Goal: Task Accomplishment & Management: Use online tool/utility

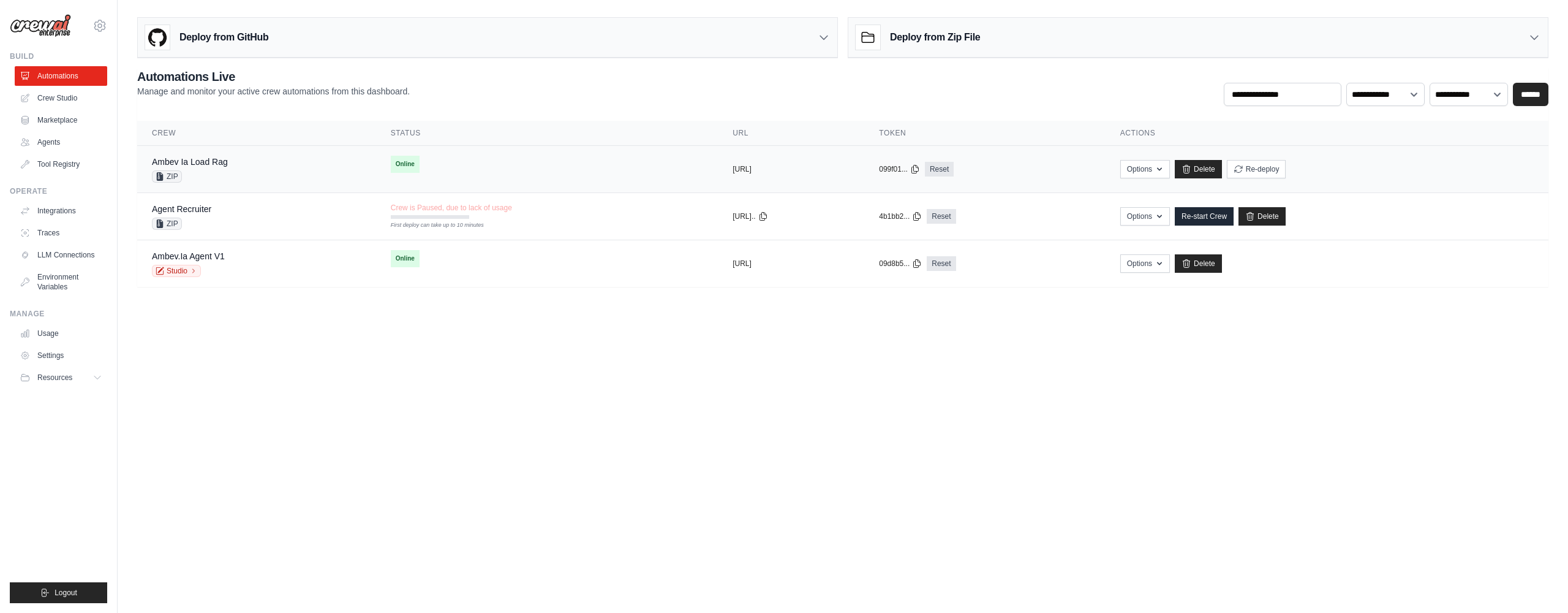
click at [239, 161] on div "Ambev Ia Load Rag ZIP" at bounding box center [256, 169] width 210 height 27
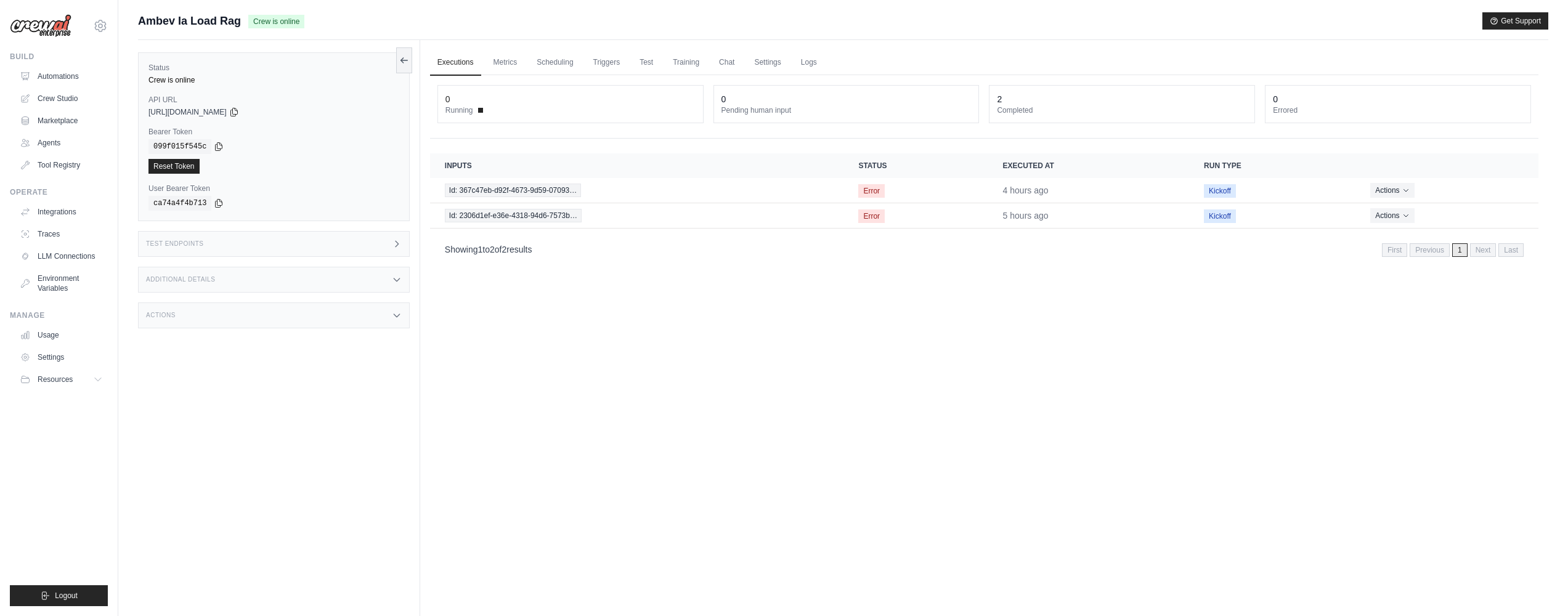
click at [319, 242] on div "Test Endpoints" at bounding box center [274, 244] width 272 height 26
click at [473, 319] on header "/kickoff Initiate execution for your flow" at bounding box center [600, 334] width 348 height 39
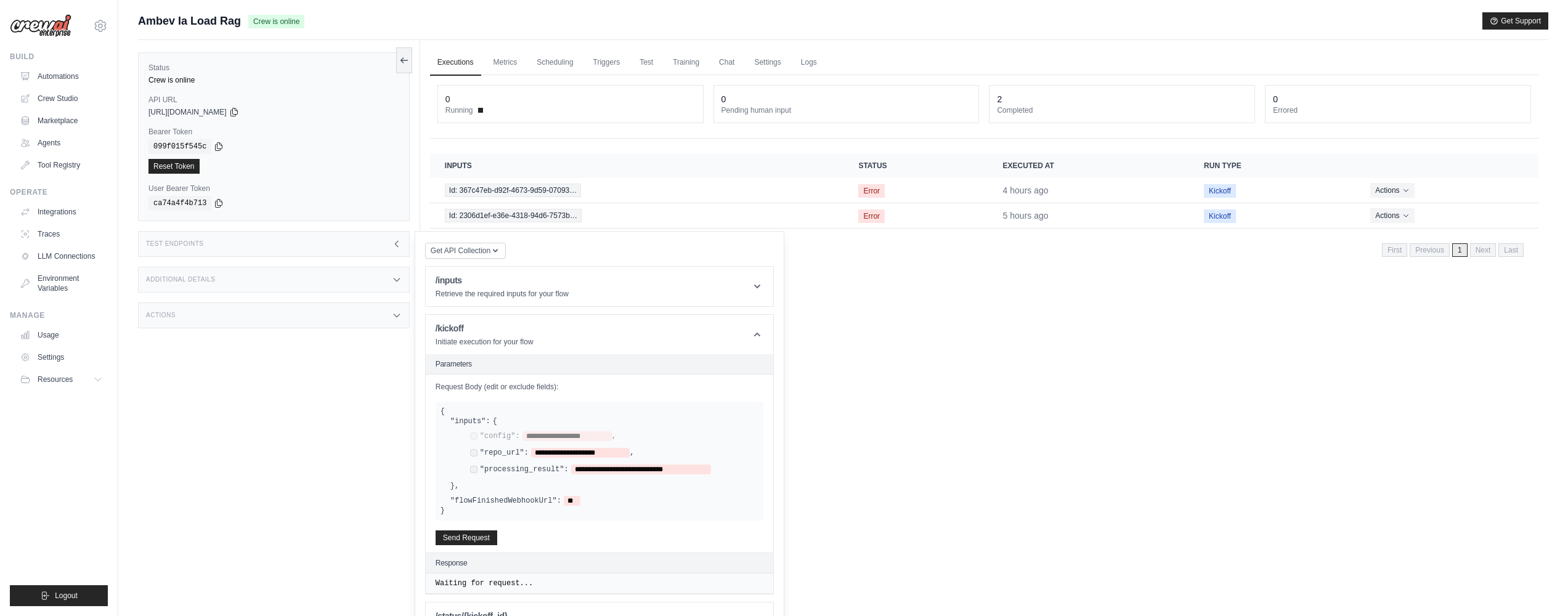
click at [474, 446] on div "**********" at bounding box center [609, 453] width 298 height 45
click at [473, 533] on button "Send Request" at bounding box center [466, 537] width 62 height 15
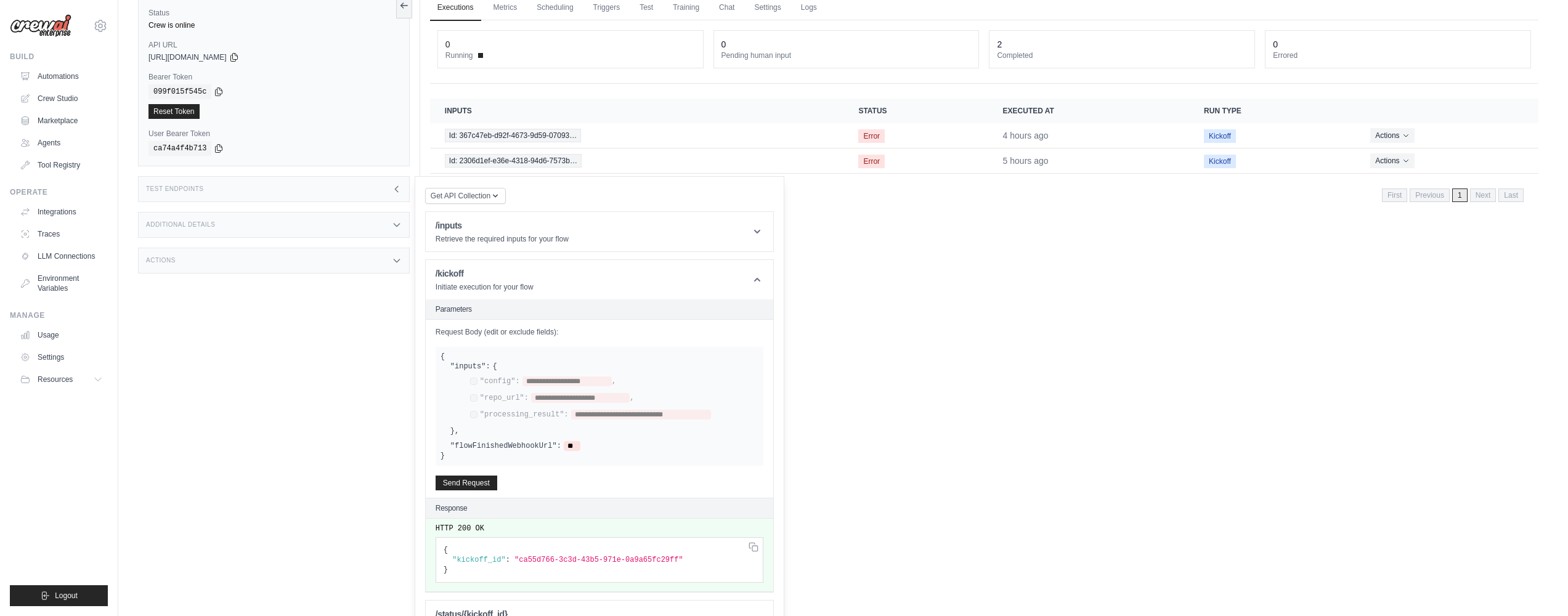
scroll to position [89, 0]
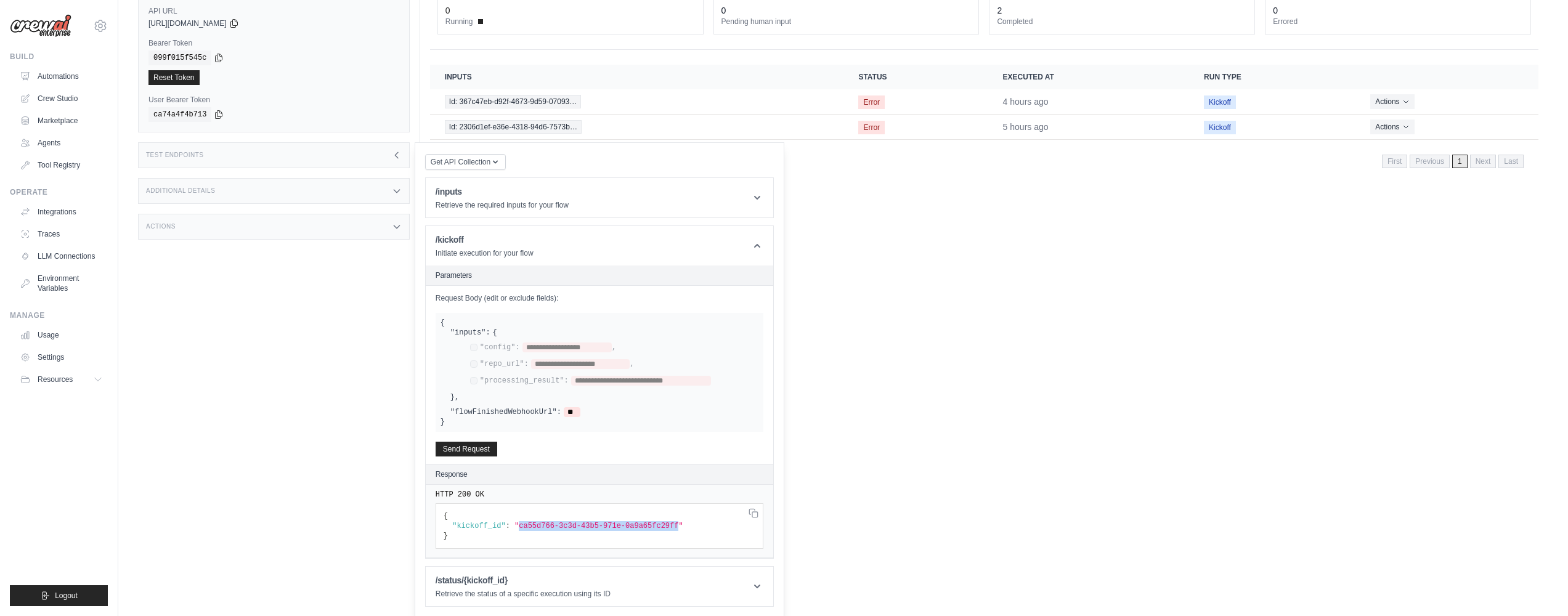
drag, startPoint x: 520, startPoint y: 525, endPoint x: 684, endPoint y: 521, distance: 164.0
click at [683, 522] on span ""ca55d766-3c3d-43b5-971e-0a9a65fc29ff"" at bounding box center [599, 526] width 169 height 9
copy span "ca55d766-3c3d-43b5-971e-0a9a65fc29ff"
drag, startPoint x: 668, startPoint y: 600, endPoint x: 669, endPoint y: 593, distance: 7.1
click at [668, 600] on header "/status/{kickoff_id} Retrieve the status of a specific execution using its ID" at bounding box center [600, 586] width 348 height 39
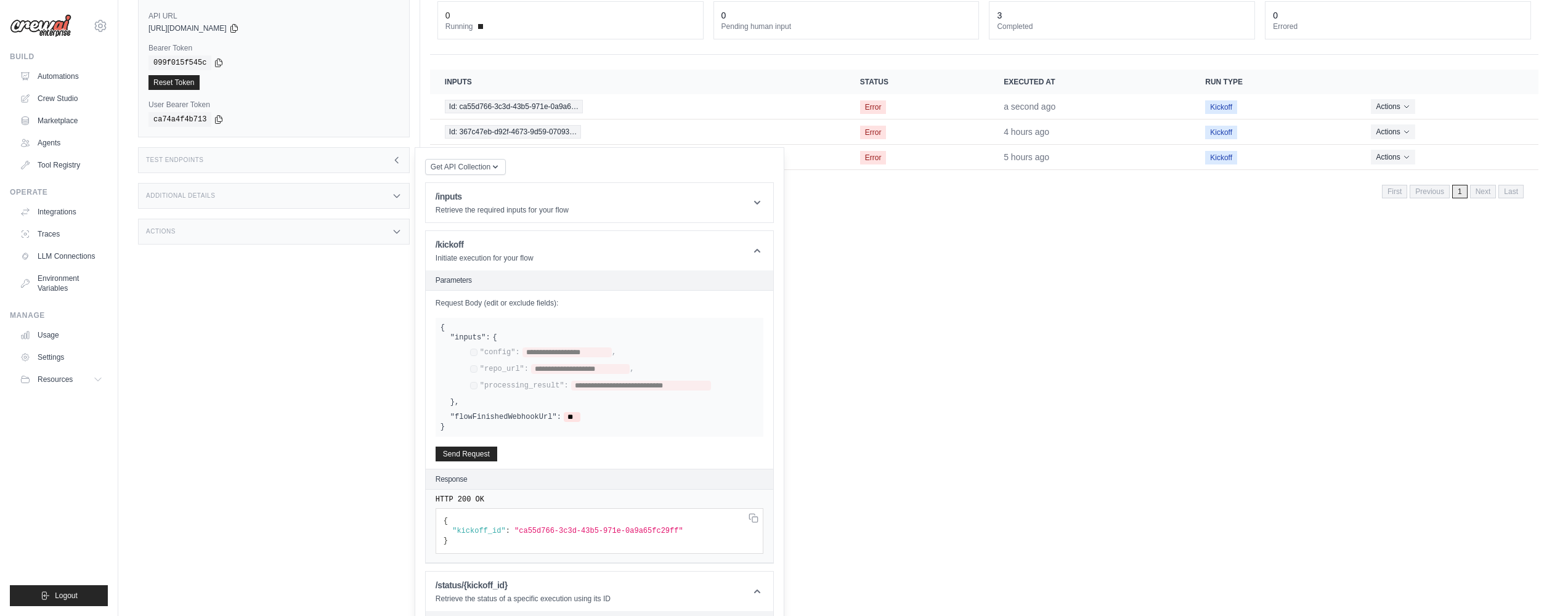
scroll to position [218, 0]
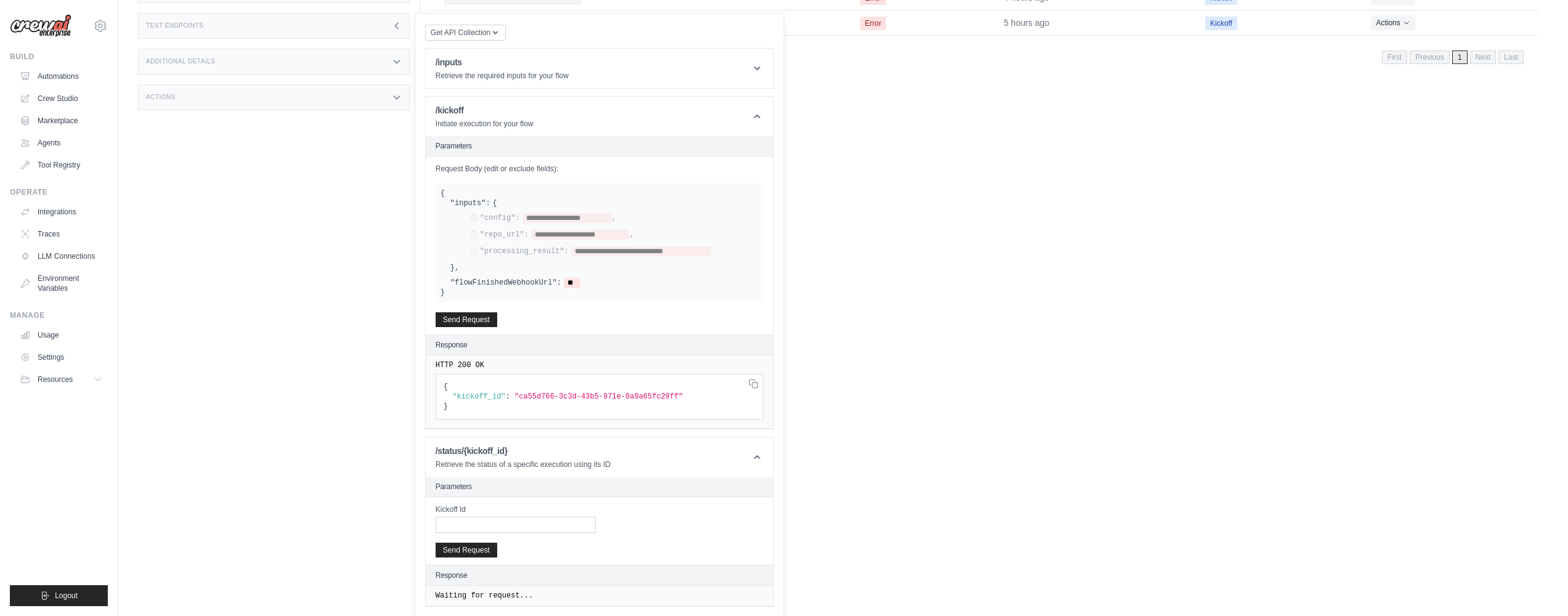
click at [543, 510] on label "Kickoff Id" at bounding box center [515, 510] width 160 height 10
click at [543, 516] on input "Kickoff Id" at bounding box center [515, 524] width 160 height 16
click at [534, 525] on input "Kickoff Id" at bounding box center [515, 524] width 160 height 16
paste input "**********"
type input "**********"
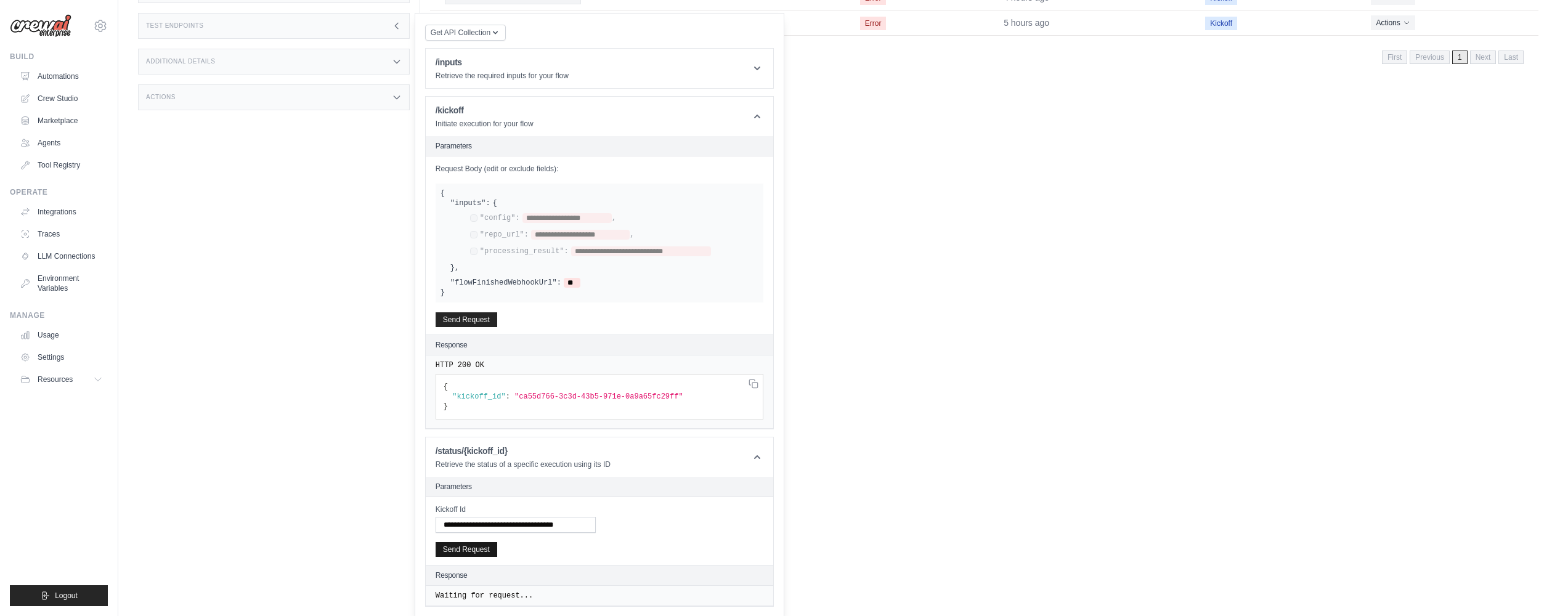
click at [451, 549] on button "Send Request" at bounding box center [466, 549] width 62 height 15
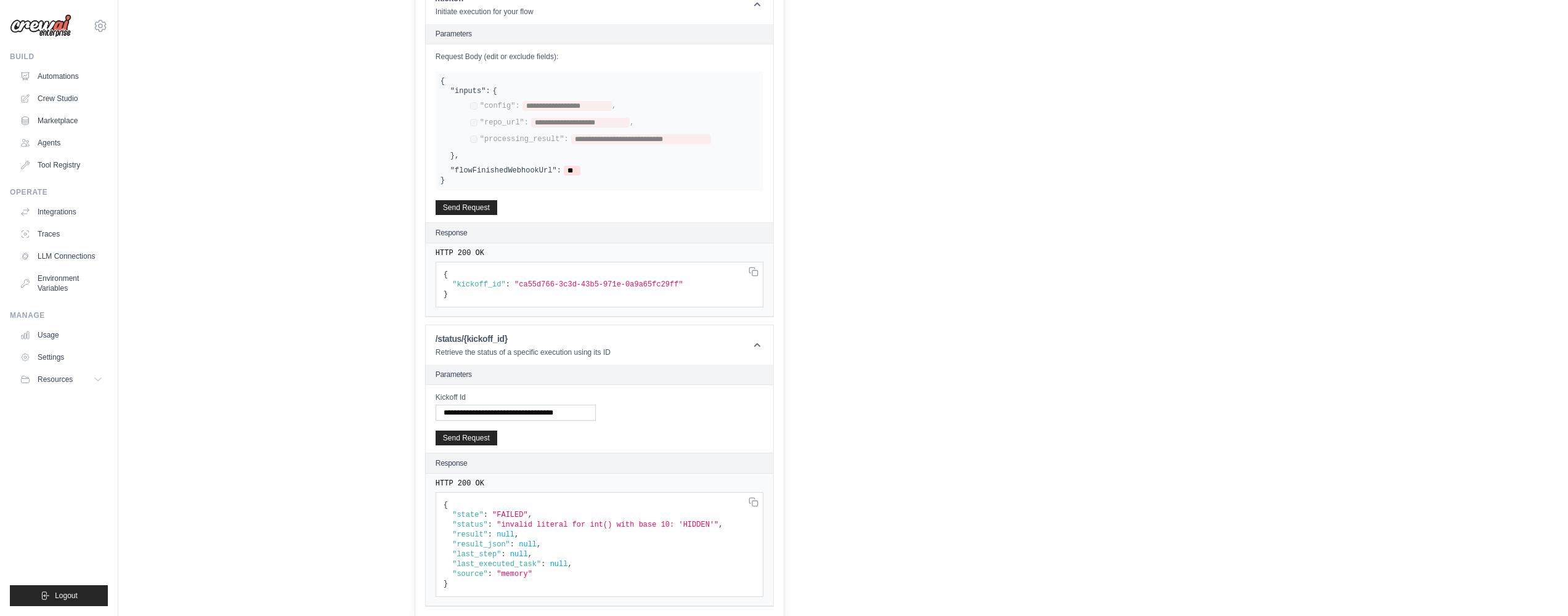
click at [547, 522] on span ""invalid literal for int() with base 10: 'HIDDEN'"" at bounding box center [607, 525] width 222 height 9
click at [687, 521] on span ""invalid literal for int() with base 10: 'HIDDEN'"" at bounding box center [607, 525] width 222 height 9
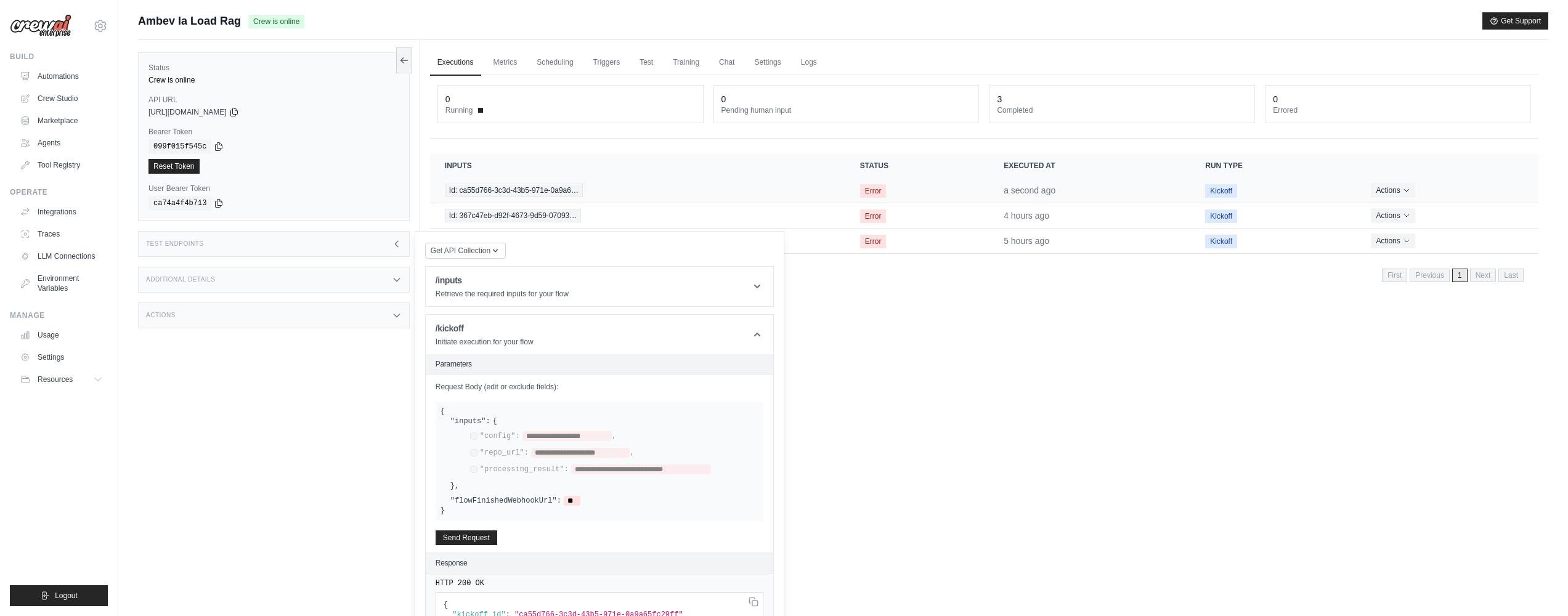
click at [560, 192] on span "Id: ca55d766-3c3d-43b5-971e-0a9a6…" at bounding box center [514, 190] width 138 height 14
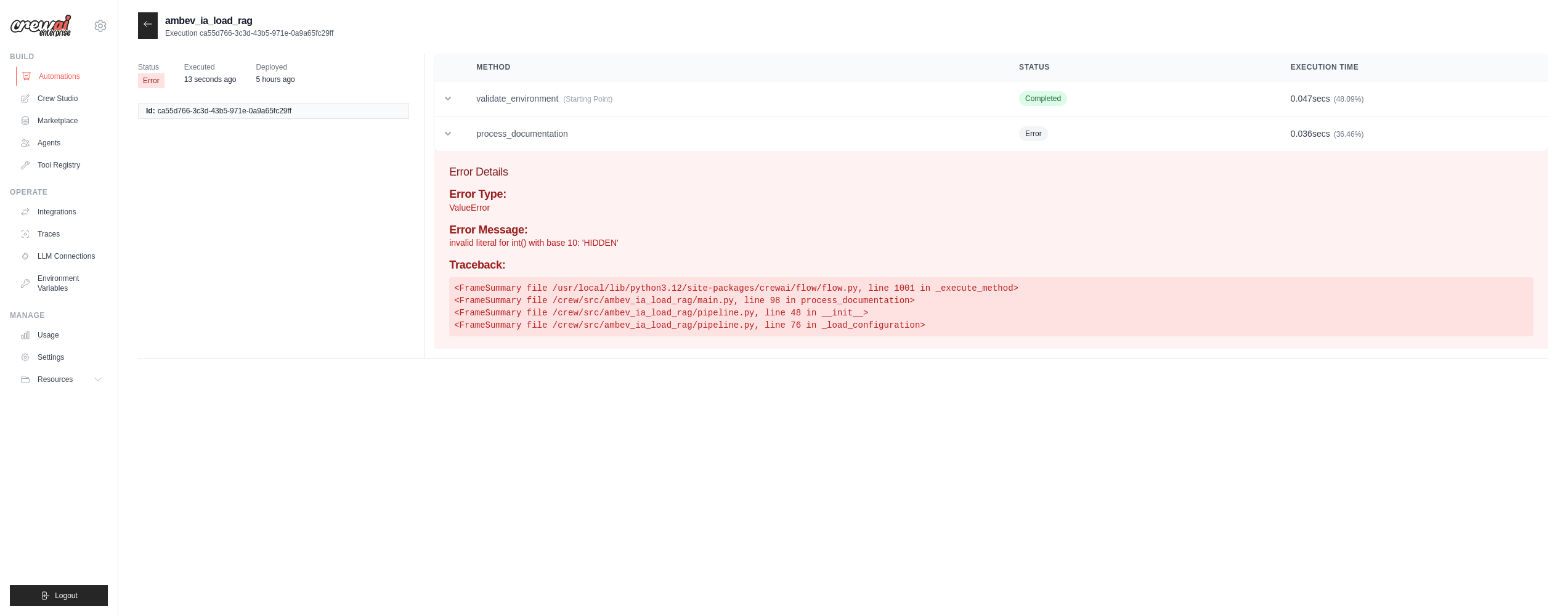
click at [58, 75] on link "Automations" at bounding box center [62, 76] width 93 height 20
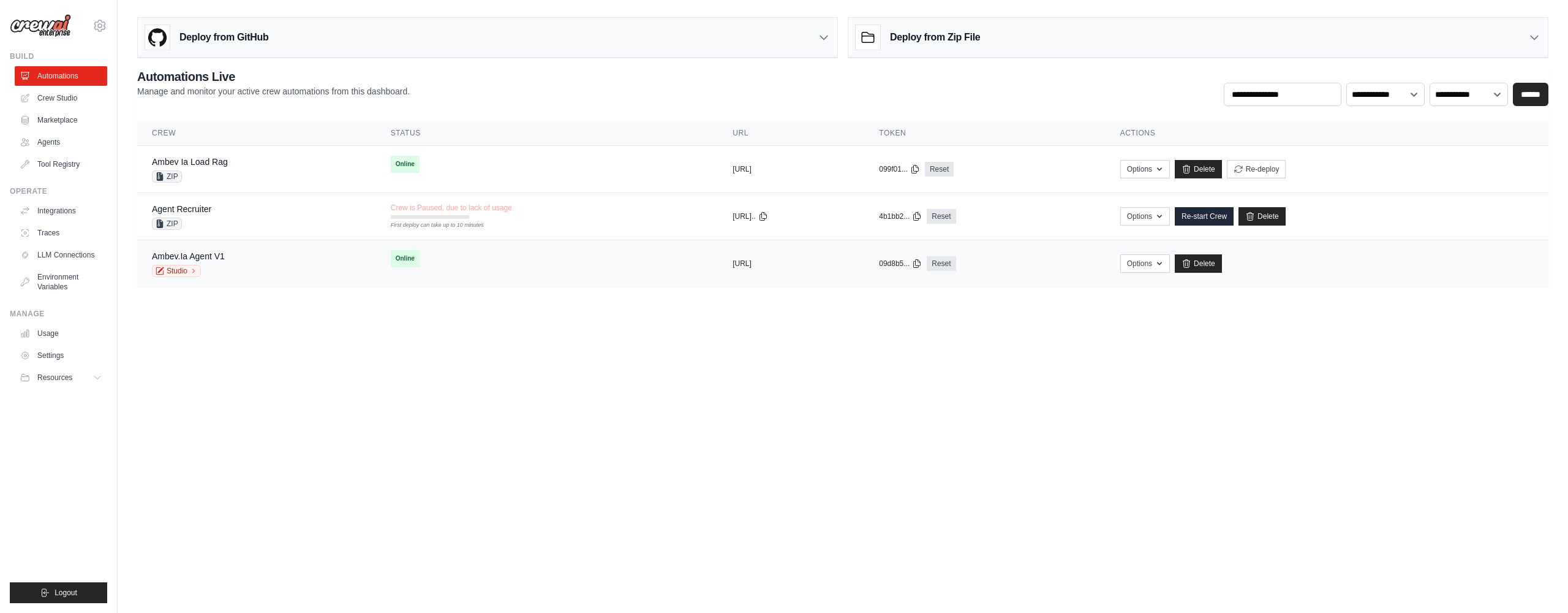
drag, startPoint x: 218, startPoint y: 255, endPoint x: 312, endPoint y: 249, distance: 94.2
click at [218, 254] on link "Ambev.Ia Agent V1" at bounding box center [188, 256] width 73 height 10
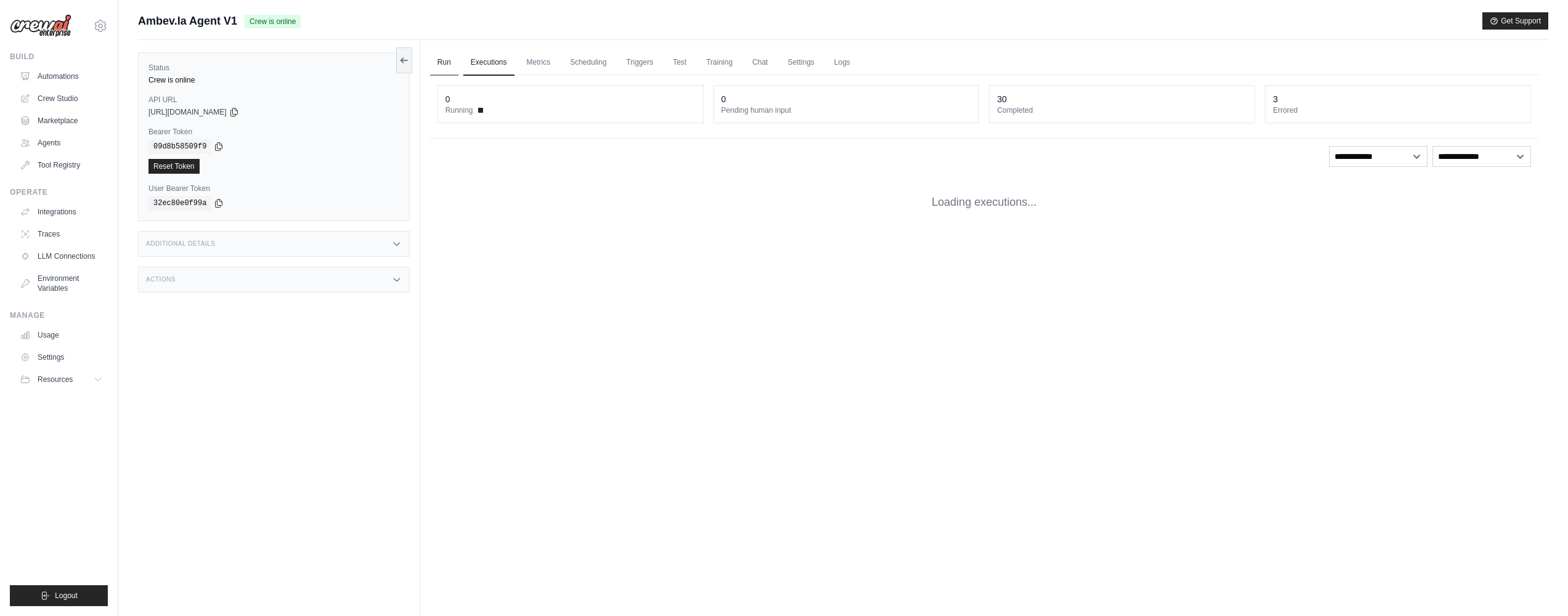
click at [451, 60] on link "Run" at bounding box center [444, 63] width 28 height 26
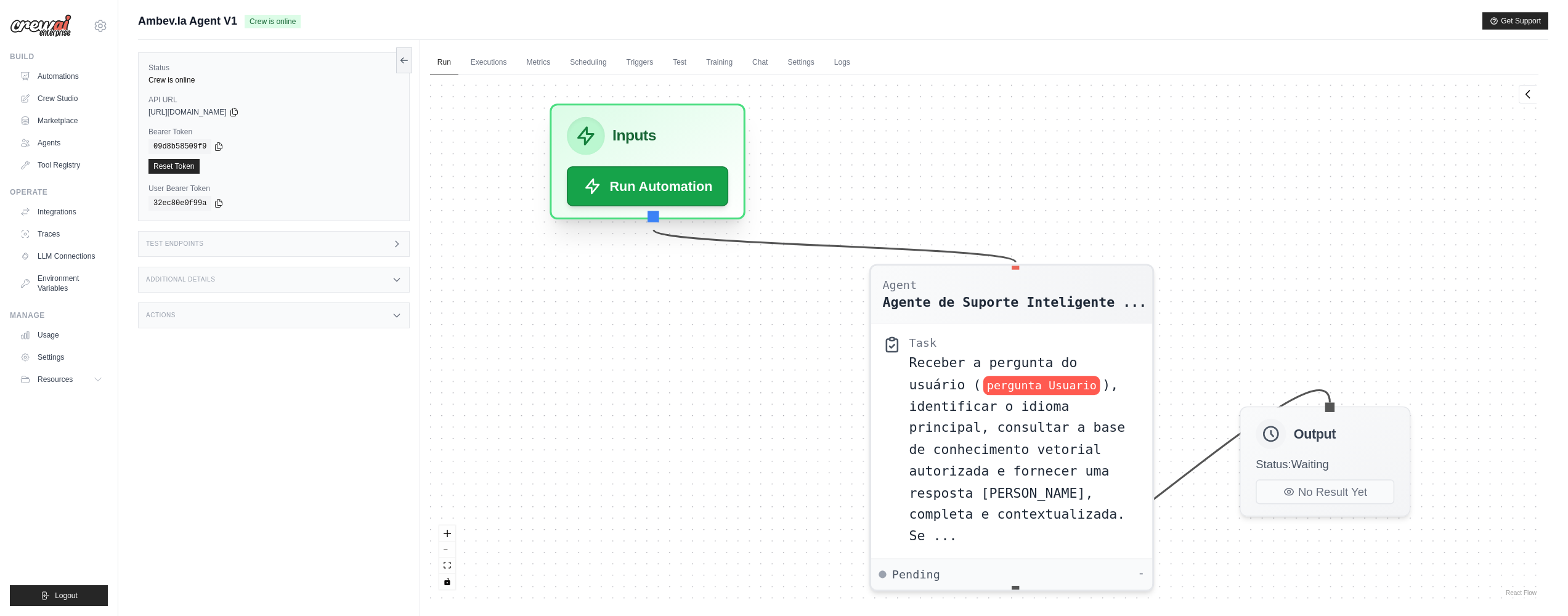
drag, startPoint x: 611, startPoint y: 176, endPoint x: 634, endPoint y: 139, distance: 43.6
click at [634, 140] on h3 "Inputs" at bounding box center [634, 135] width 44 height 23
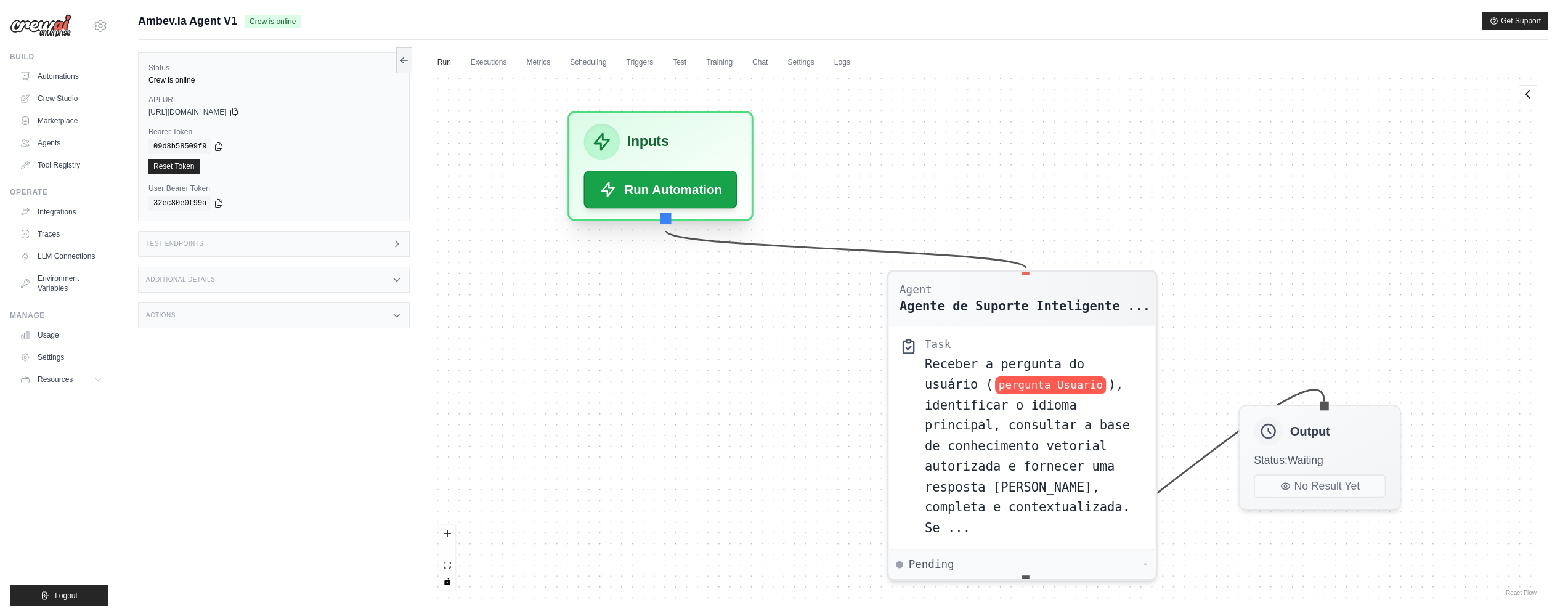
click at [636, 126] on div "Inputs" at bounding box center [659, 141] width 153 height 36
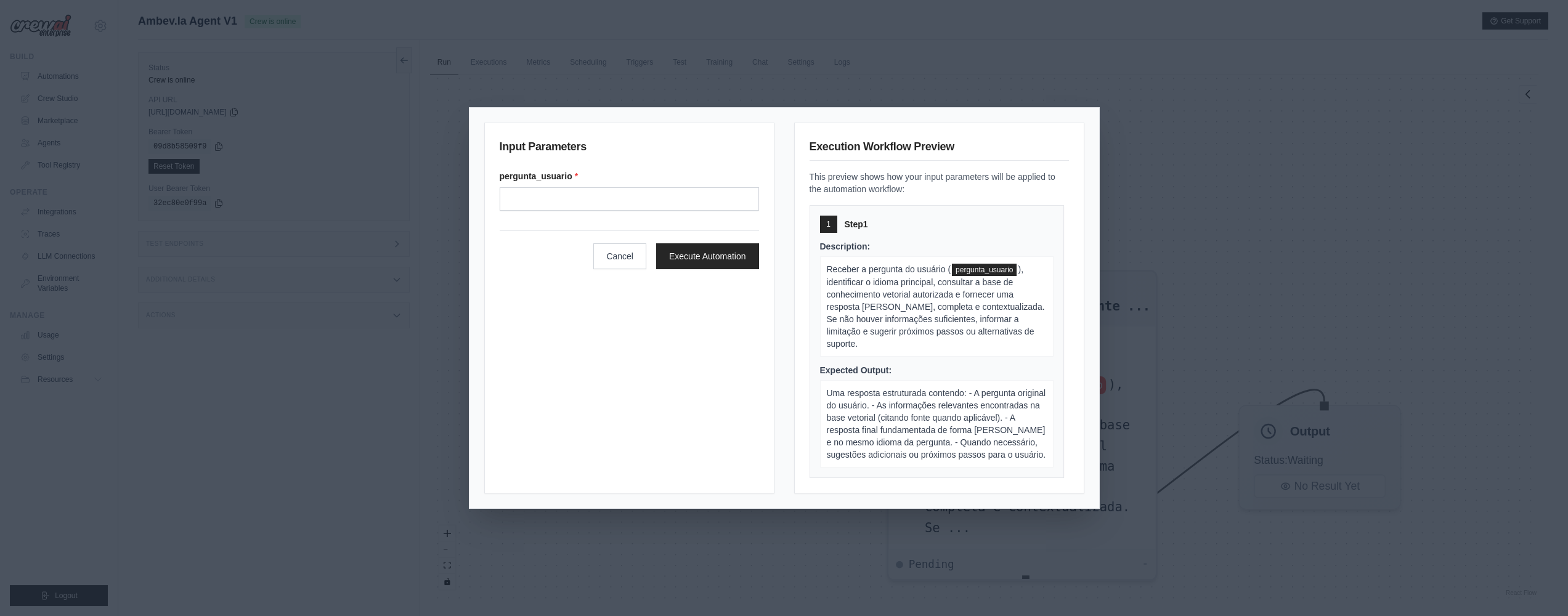
click at [636, 126] on div "Input Parameters pergunta_usuario * Cancel Execute Automation Execution Workflo…" at bounding box center [784, 308] width 630 height 400
click at [604, 264] on button "Cancel" at bounding box center [620, 255] width 53 height 26
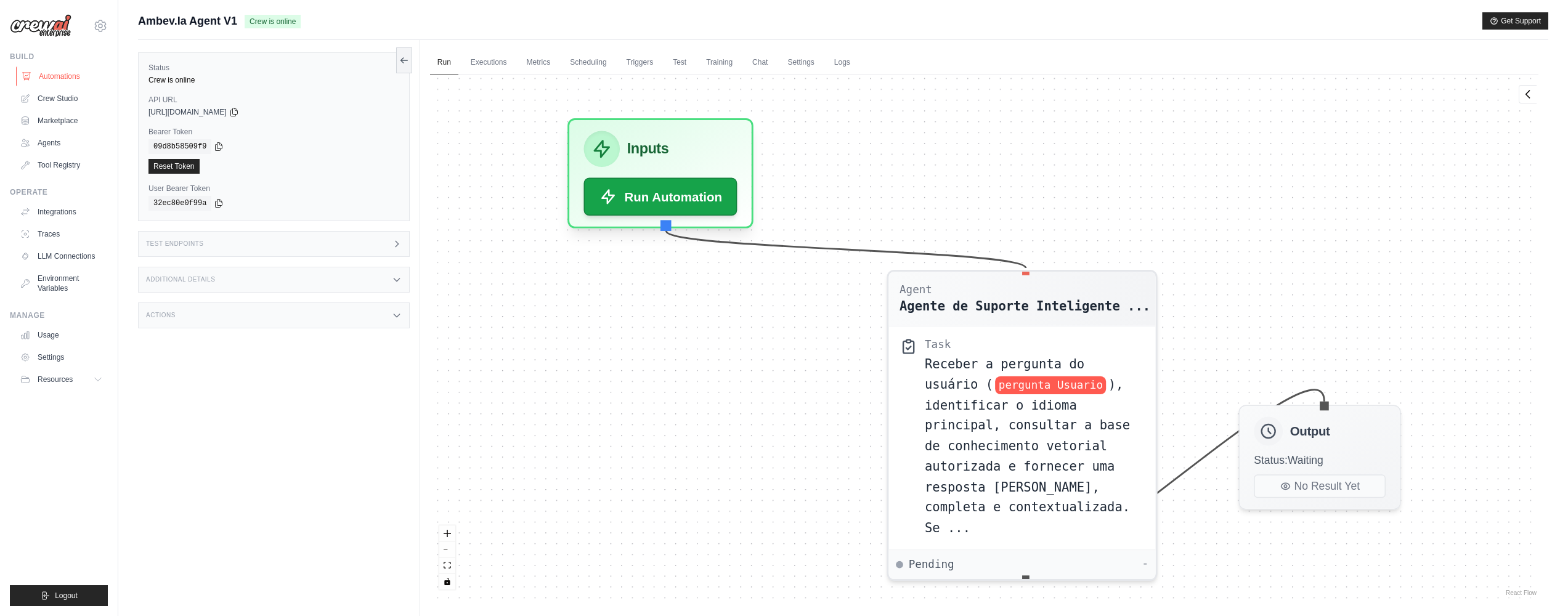
click at [57, 74] on link "Automations" at bounding box center [62, 76] width 93 height 20
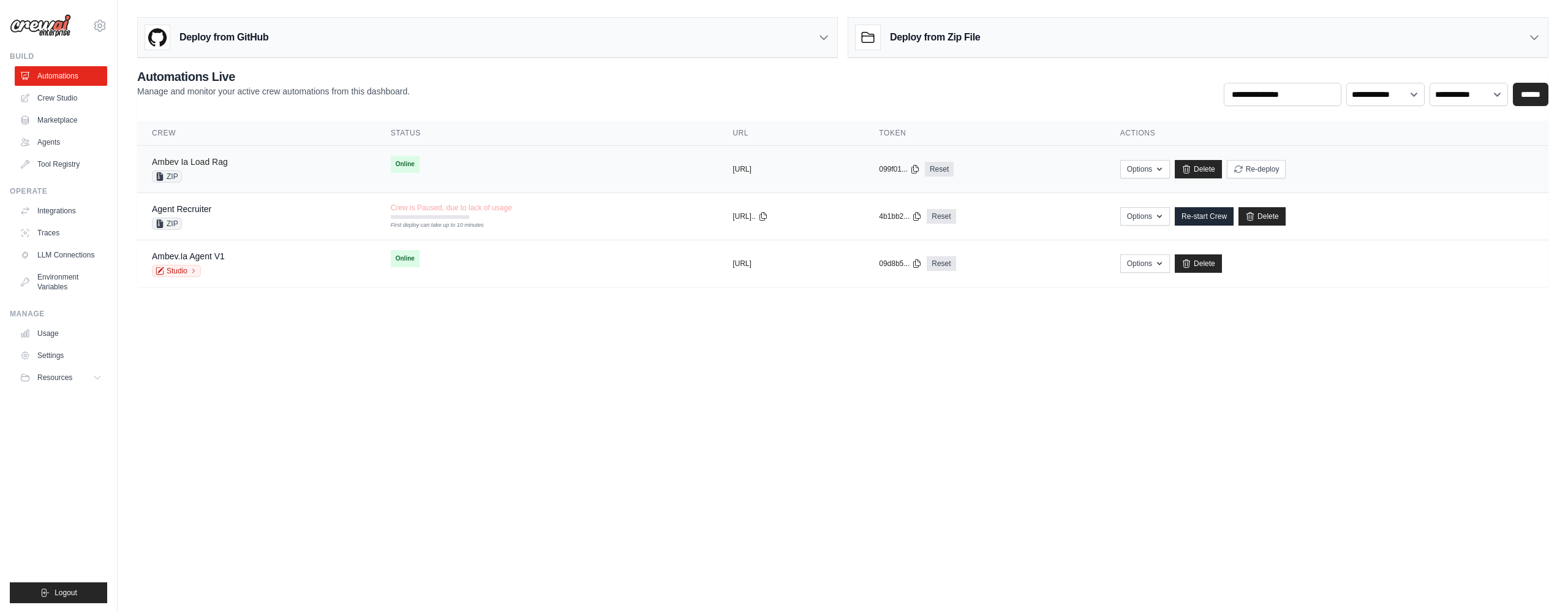
click at [208, 163] on link "Ambev Ia Load Rag" at bounding box center [189, 162] width 76 height 10
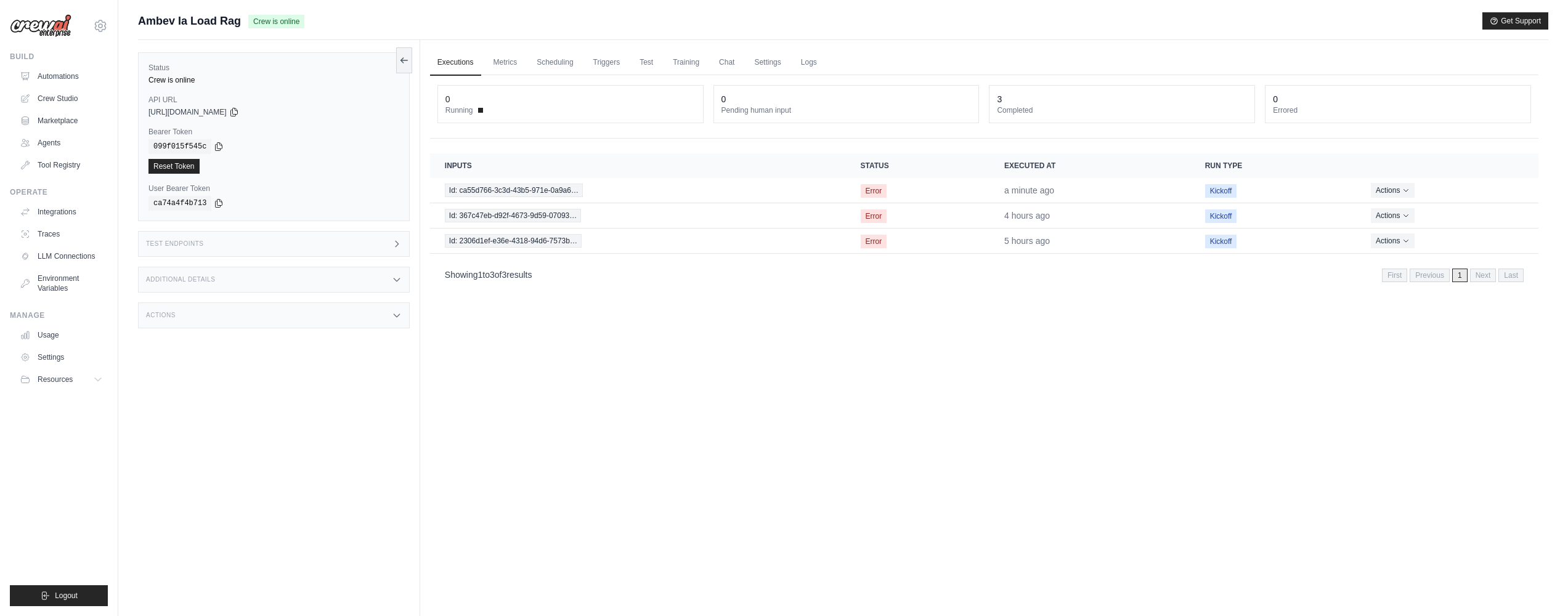
click at [339, 280] on div "Additional Details" at bounding box center [274, 280] width 272 height 26
click at [356, 249] on div "Test Endpoints" at bounding box center [274, 244] width 272 height 26
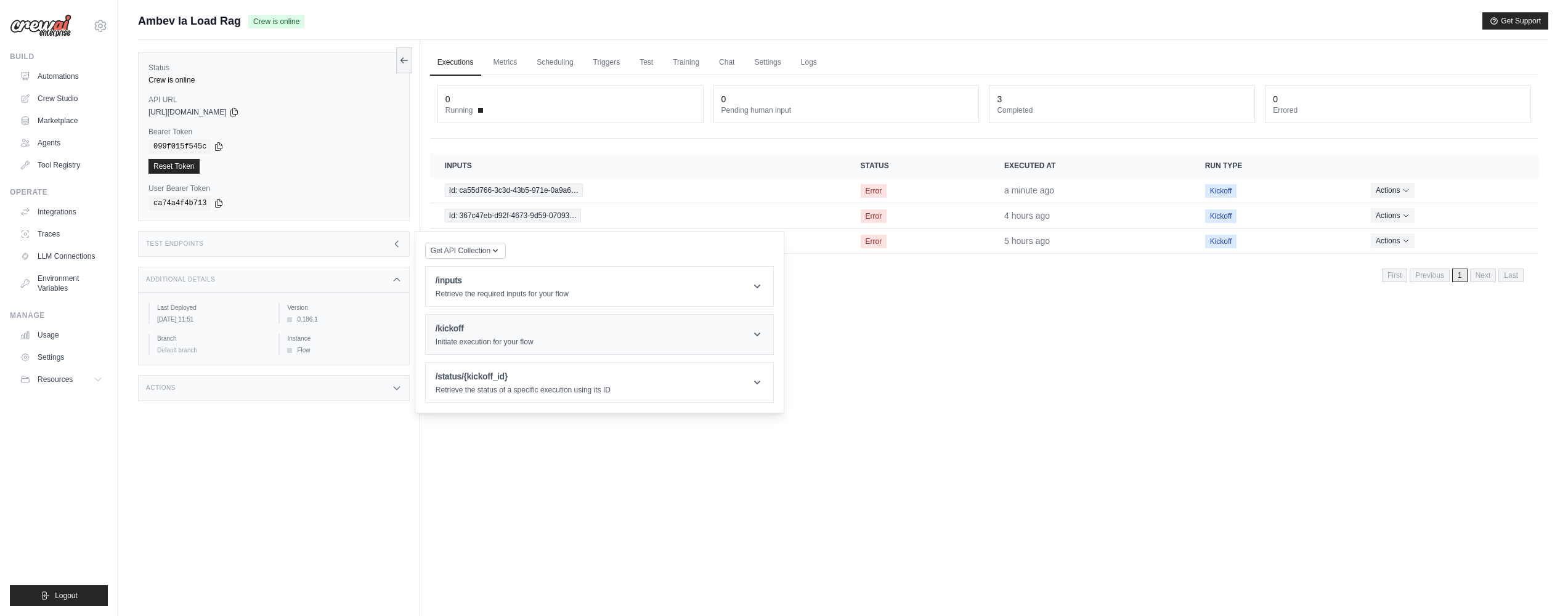
click at [467, 326] on h1 "/kickoff" at bounding box center [484, 328] width 98 height 12
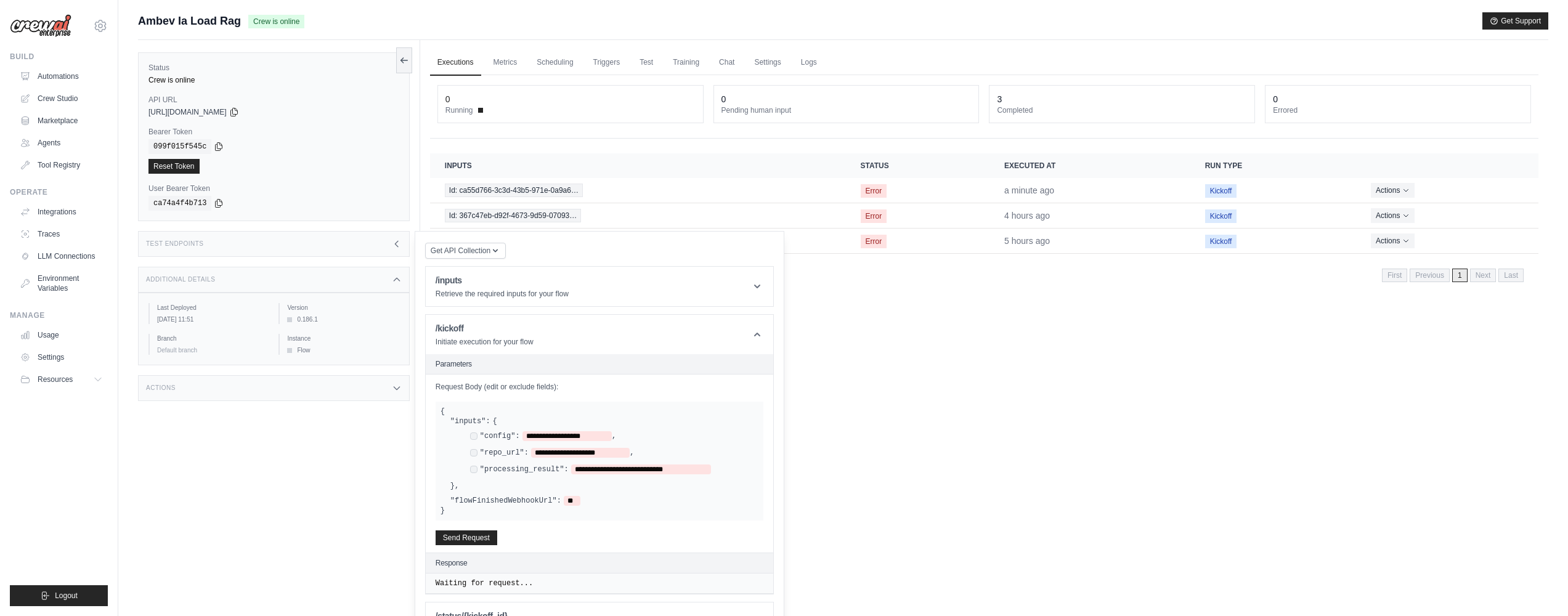
click at [478, 436] on div "**********" at bounding box center [543, 436] width 146 height 10
click at [481, 429] on div "**********" at bounding box center [604, 454] width 308 height 55
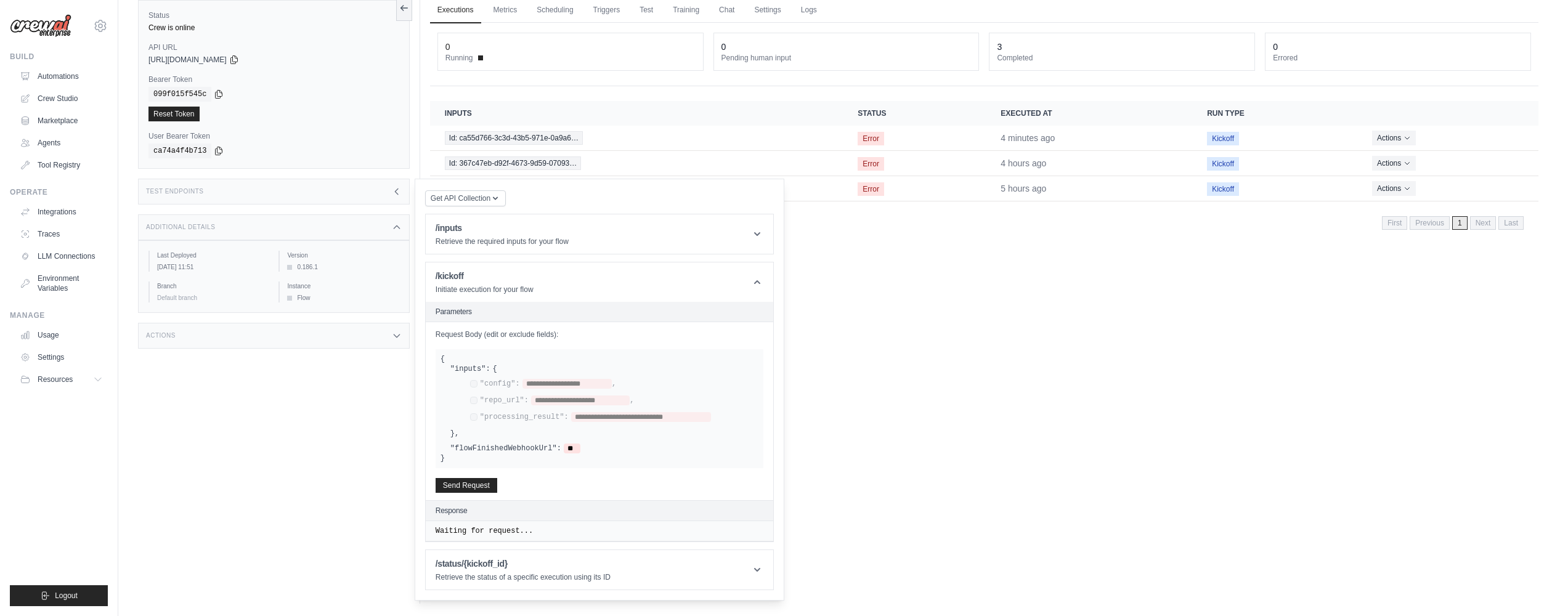
click at [920, 304] on div "Executions Metrics Scheduling Triggers Test Training Chat Settings Logs 0 Runni…" at bounding box center [984, 295] width 1128 height 616
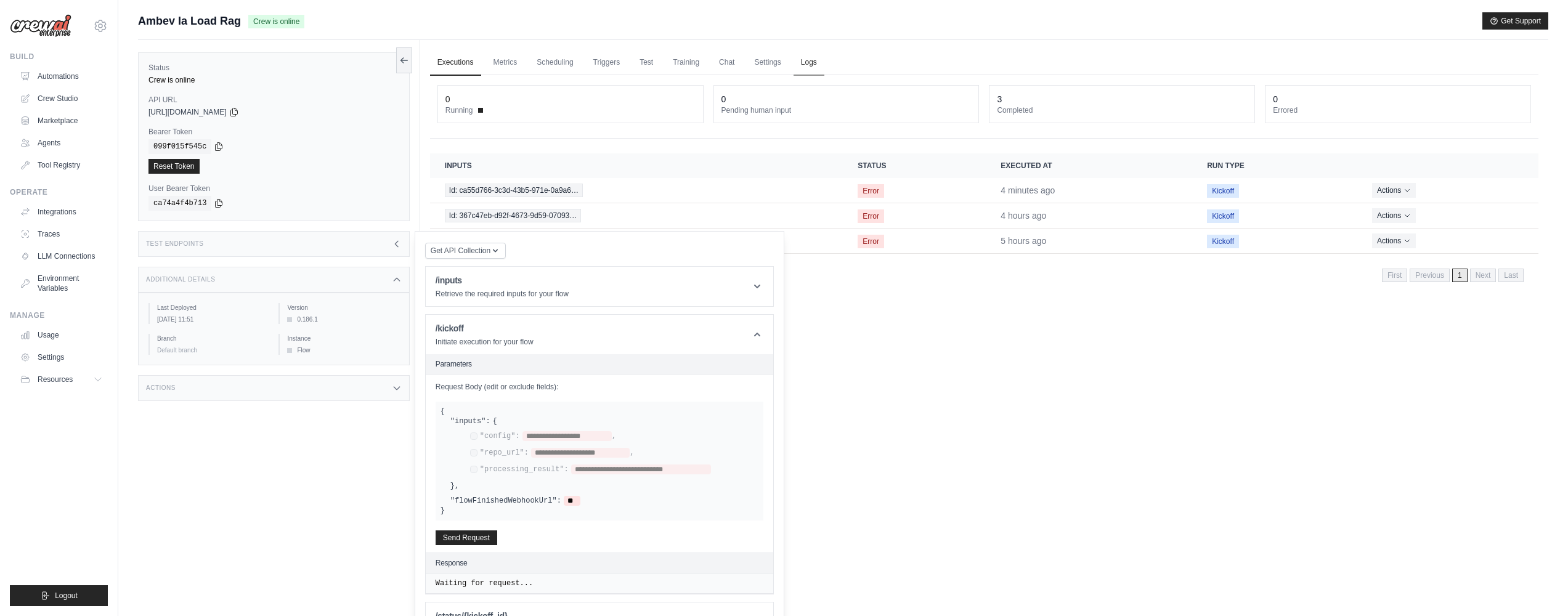
click at [809, 62] on link "Logs" at bounding box center [808, 63] width 31 height 26
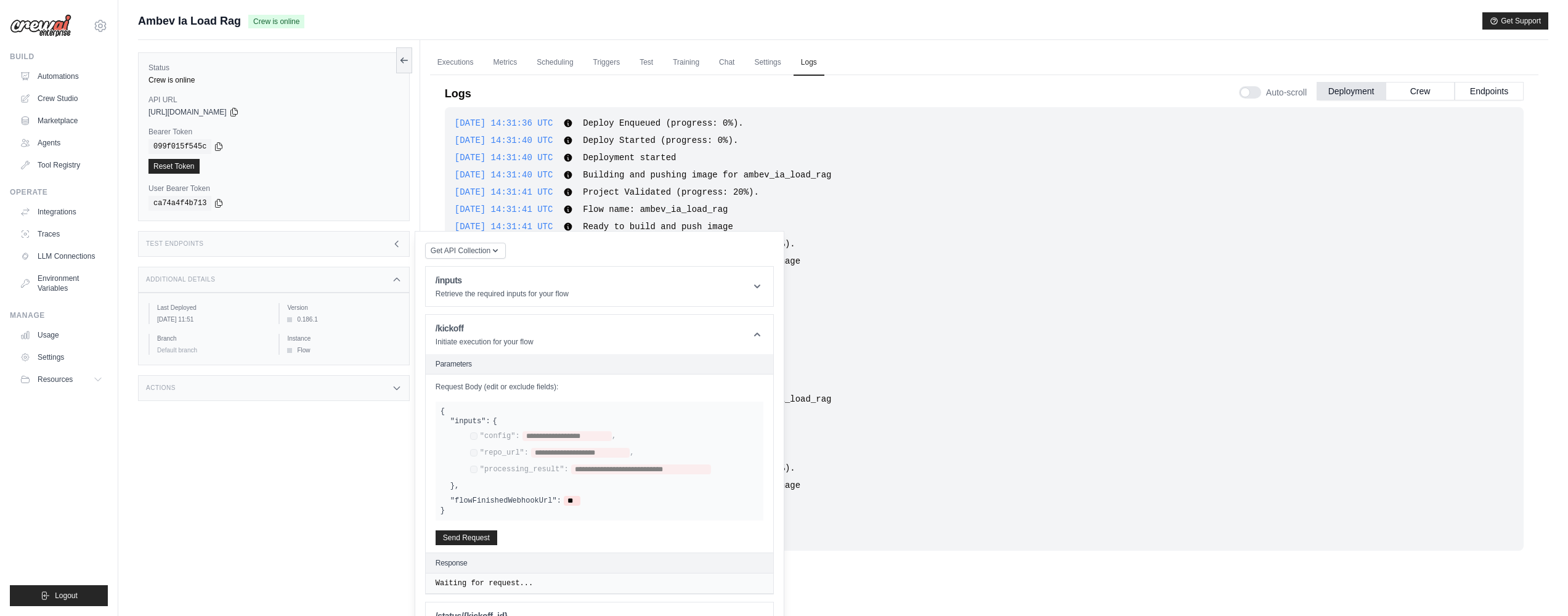
scroll to position [25, 0]
click at [386, 244] on div "Test Endpoints" at bounding box center [274, 244] width 272 height 26
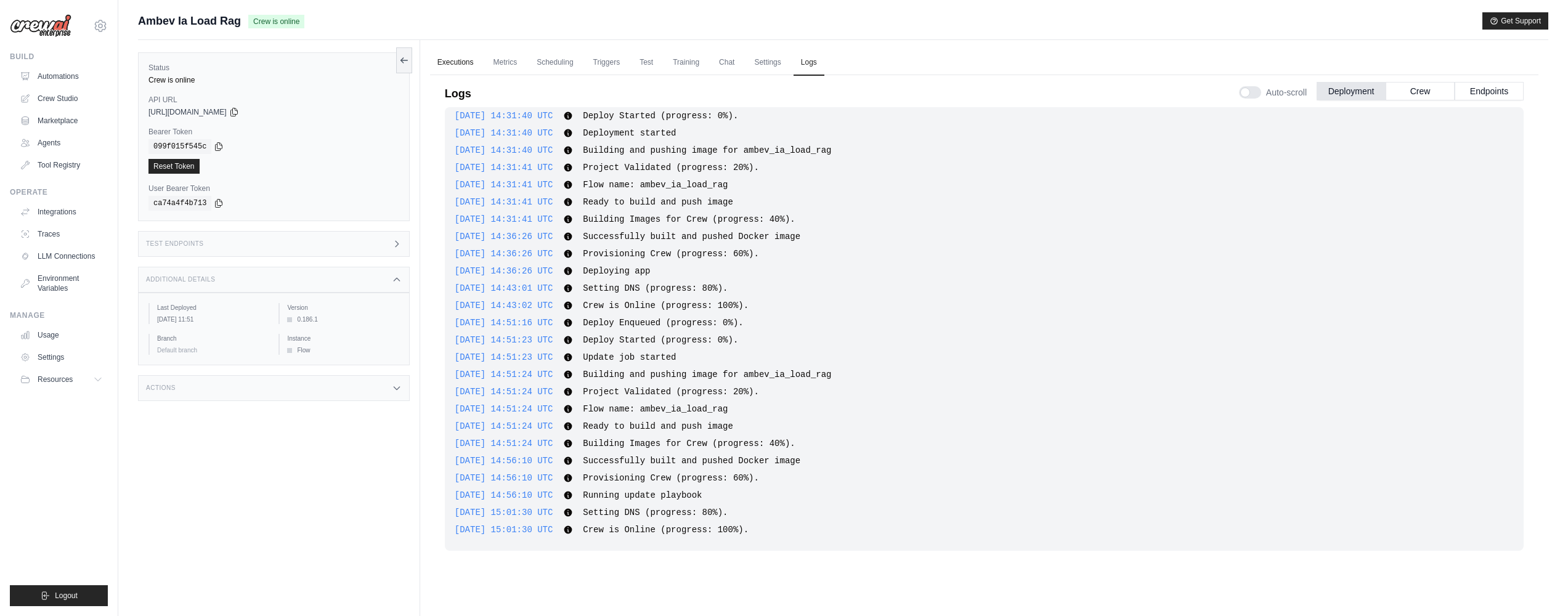
click at [463, 57] on link "Executions" at bounding box center [455, 63] width 51 height 26
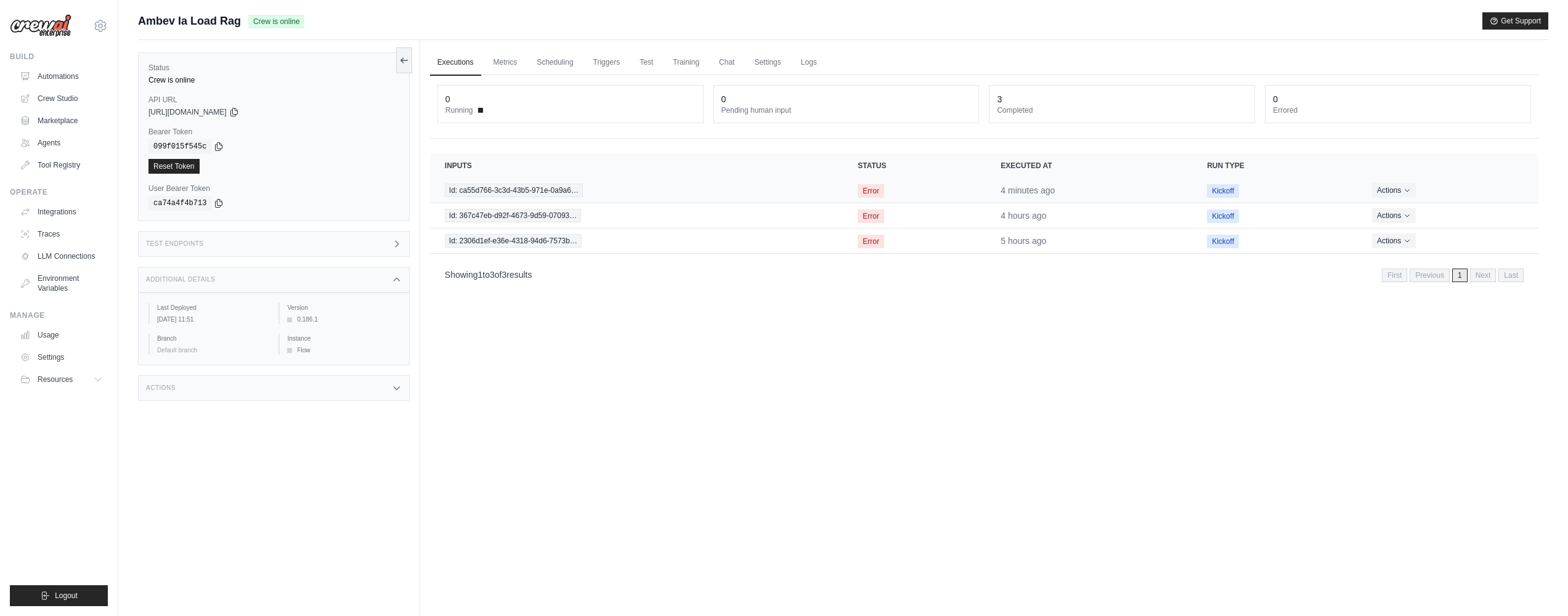
click at [878, 196] on span "Error" at bounding box center [870, 191] width 27 height 14
click at [538, 196] on span "Id: ca55d766-3c3d-43b5-971e-0a9a6…" at bounding box center [514, 190] width 138 height 14
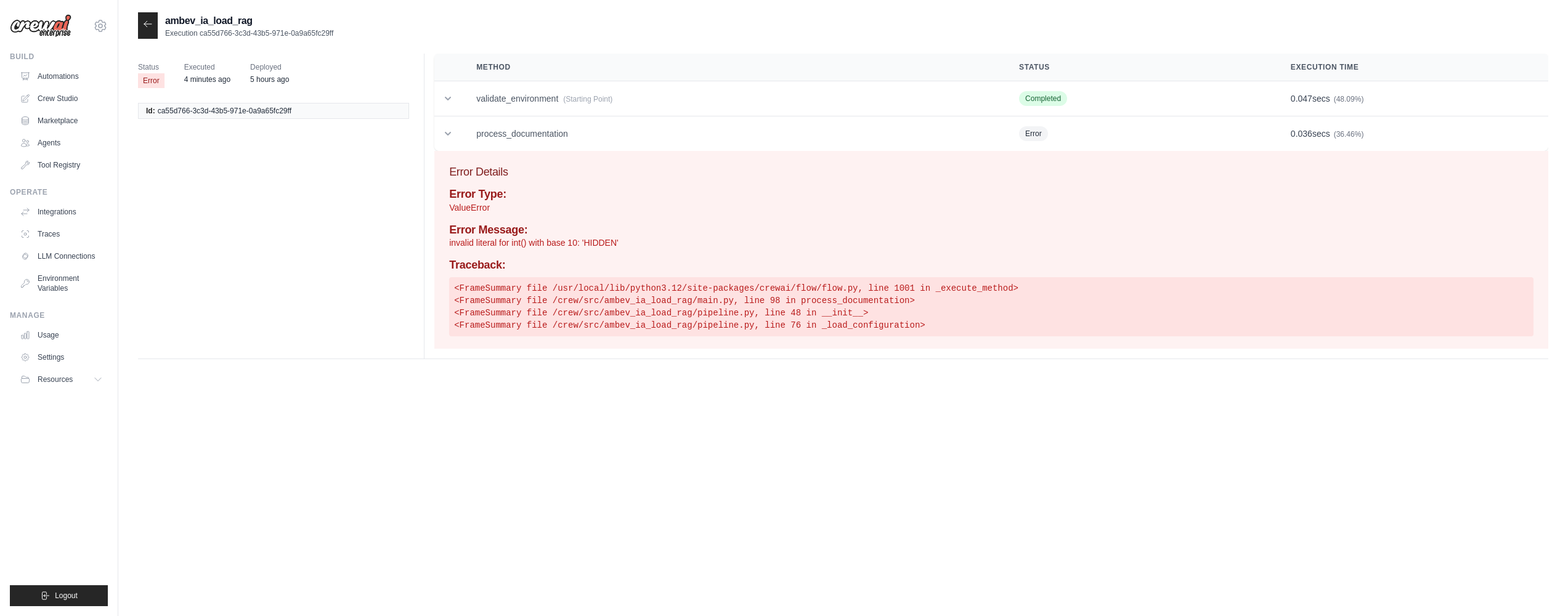
click at [848, 309] on pre "<FrameSummary file /usr/local/lib/python3.12/site-packages/crewai/flow/flow.py,…" at bounding box center [991, 307] width 1084 height 59
click at [849, 310] on pre "<FrameSummary file /usr/local/lib/python3.12/site-packages/crewai/flow/flow.py,…" at bounding box center [991, 307] width 1084 height 59
click at [587, 235] on h4 "Error Message:" at bounding box center [991, 231] width 1084 height 14
click at [598, 242] on p "invalid literal for int() with base 10: 'HIDDEN'" at bounding box center [991, 242] width 1084 height 12
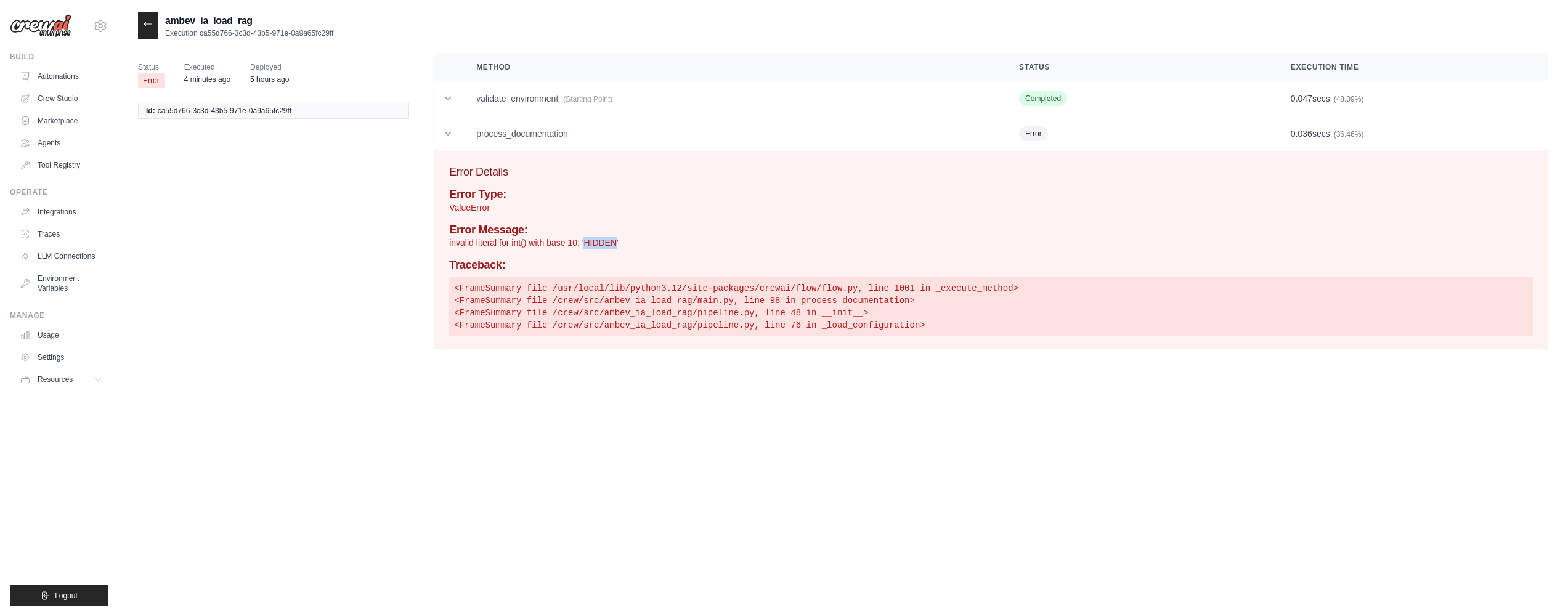
click at [598, 242] on p "invalid literal for int() with base 10: 'HIDDEN'" at bounding box center [991, 242] width 1084 height 12
click at [148, 23] on icon at bounding box center [148, 24] width 10 height 10
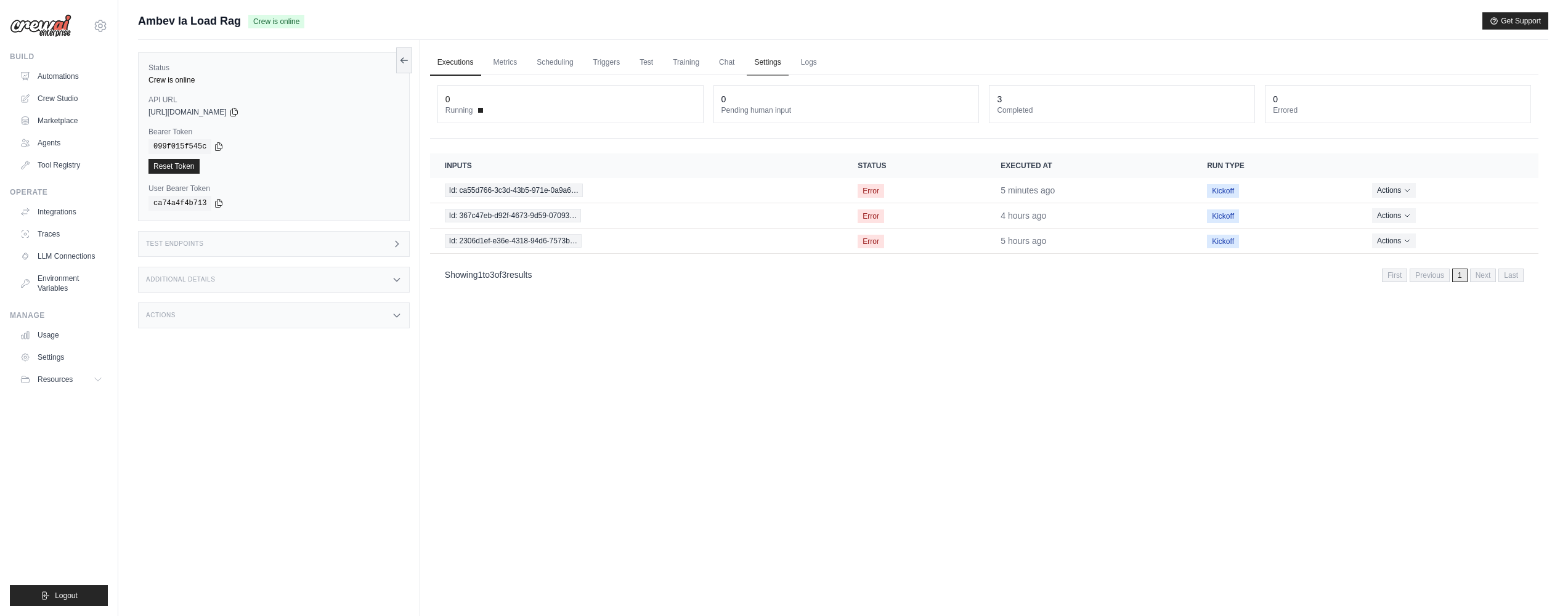
click at [771, 61] on link "Settings" at bounding box center [767, 63] width 41 height 26
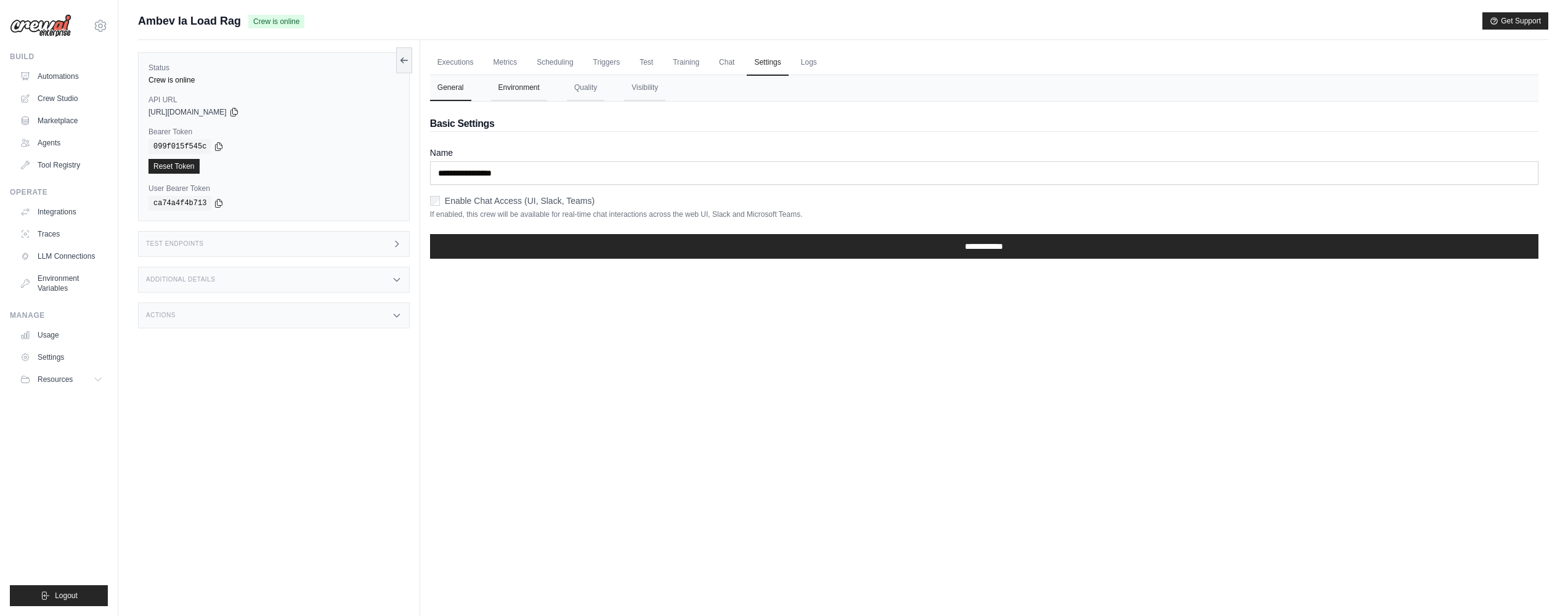
click at [516, 86] on button "Environment" at bounding box center [519, 88] width 56 height 26
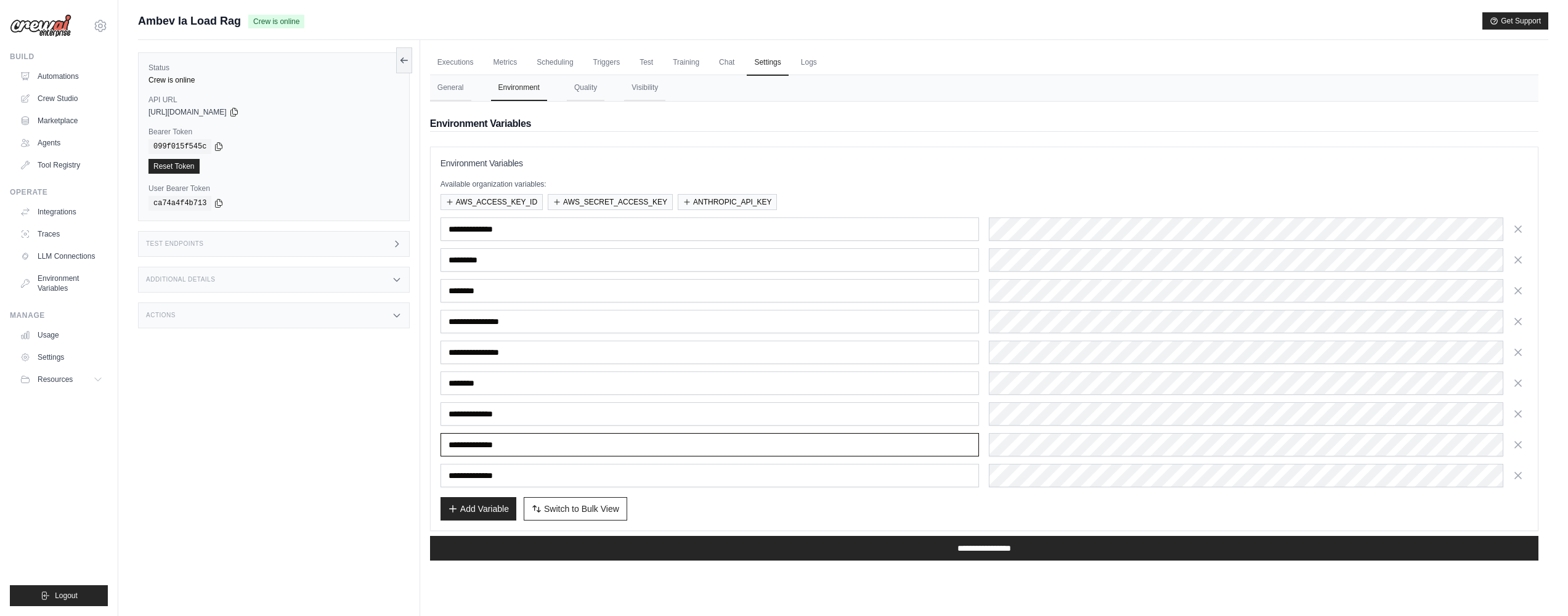
click at [538, 448] on input "**********" at bounding box center [709, 444] width 539 height 23
click at [482, 507] on button "Add Variable" at bounding box center [478, 508] width 76 height 23
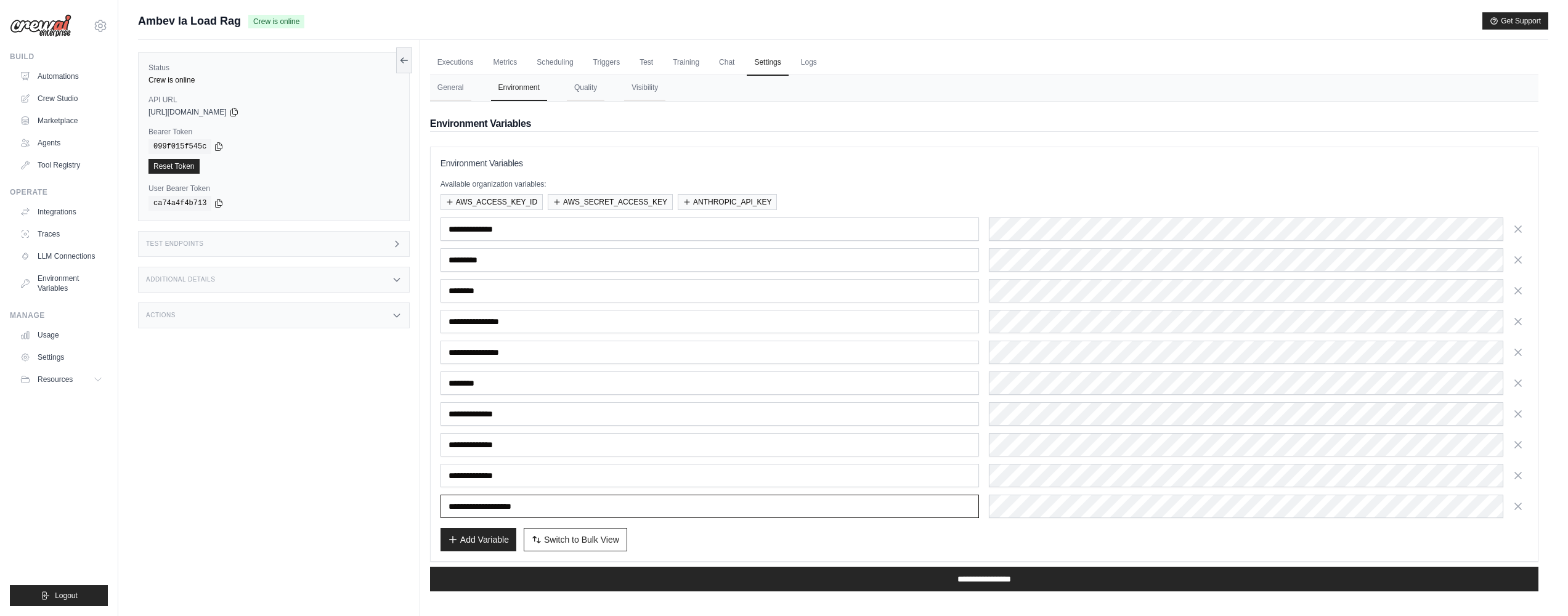
click at [490, 510] on input "**********" at bounding box center [709, 506] width 539 height 23
paste input "**********"
click at [720, 505] on input "**********" at bounding box center [709, 506] width 539 height 23
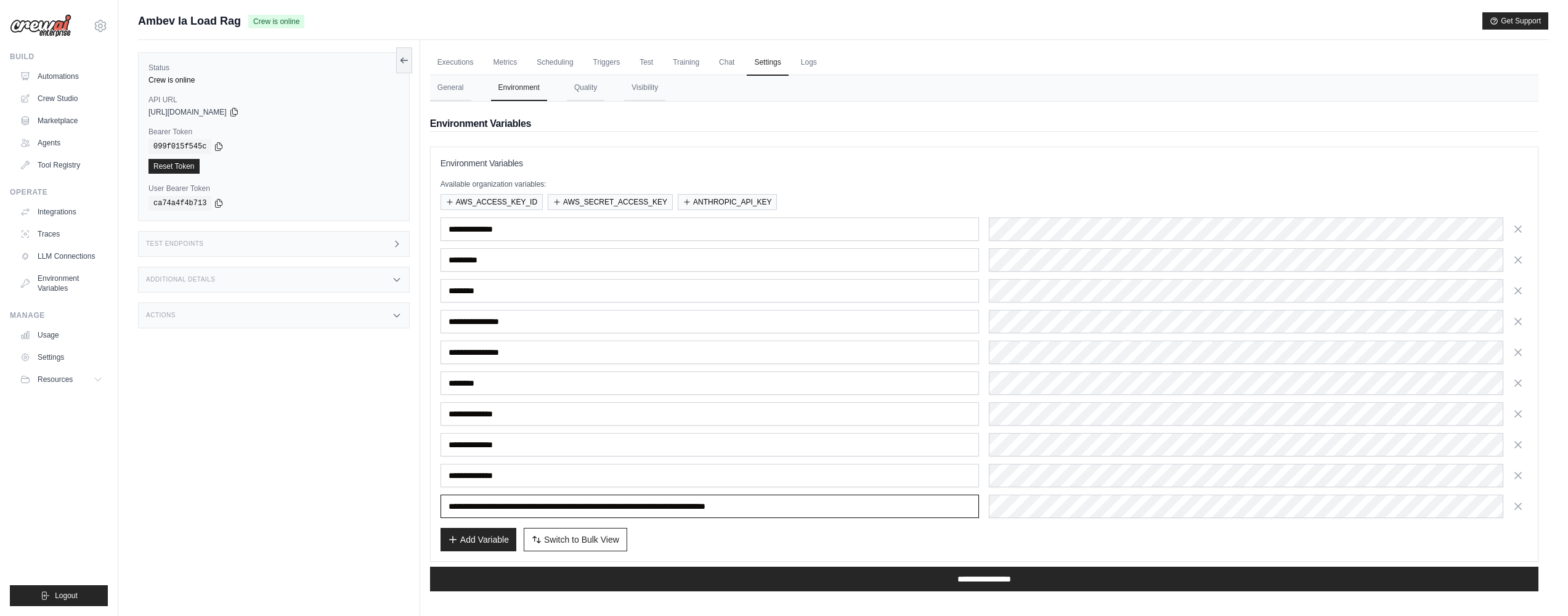
drag, startPoint x: 569, startPoint y: 492, endPoint x: 529, endPoint y: 491, distance: 40.0
click at [530, 491] on div "**********" at bounding box center [984, 368] width 1087 height 301
click at [650, 499] on input "**********" at bounding box center [709, 506] width 539 height 23
drag, startPoint x: 644, startPoint y: 505, endPoint x: 558, endPoint y: 506, distance: 86.0
click at [558, 506] on input "**********" at bounding box center [709, 506] width 539 height 23
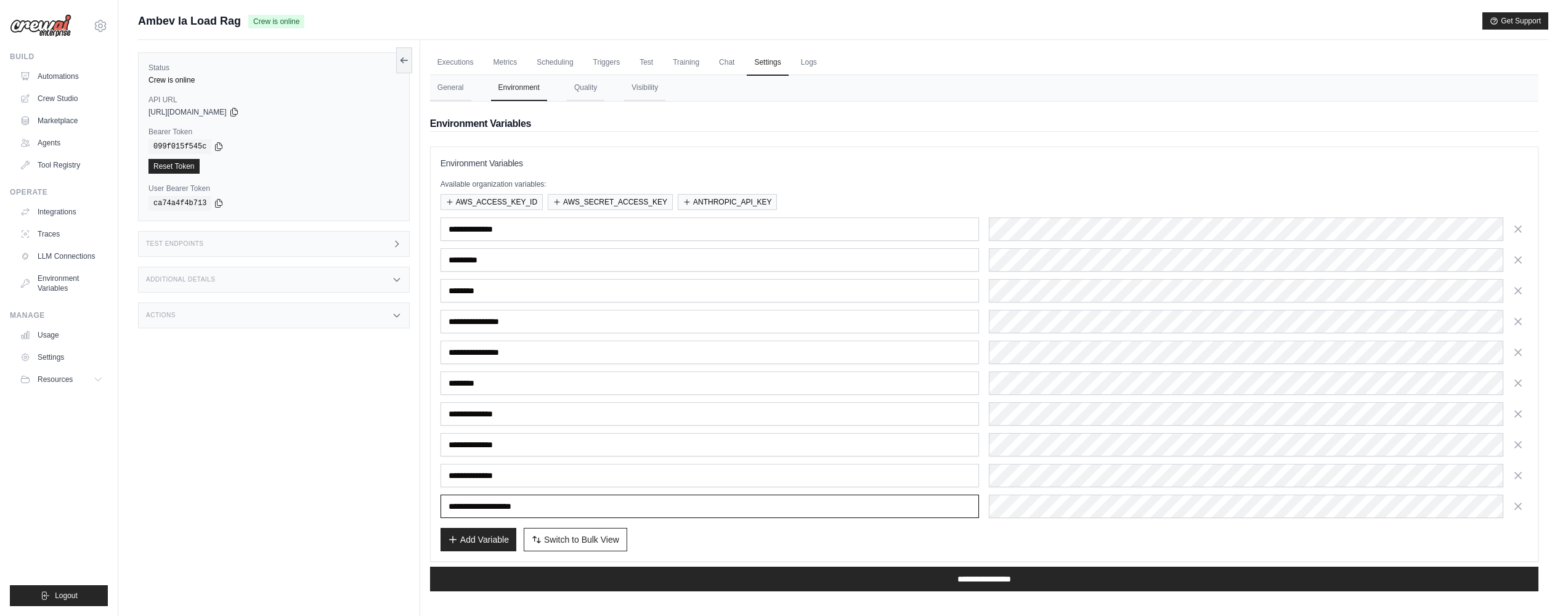
type input "**********"
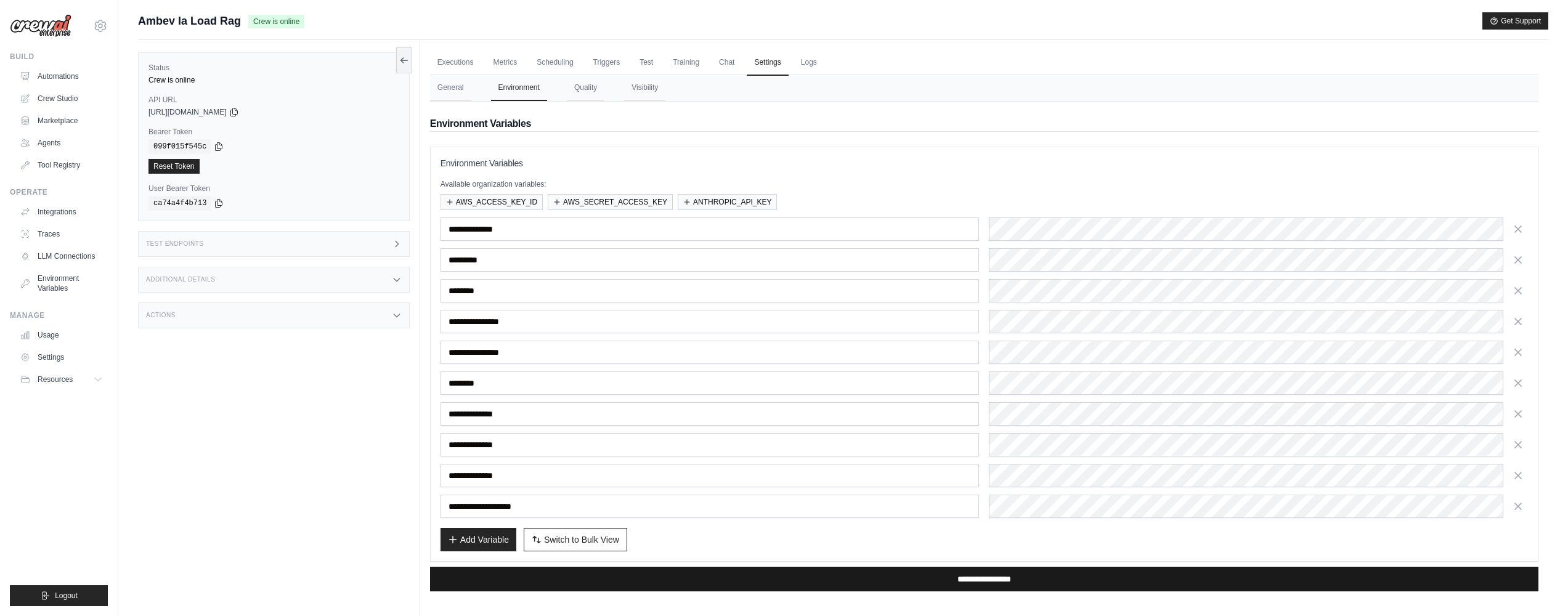
click at [612, 569] on input "**********" at bounding box center [984, 579] width 1108 height 25
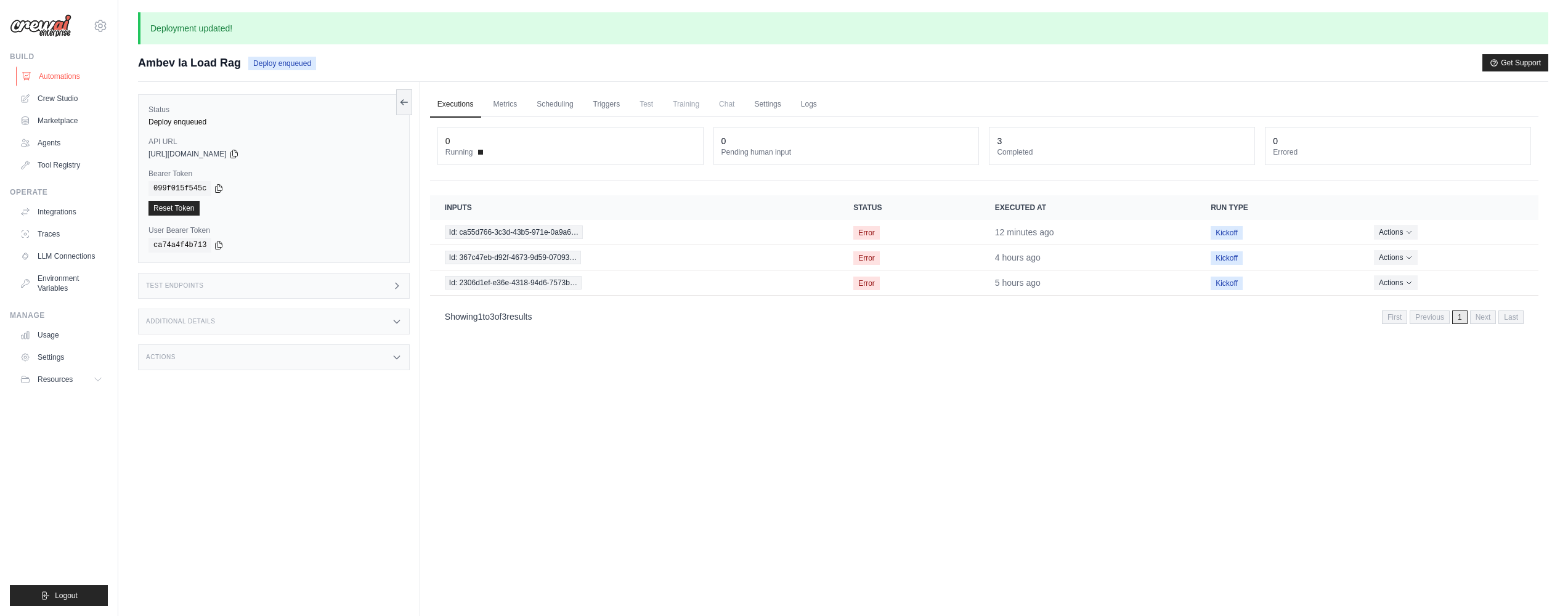
click at [70, 76] on link "Automations" at bounding box center [62, 76] width 93 height 20
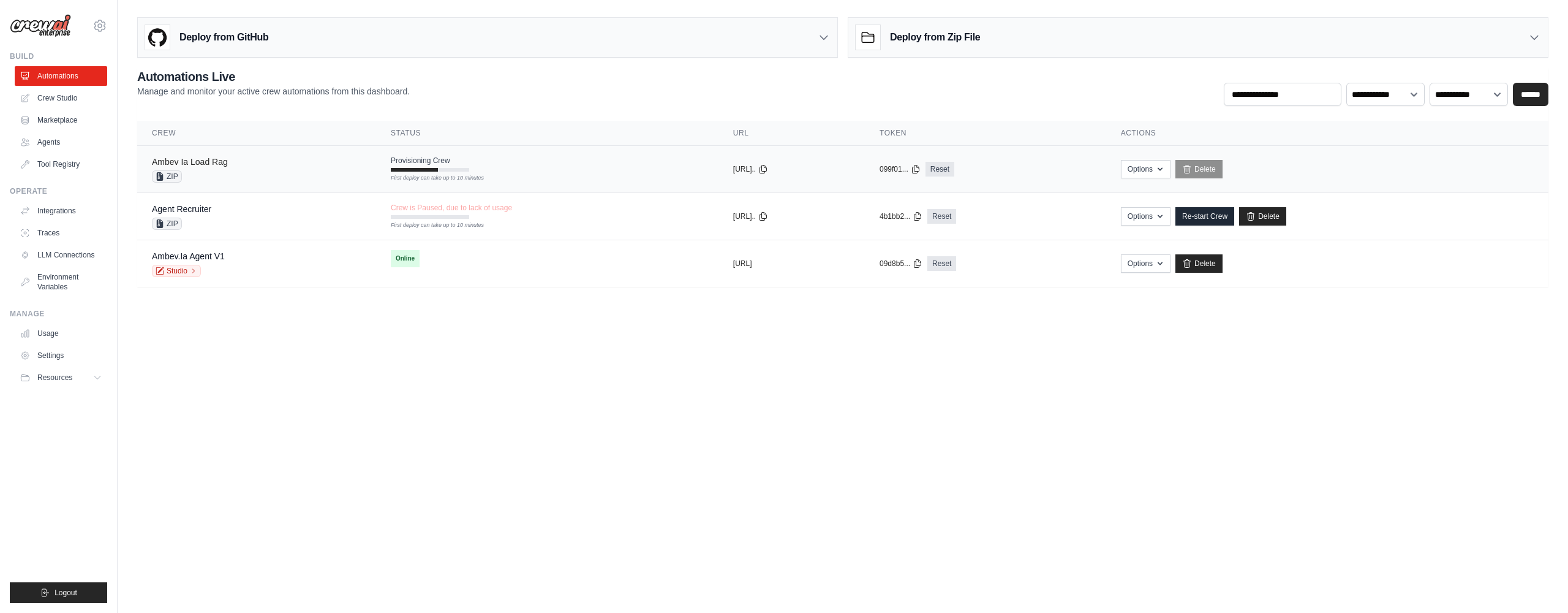
click at [197, 161] on link "Ambev Ia Load Rag" at bounding box center [189, 162] width 76 height 10
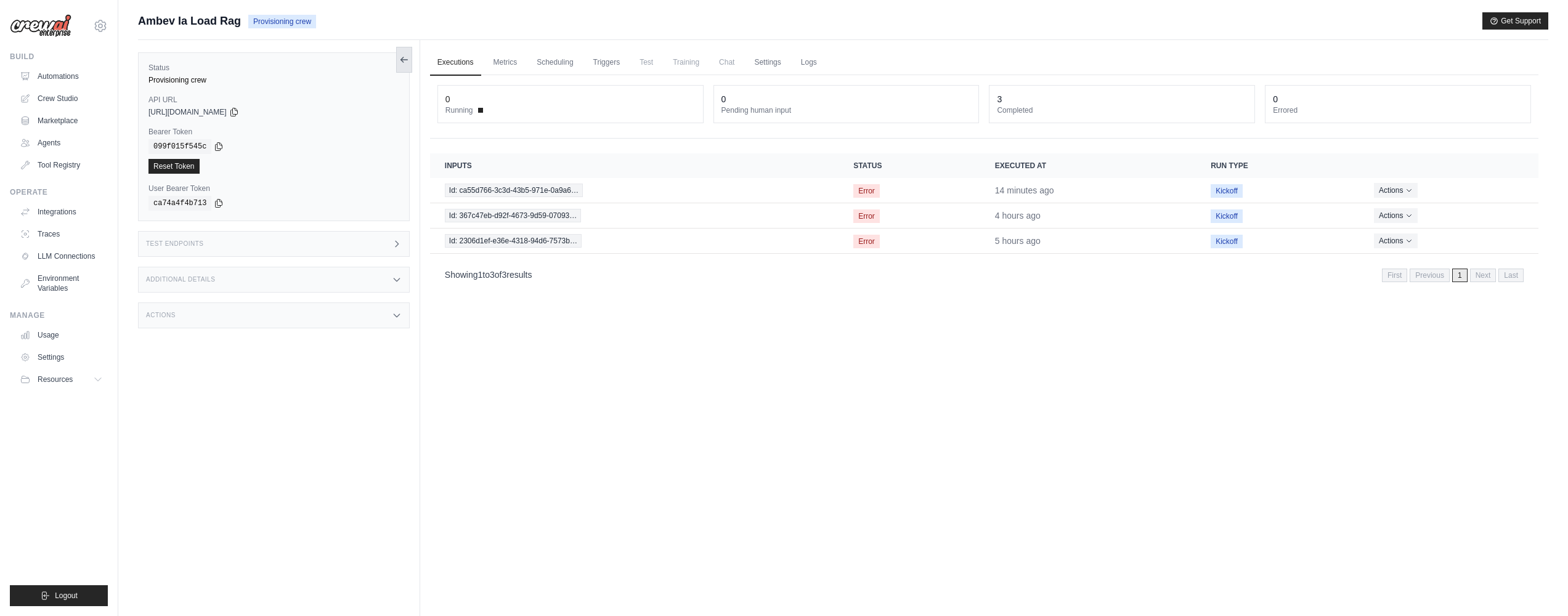
click at [405, 64] on button at bounding box center [404, 60] width 16 height 26
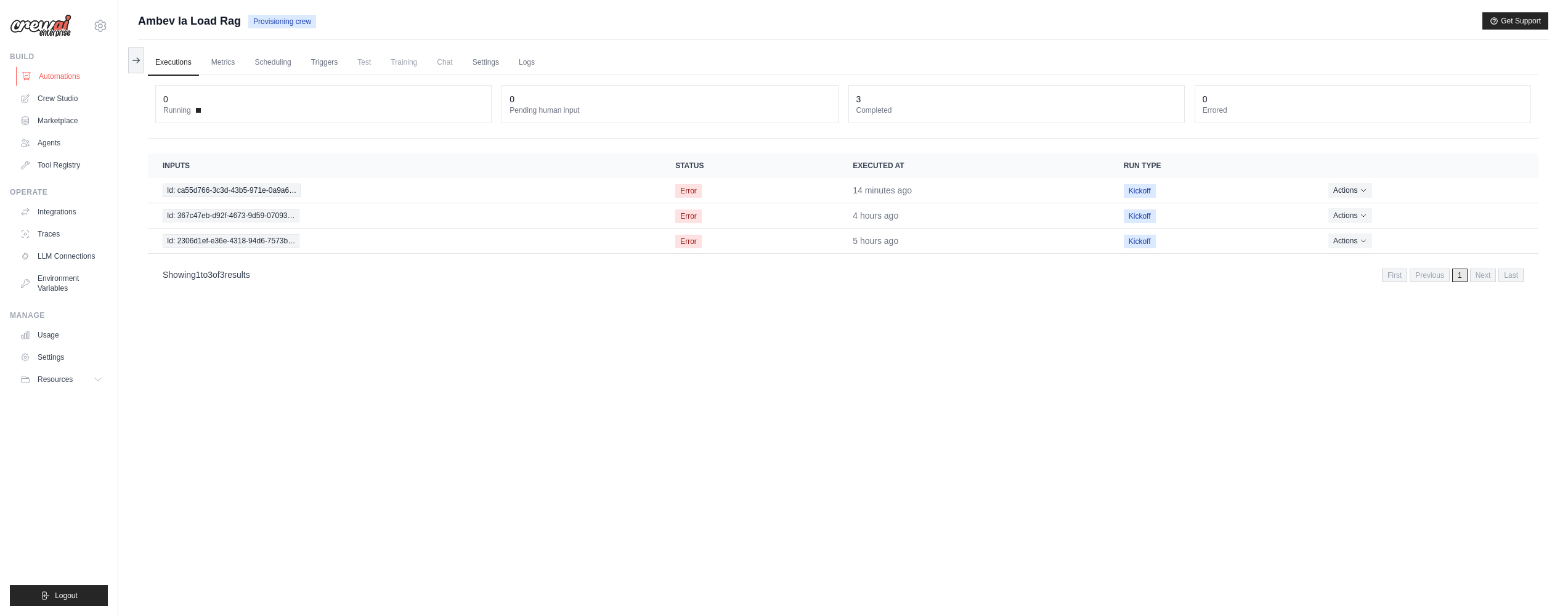
click at [71, 75] on link "Automations" at bounding box center [62, 76] width 93 height 20
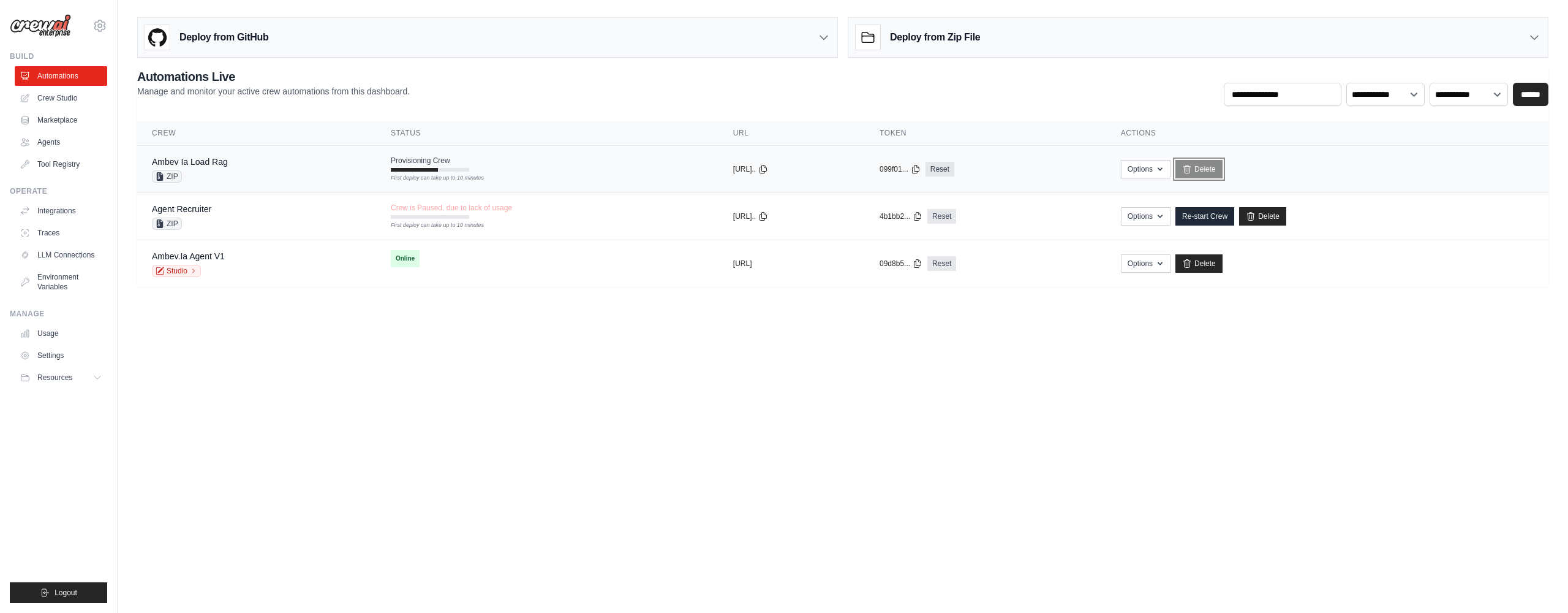
click at [1222, 169] on link "Delete" at bounding box center [1199, 169] width 47 height 18
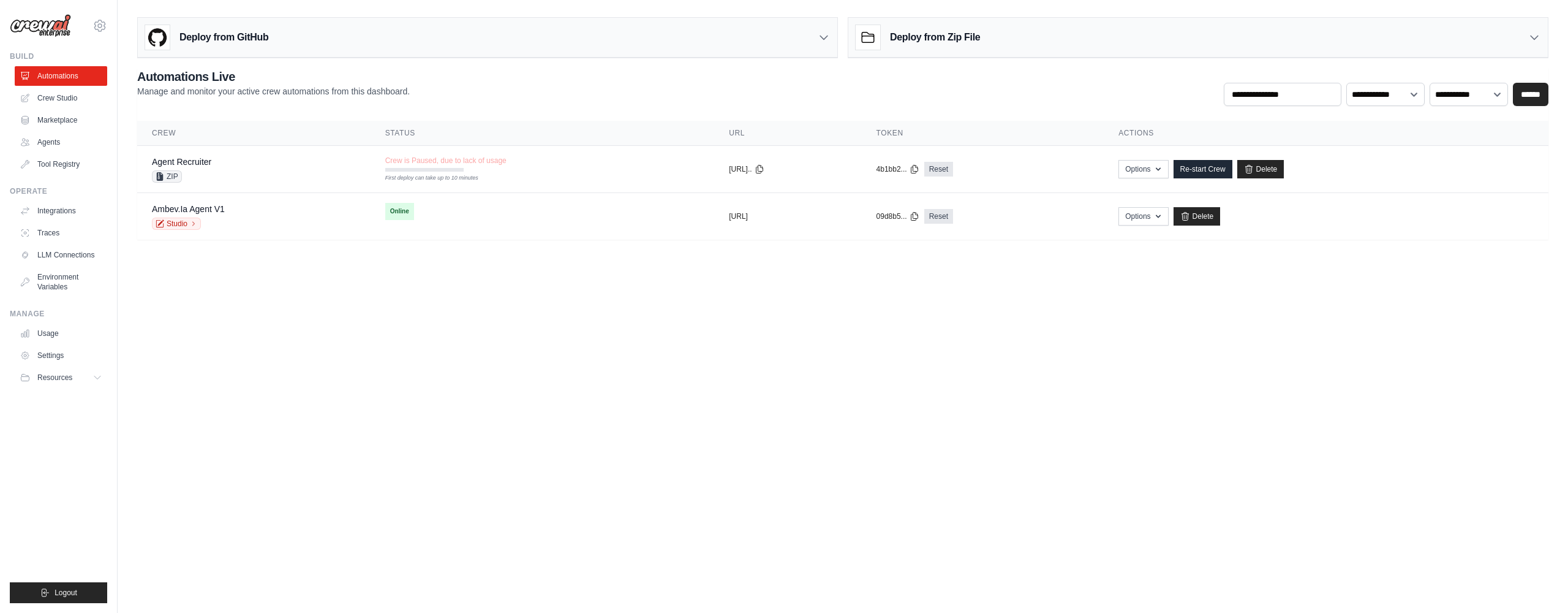
click at [942, 42] on h3 "Deploy from Zip File" at bounding box center [935, 38] width 90 height 15
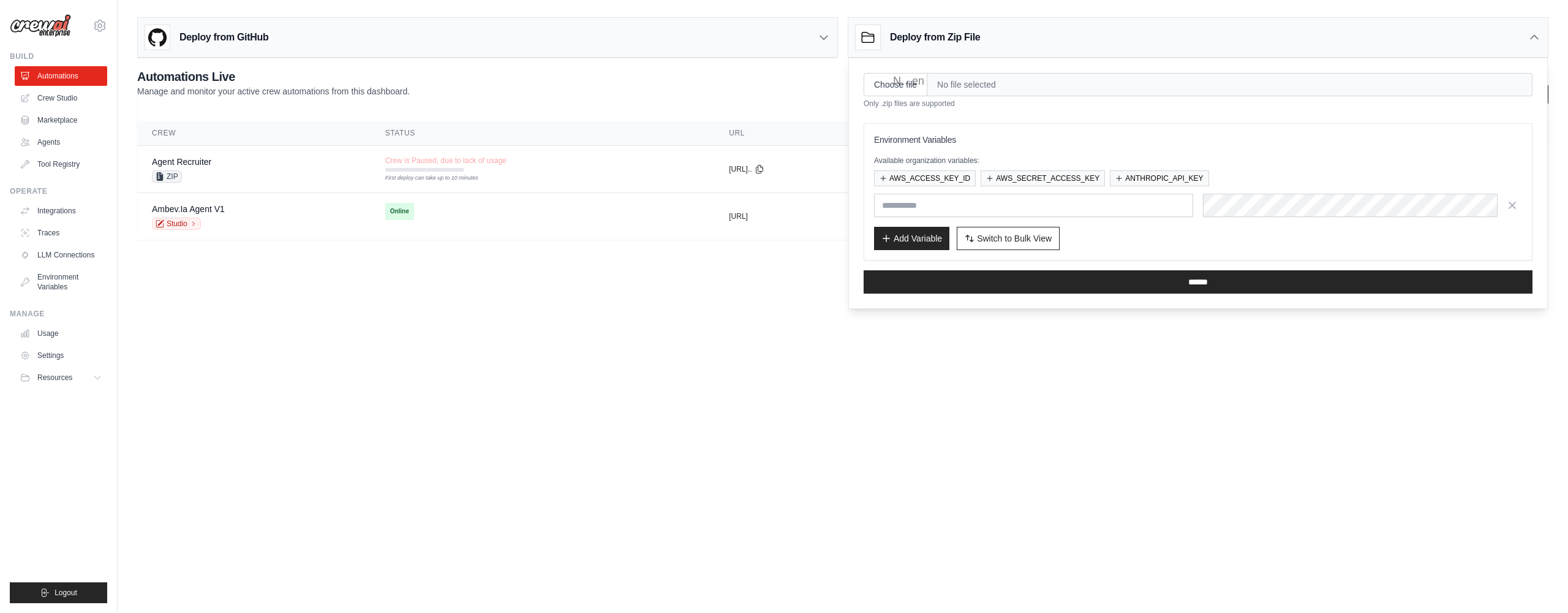
click at [939, 36] on h3 "Deploy from Zip File" at bounding box center [935, 38] width 90 height 15
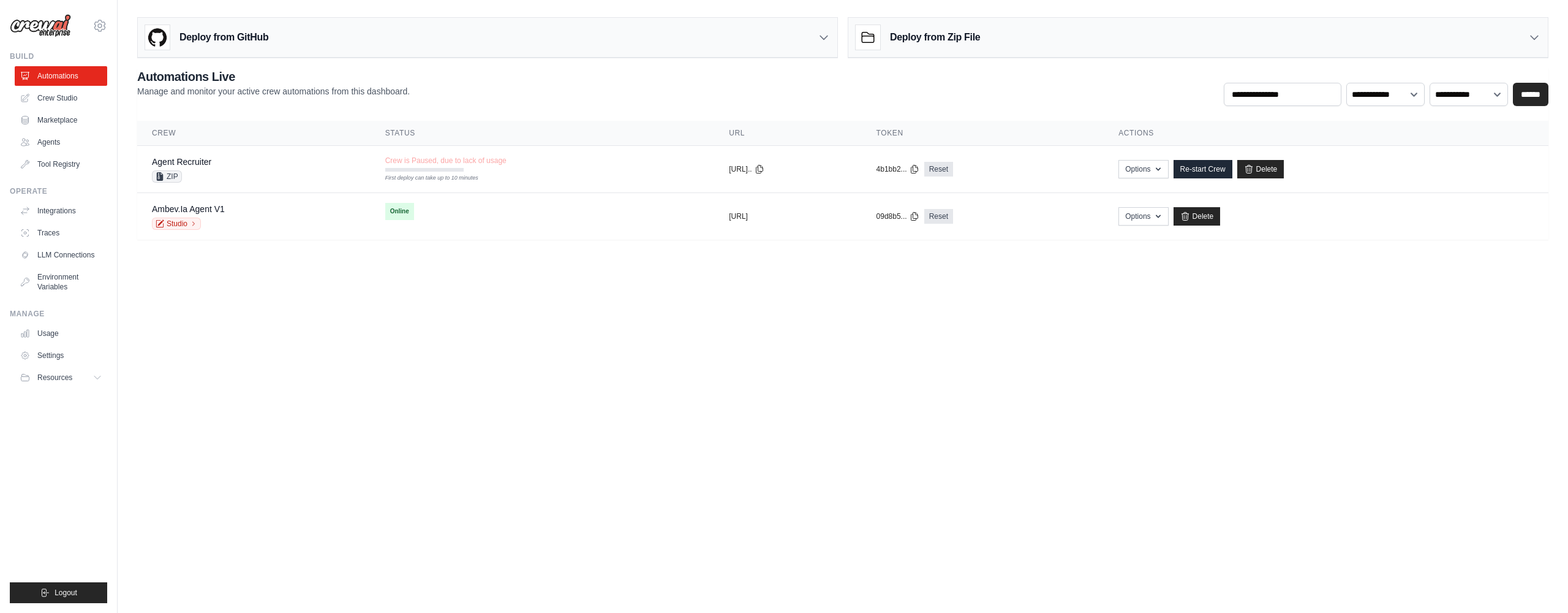
click at [884, 44] on div "Deploy from Zip File" at bounding box center [918, 38] width 124 height 25
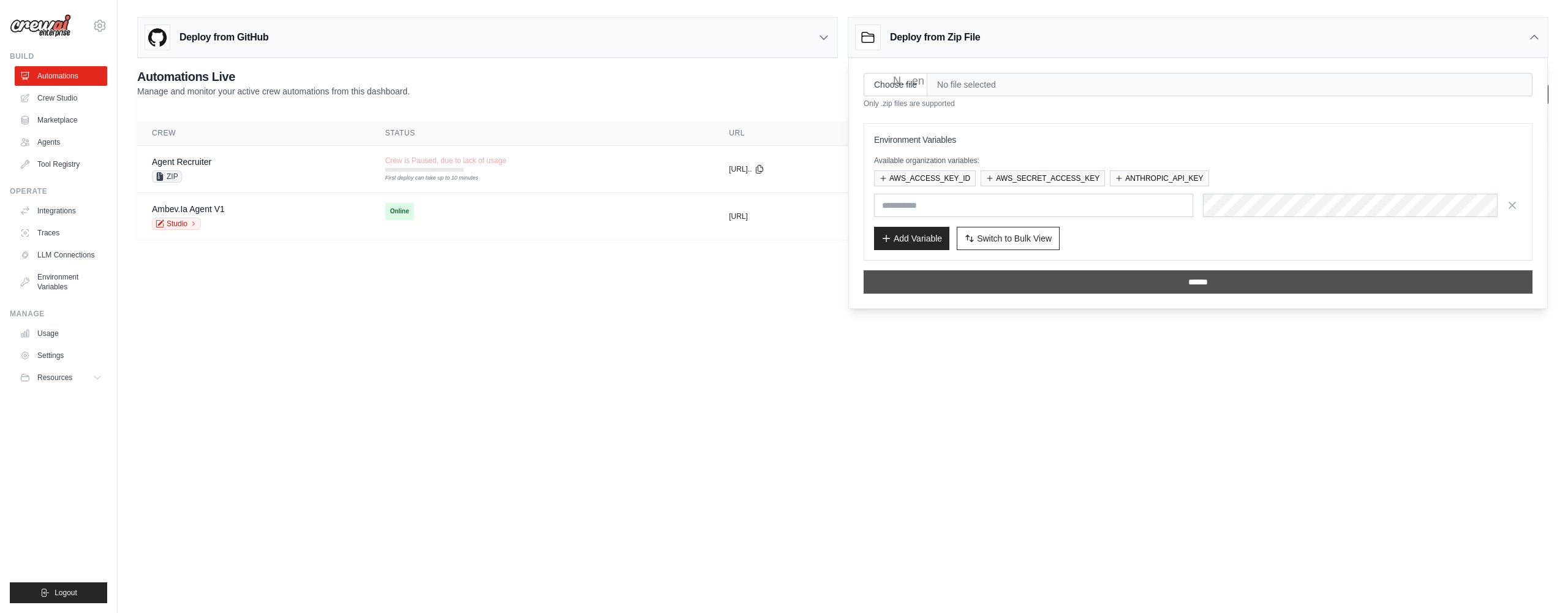
click at [930, 286] on input "******" at bounding box center [1198, 282] width 669 height 23
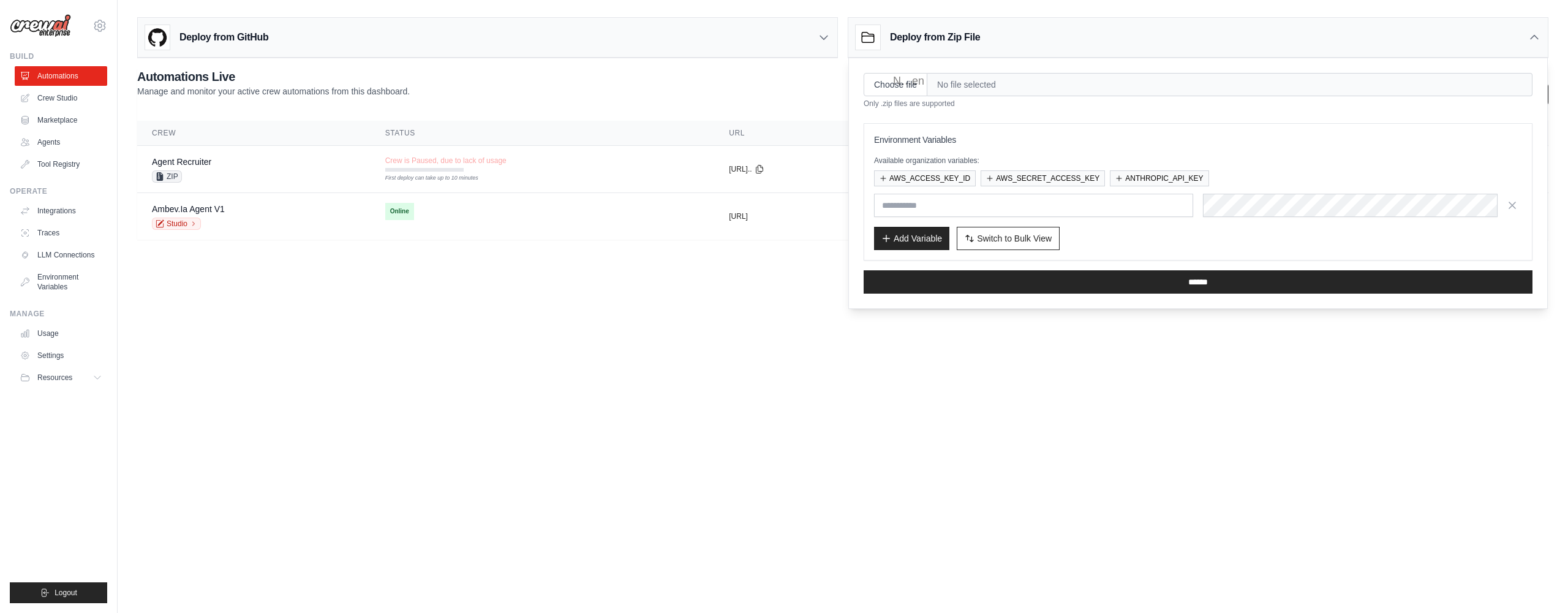
click at [893, 92] on input "Choose file" at bounding box center [895, 85] width 64 height 23
click at [912, 90] on input "Choose file" at bounding box center [895, 85] width 64 height 23
type input "**********"
click at [999, 231] on button "Switch to Bulk View Switch to Table View" at bounding box center [1008, 238] width 103 height 23
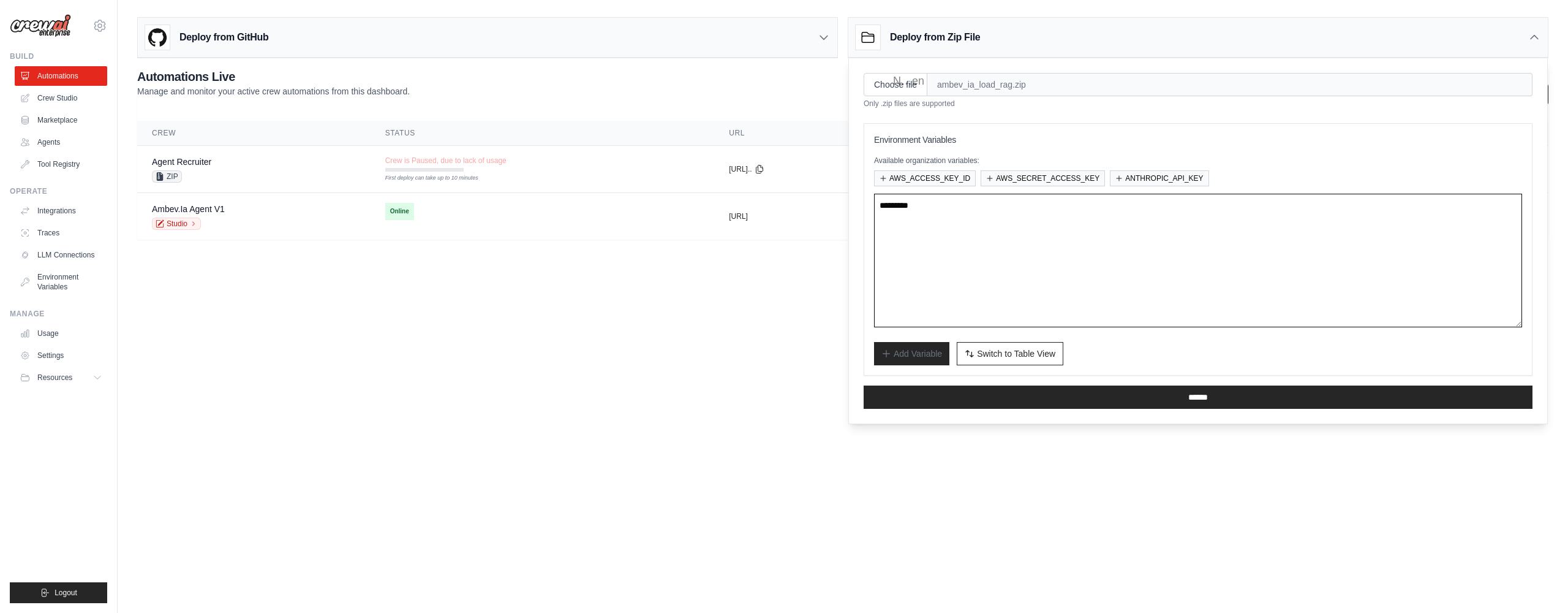
click at [999, 207] on textarea at bounding box center [1198, 260] width 648 height 134
click at [923, 235] on textarea at bounding box center [1198, 260] width 648 height 134
click at [979, 216] on textarea at bounding box center [1198, 260] width 648 height 134
click at [999, 193] on textarea at bounding box center [1198, 260] width 648 height 134
paste textarea "**********"
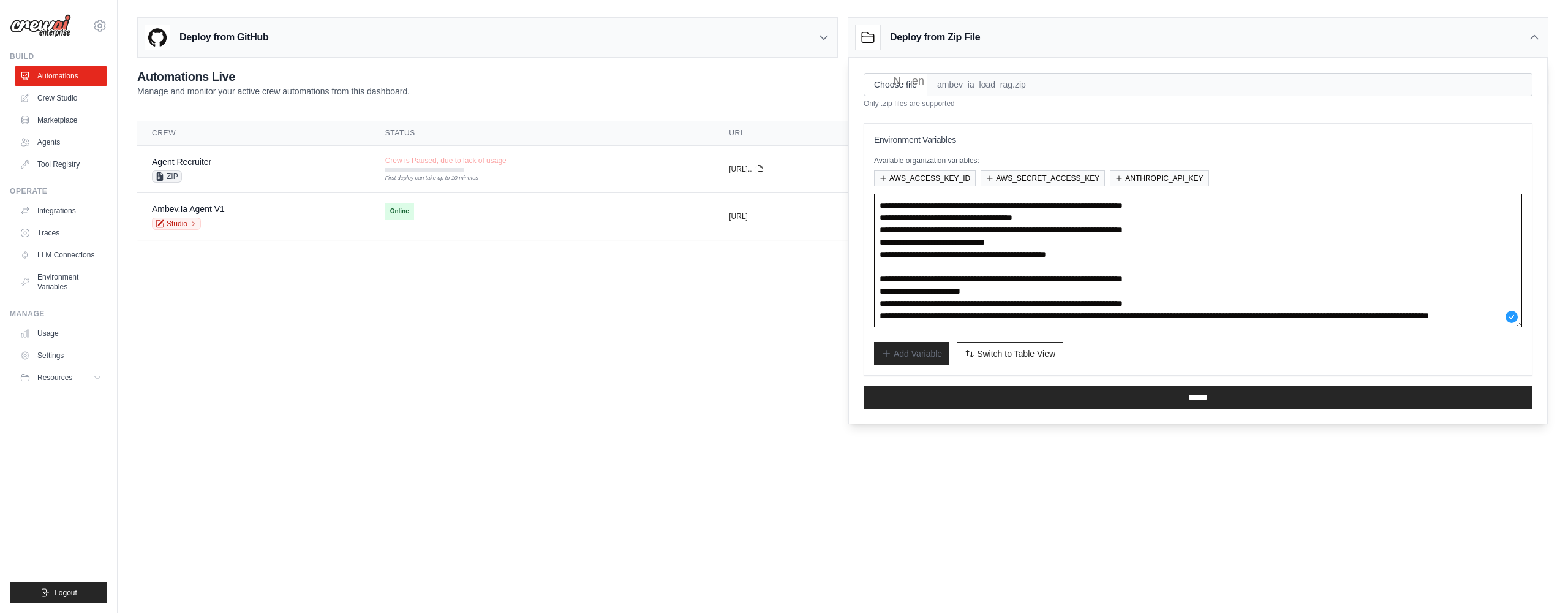
scroll to position [576, 0]
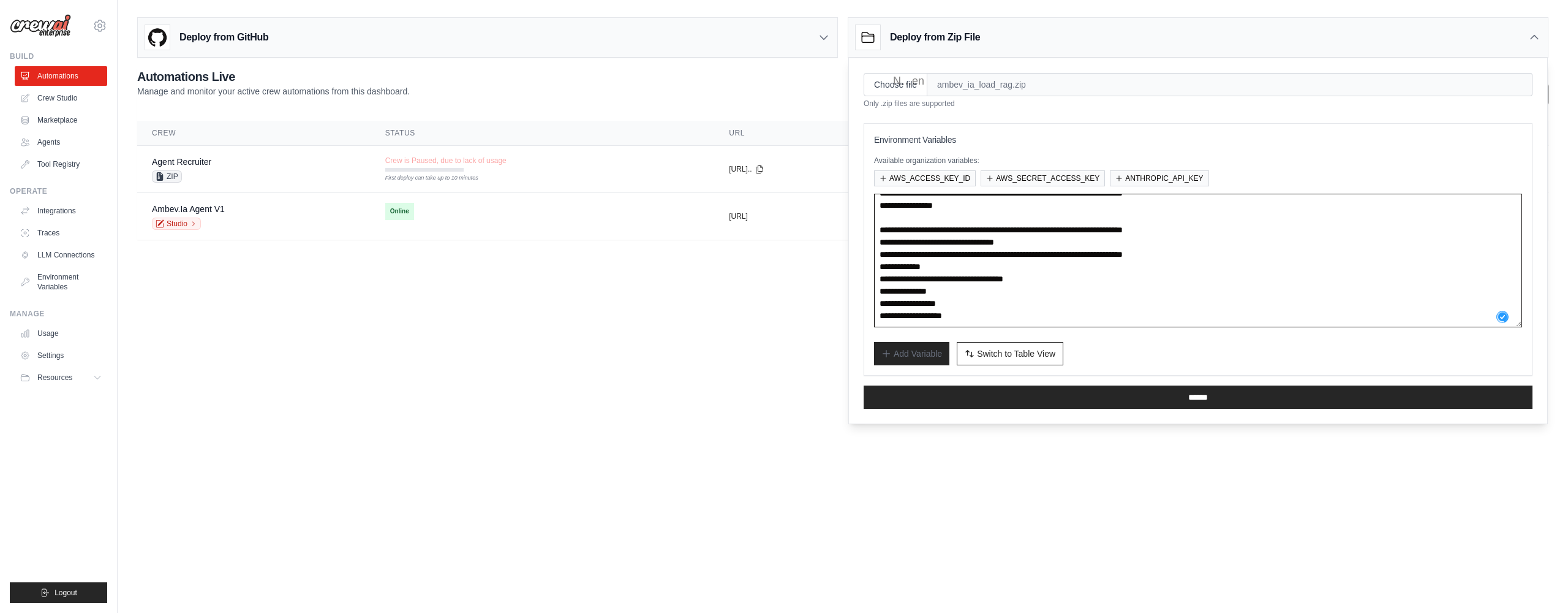
drag, startPoint x: 1011, startPoint y: 279, endPoint x: 863, endPoint y: 217, distance: 160.5
click at [863, 217] on div "Choose file ambev_ia_load_rag.zip Only .zip files are supported Environment Var…" at bounding box center [1198, 241] width 698 height 366
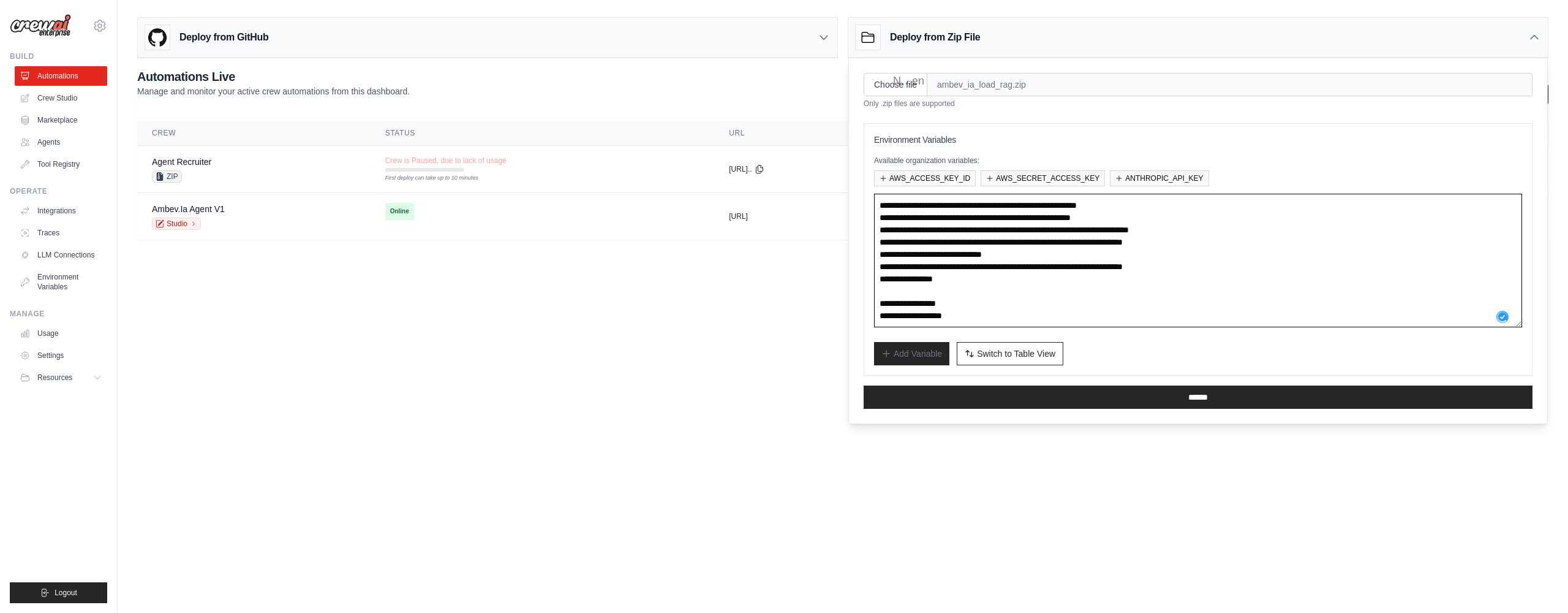
scroll to position [502, 0]
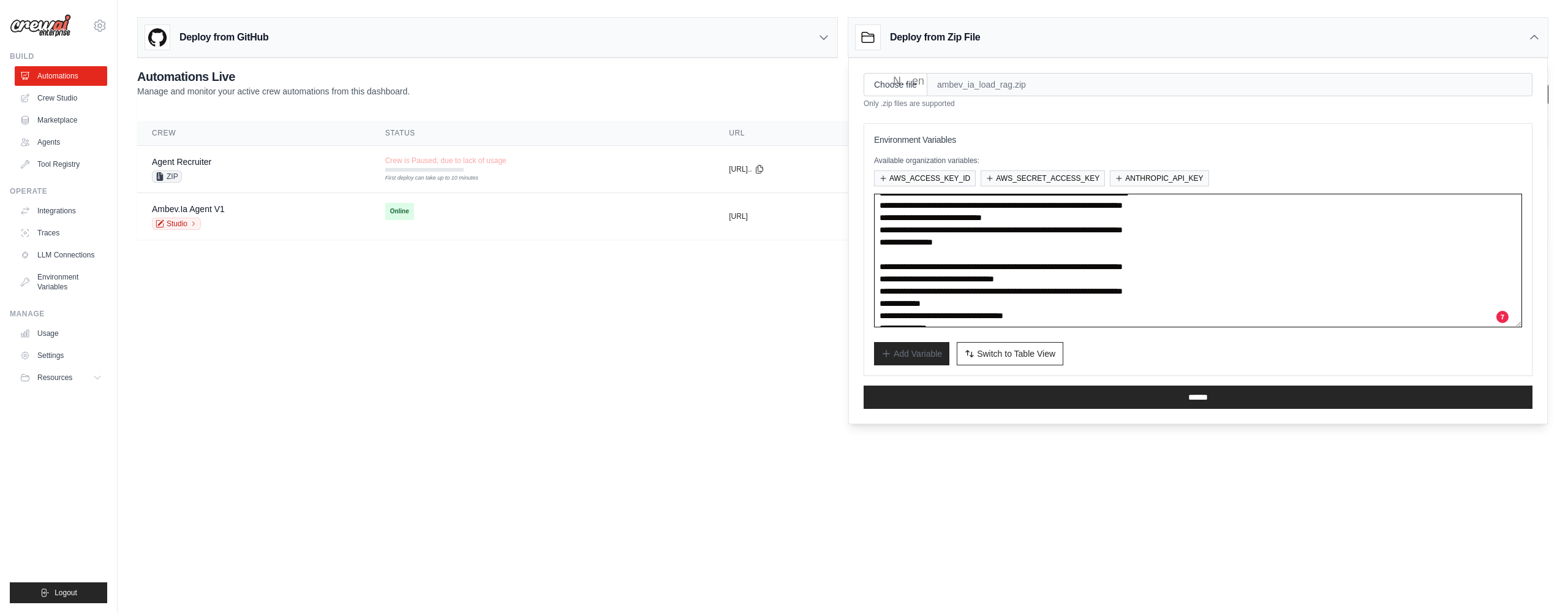
click at [858, 243] on div "Choose file ambev_ia_load_rag.zip Only .zip files are supported Environment Var…" at bounding box center [1198, 241] width 698 height 366
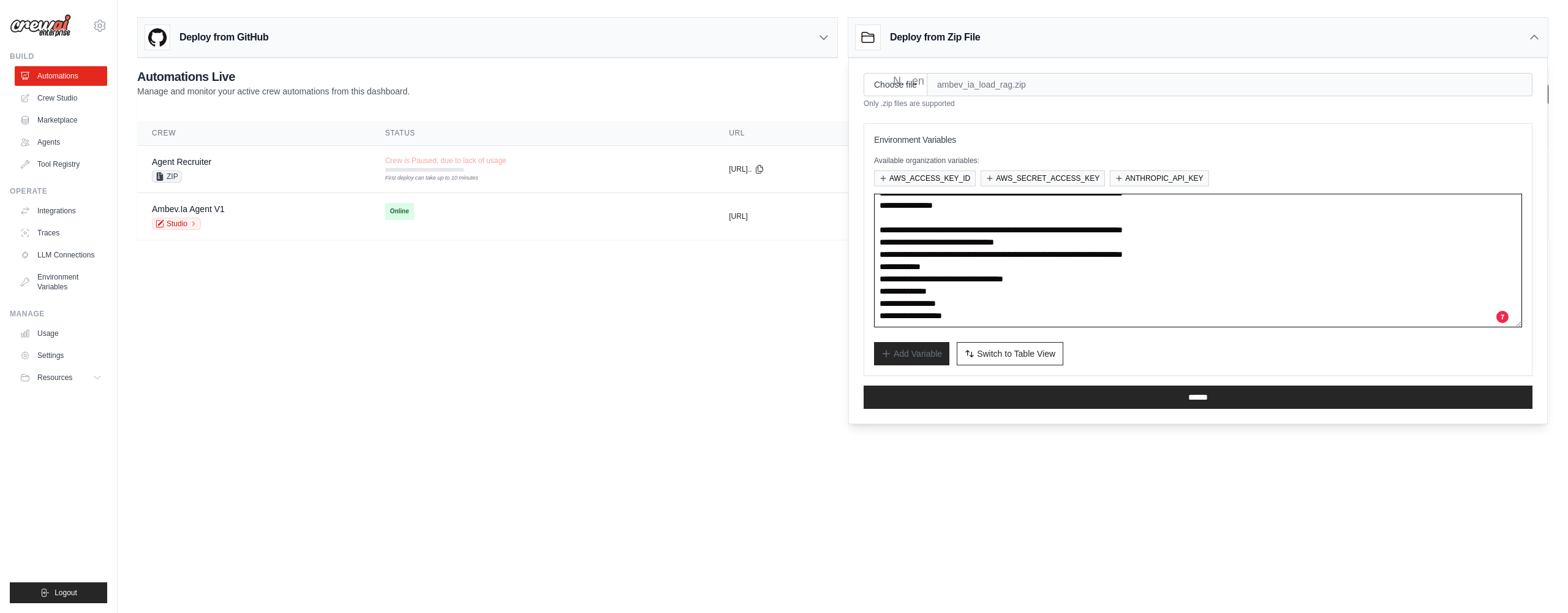
click at [848, 254] on main "Deploy from GitHub Deploy your project directly from GitHub. Select a repositor…" at bounding box center [843, 133] width 1451 height 267
click at [983, 273] on textarea at bounding box center [1198, 260] width 648 height 134
drag, startPoint x: 979, startPoint y: 276, endPoint x: 870, endPoint y: 217, distance: 123.9
click at [870, 217] on div "Environment Variables Available organization variables: AWS_ACCESS_KEY_ID AWS_S…" at bounding box center [1198, 249] width 669 height 253
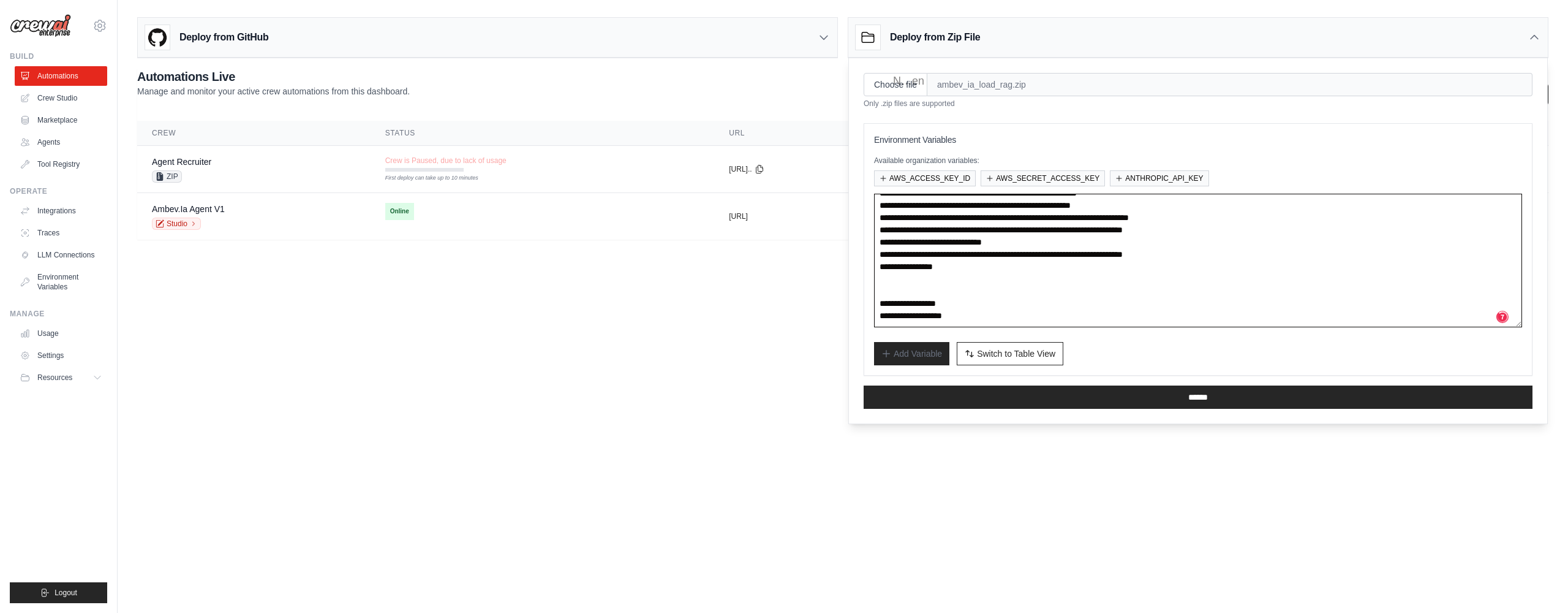
drag, startPoint x: 912, startPoint y: 308, endPoint x: 880, endPoint y: 247, distance: 68.9
click at [876, 244] on textarea at bounding box center [1198, 260] width 648 height 134
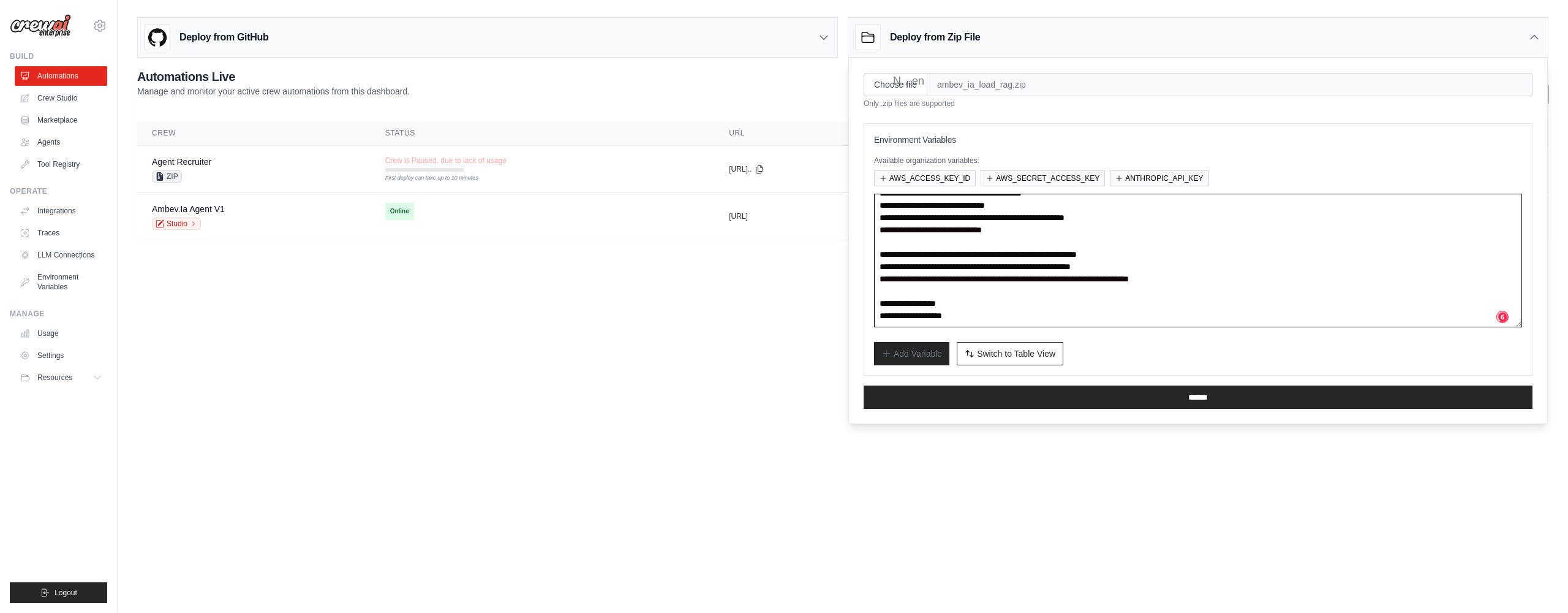
scroll to position [454, 0]
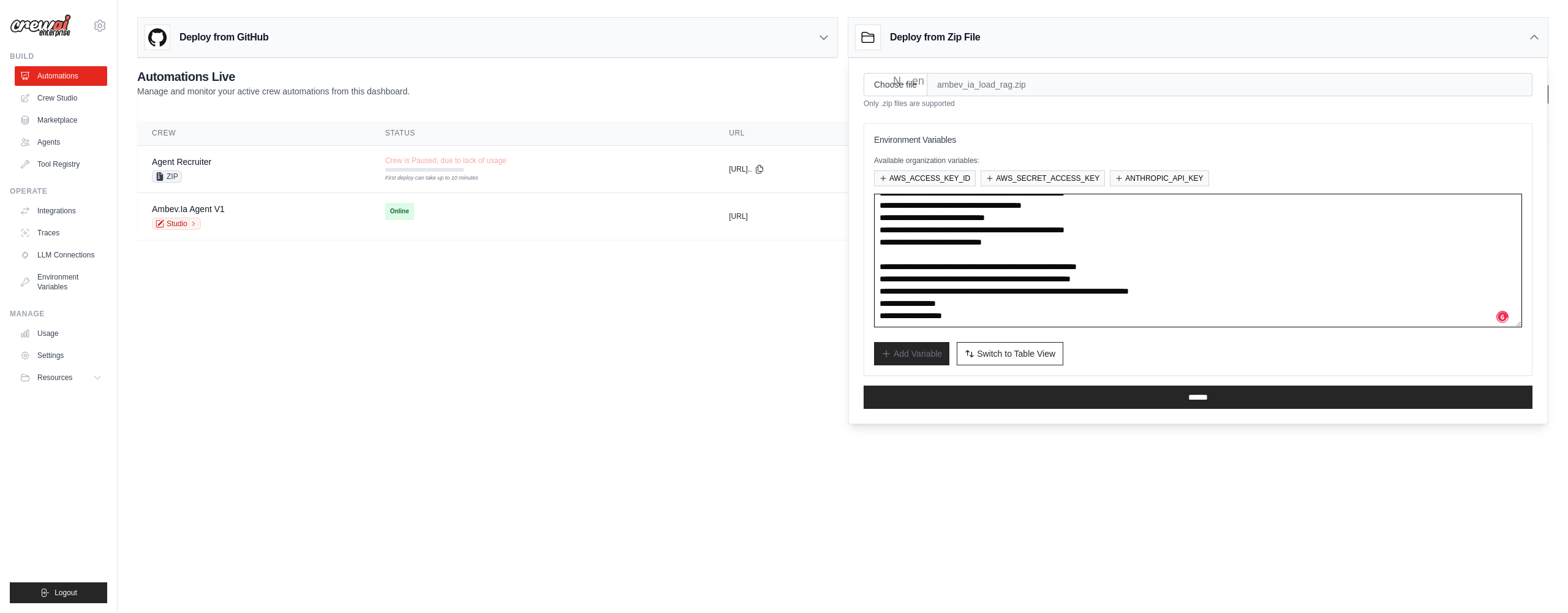
drag, startPoint x: 944, startPoint y: 279, endPoint x: 916, endPoint y: 223, distance: 62.6
click at [944, 278] on textarea at bounding box center [1198, 260] width 648 height 134
click at [916, 223] on textarea at bounding box center [1198, 260] width 648 height 134
click at [1205, 217] on textarea at bounding box center [1198, 260] width 648 height 134
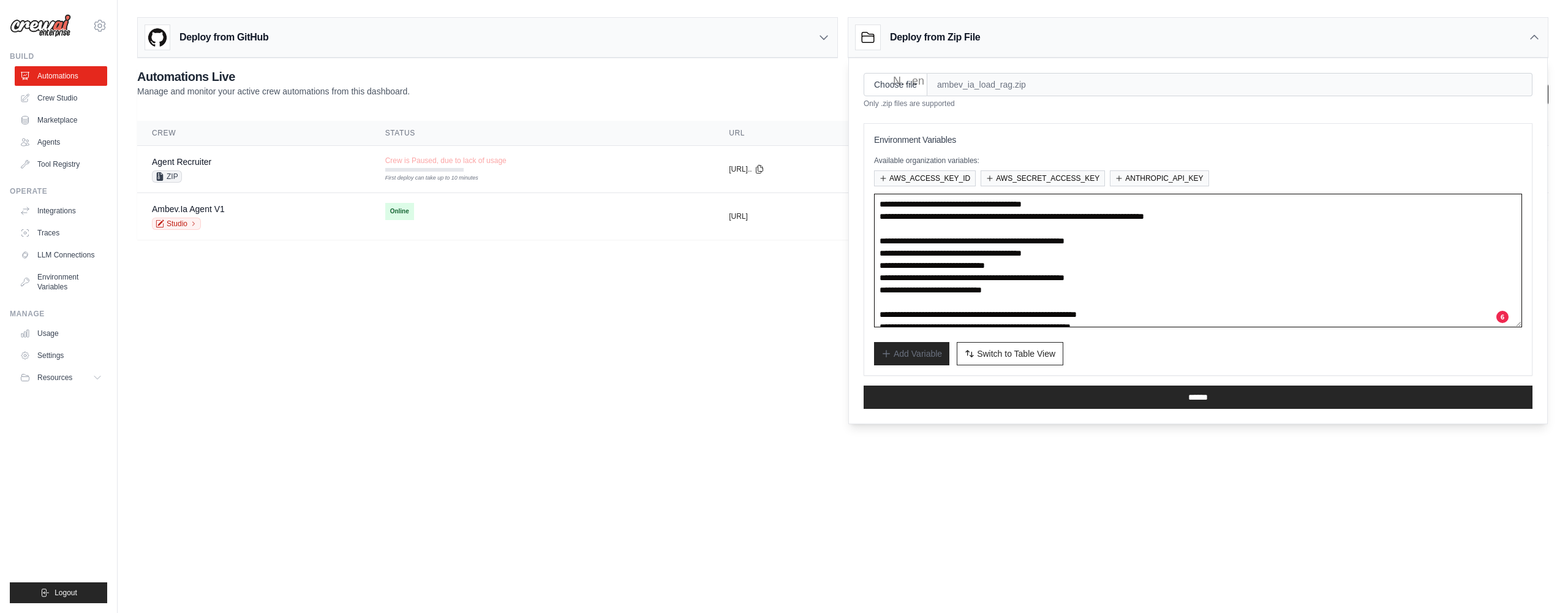
scroll to position [388, 0]
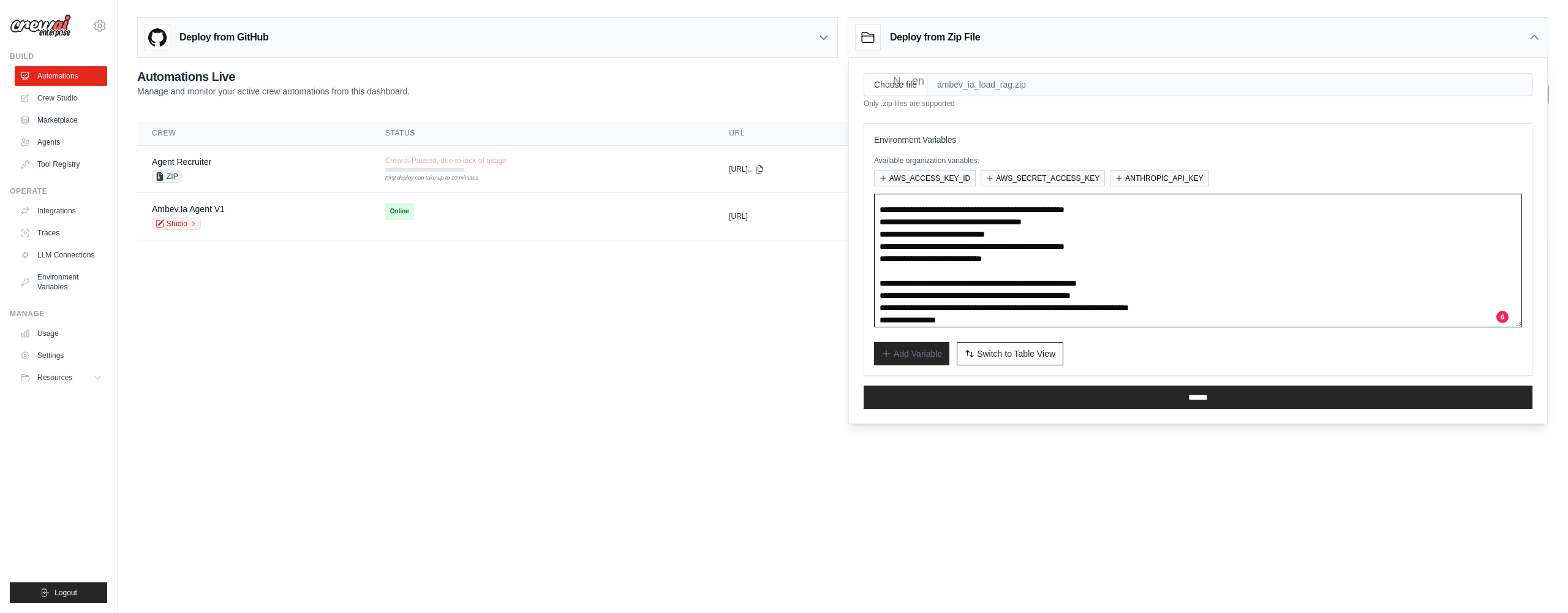
click at [881, 234] on textarea at bounding box center [1198, 260] width 648 height 134
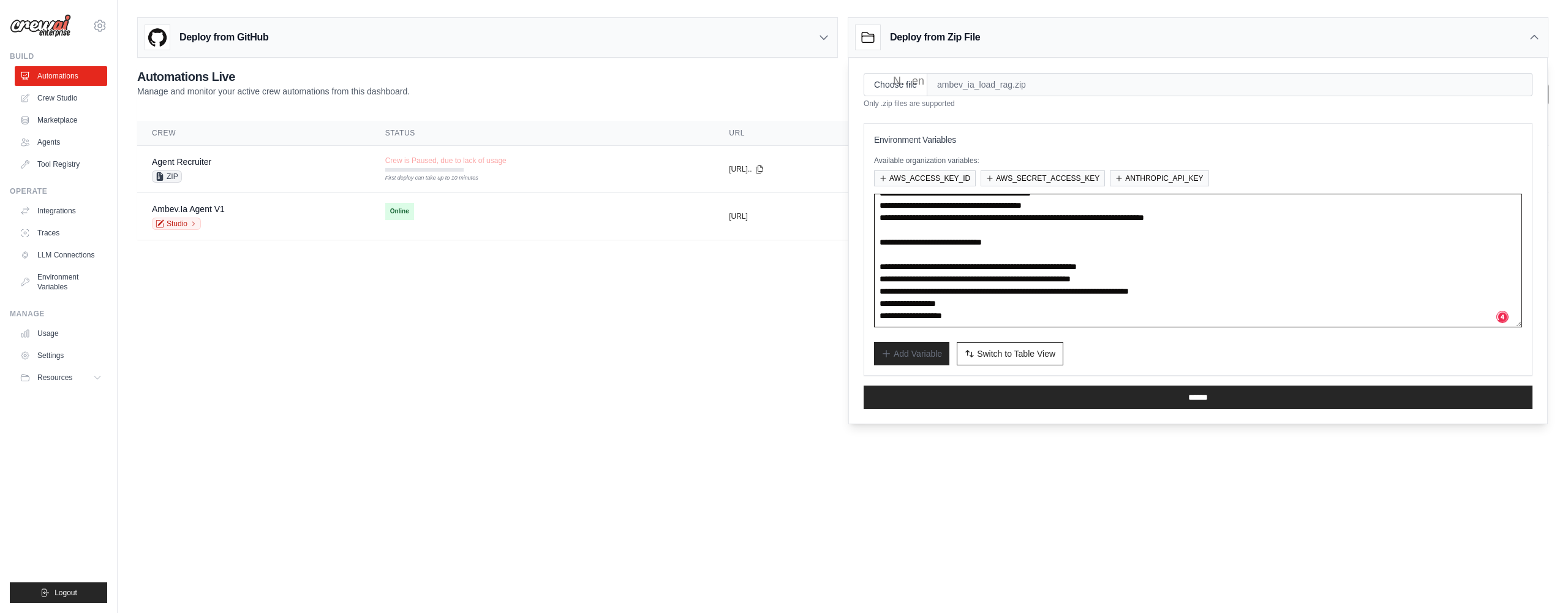
click at [935, 248] on textarea at bounding box center [1198, 260] width 648 height 134
click at [924, 236] on textarea at bounding box center [1198, 260] width 648 height 134
click at [953, 232] on textarea at bounding box center [1198, 260] width 648 height 134
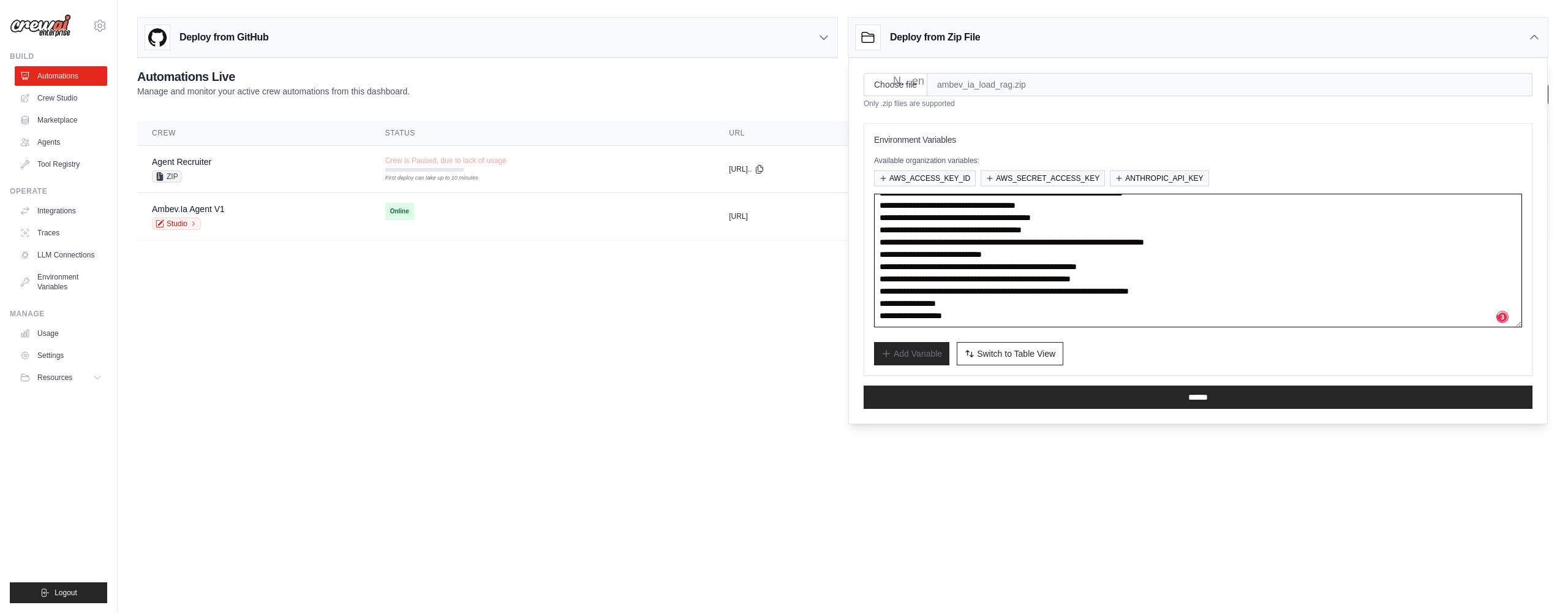
scroll to position [368, 0]
click at [1161, 211] on textarea at bounding box center [1198, 260] width 648 height 134
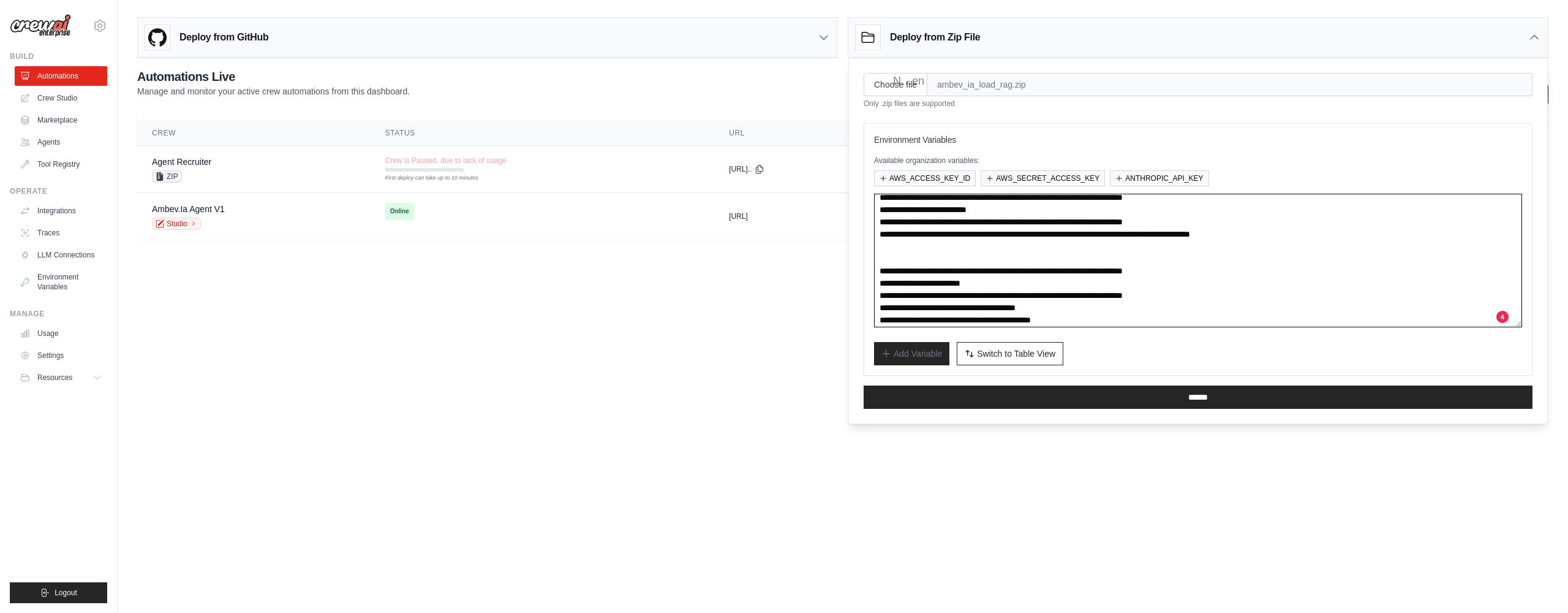
scroll to position [271, 0]
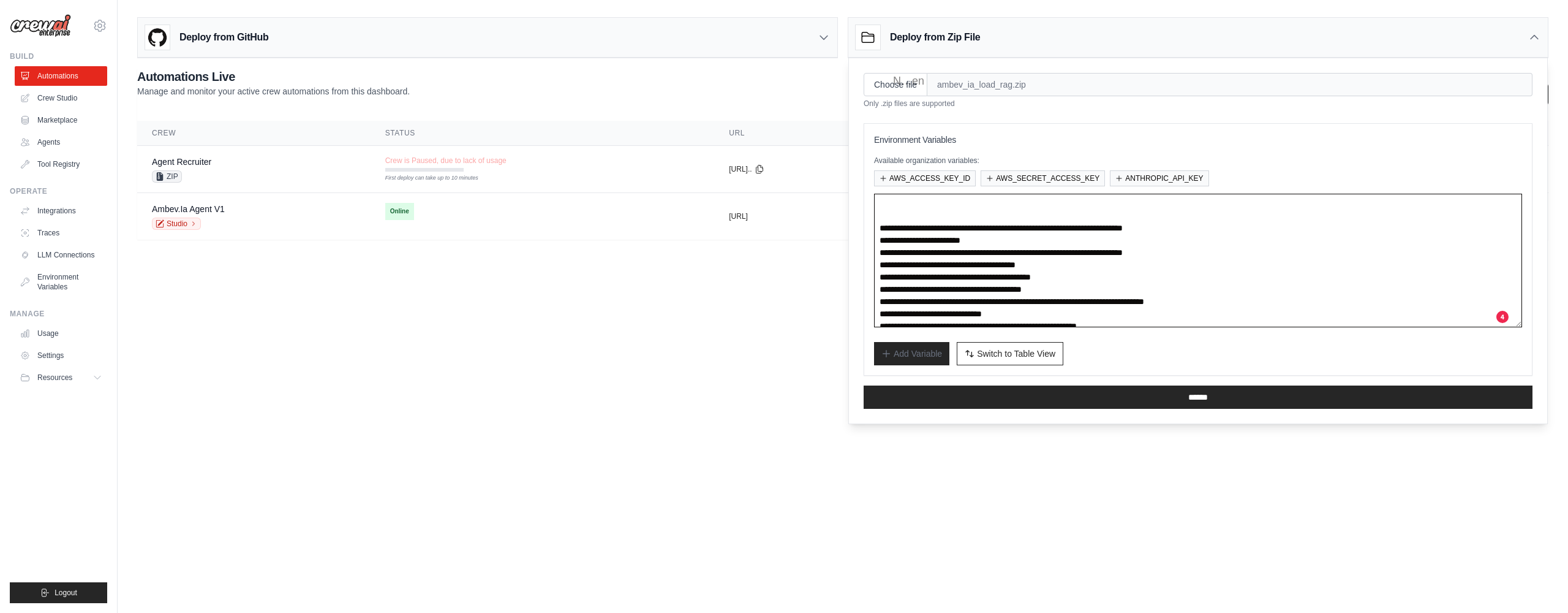
click at [879, 250] on textarea at bounding box center [1198, 260] width 648 height 134
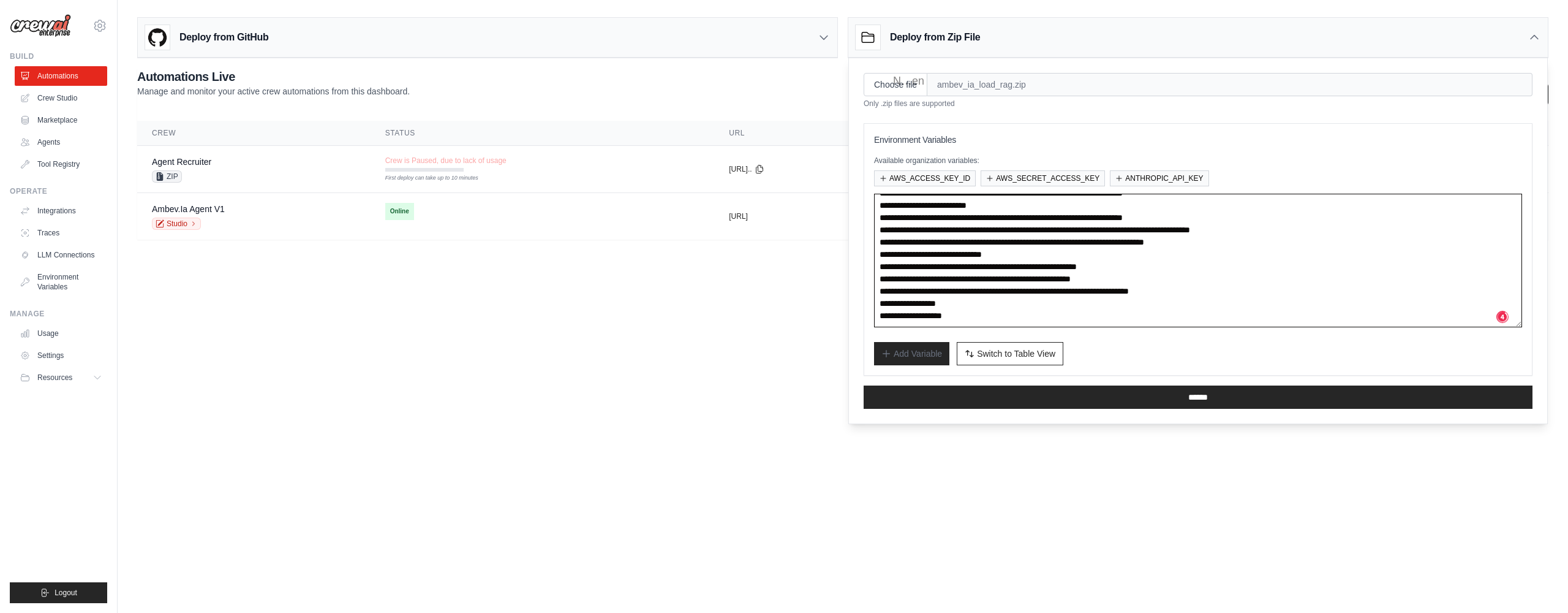
scroll to position [270, 0]
click at [947, 205] on textarea at bounding box center [1198, 260] width 648 height 134
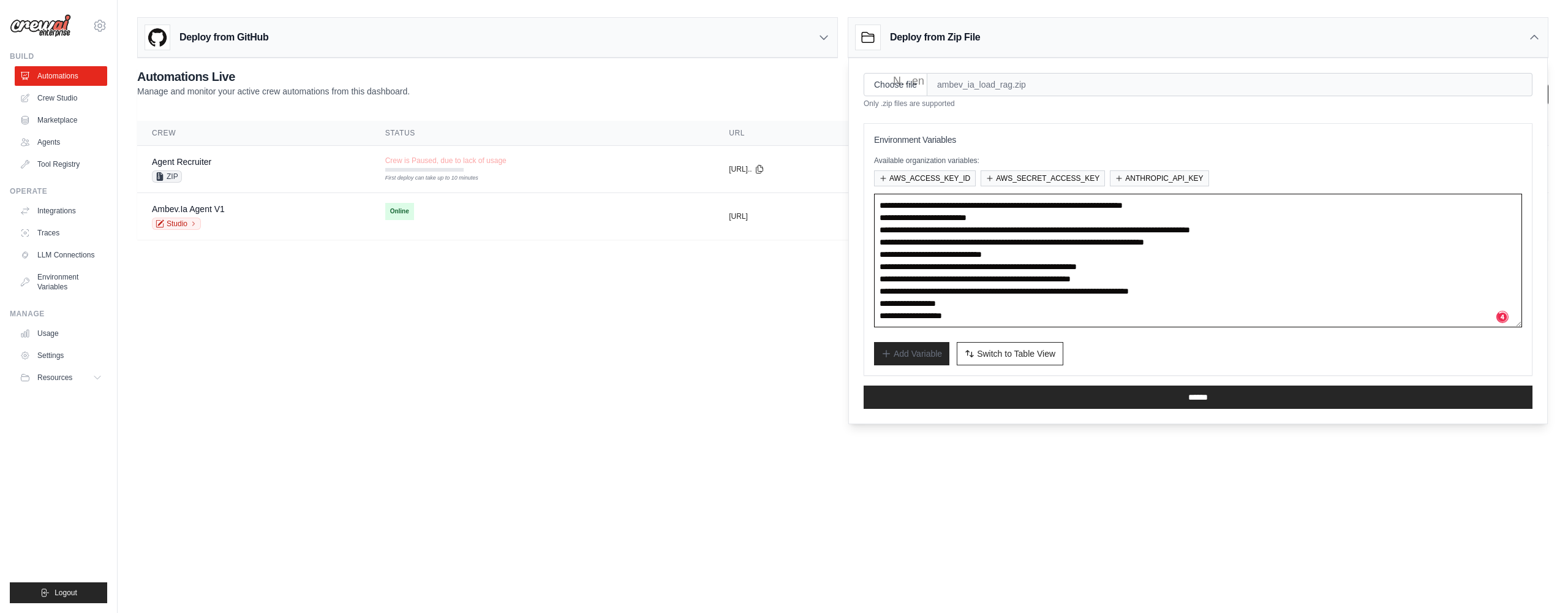
click at [949, 202] on textarea at bounding box center [1198, 260] width 648 height 134
click at [939, 233] on textarea at bounding box center [1198, 260] width 648 height 134
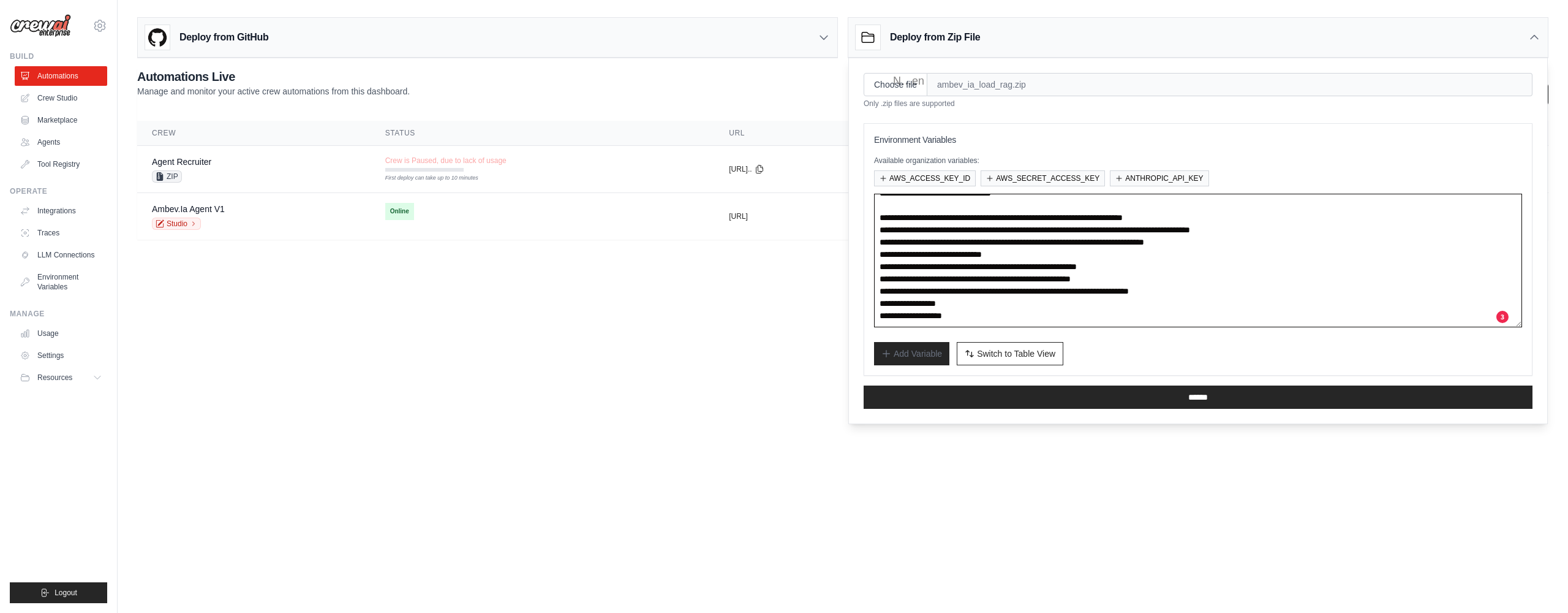
click at [939, 233] on textarea at bounding box center [1198, 260] width 648 height 134
click at [983, 219] on textarea at bounding box center [1198, 260] width 648 height 134
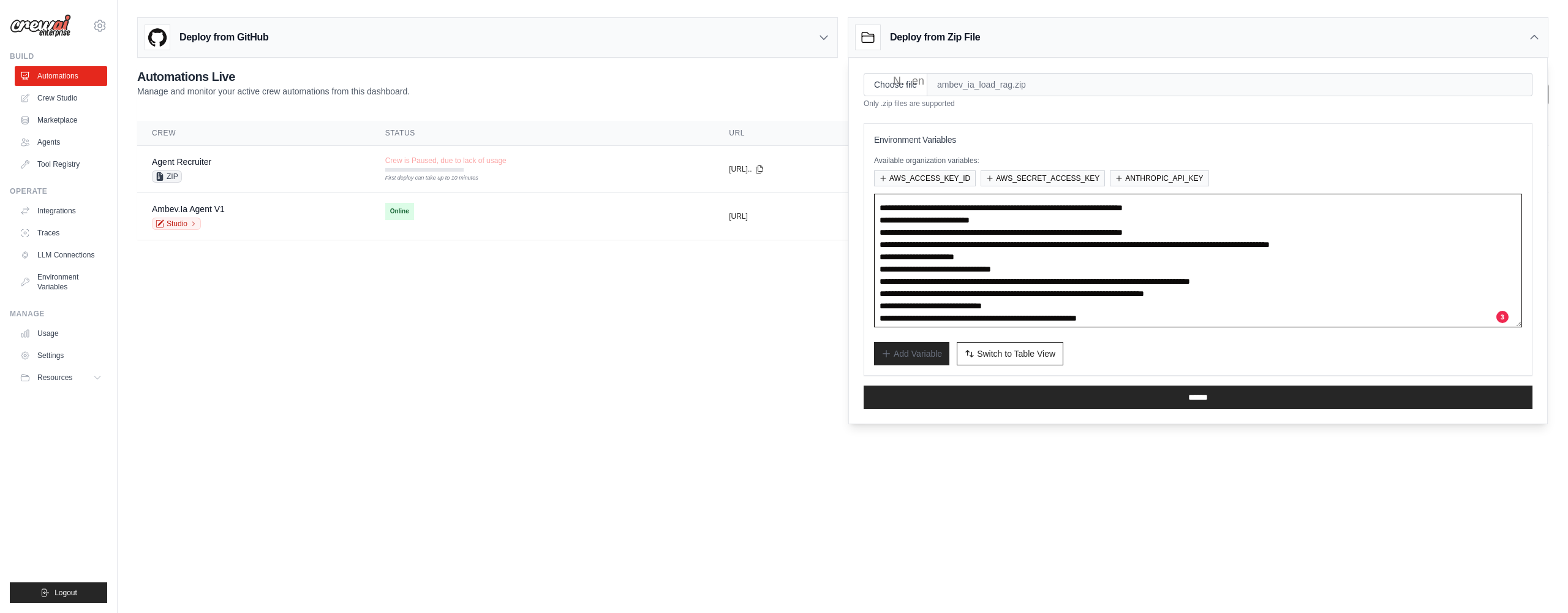
scroll to position [130, 0]
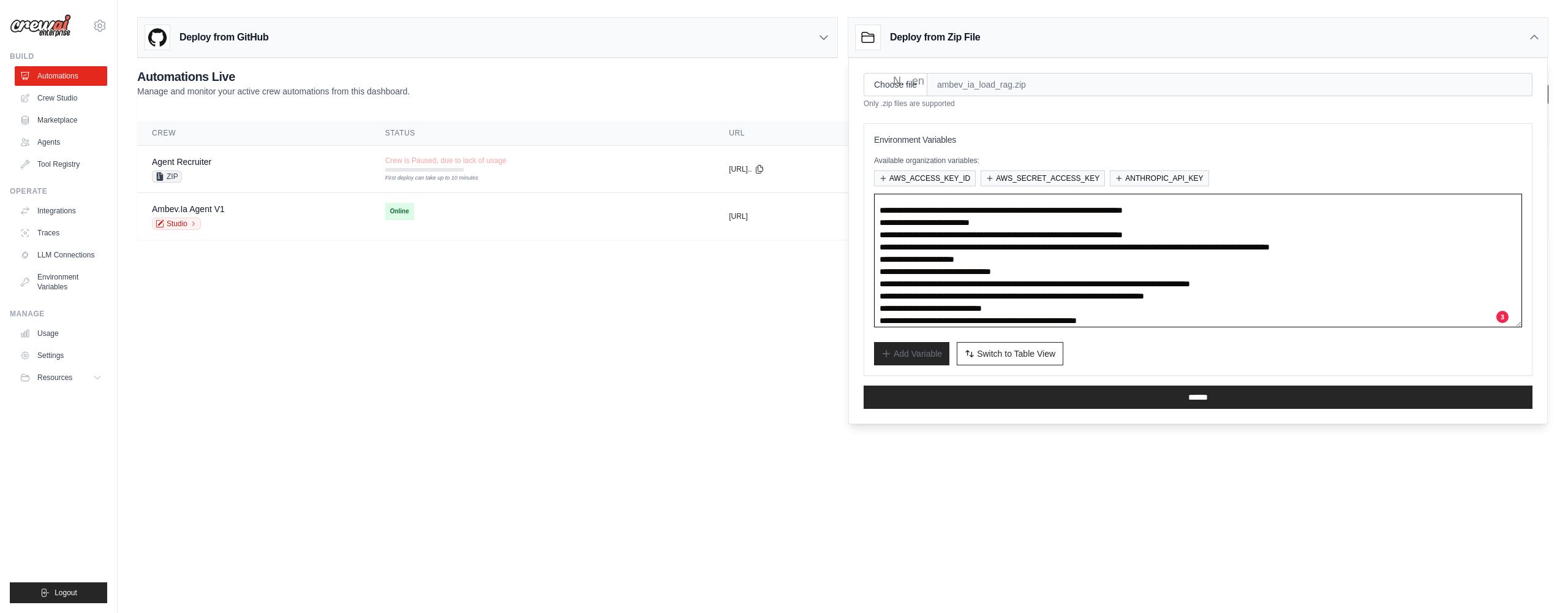
drag, startPoint x: 1300, startPoint y: 248, endPoint x: 877, endPoint y: 223, distance: 423.7
click at [878, 223] on textarea at bounding box center [1198, 260] width 648 height 134
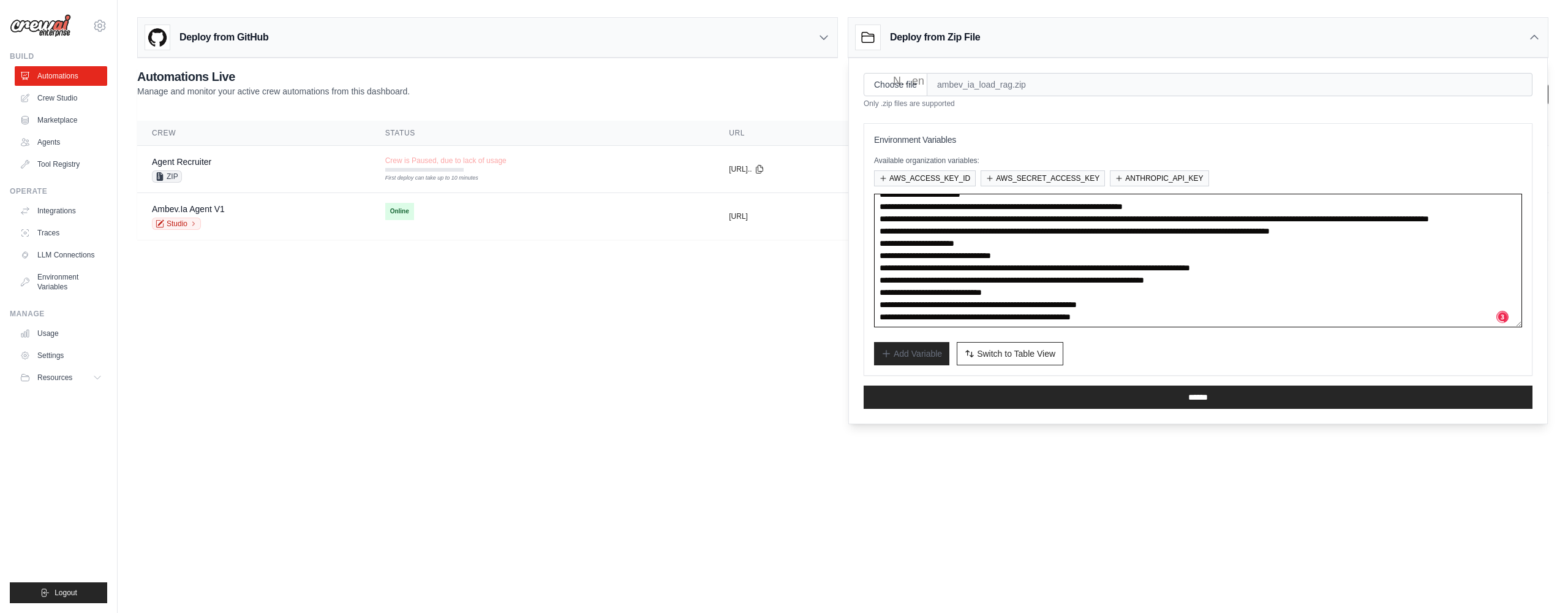
scroll to position [94, 0]
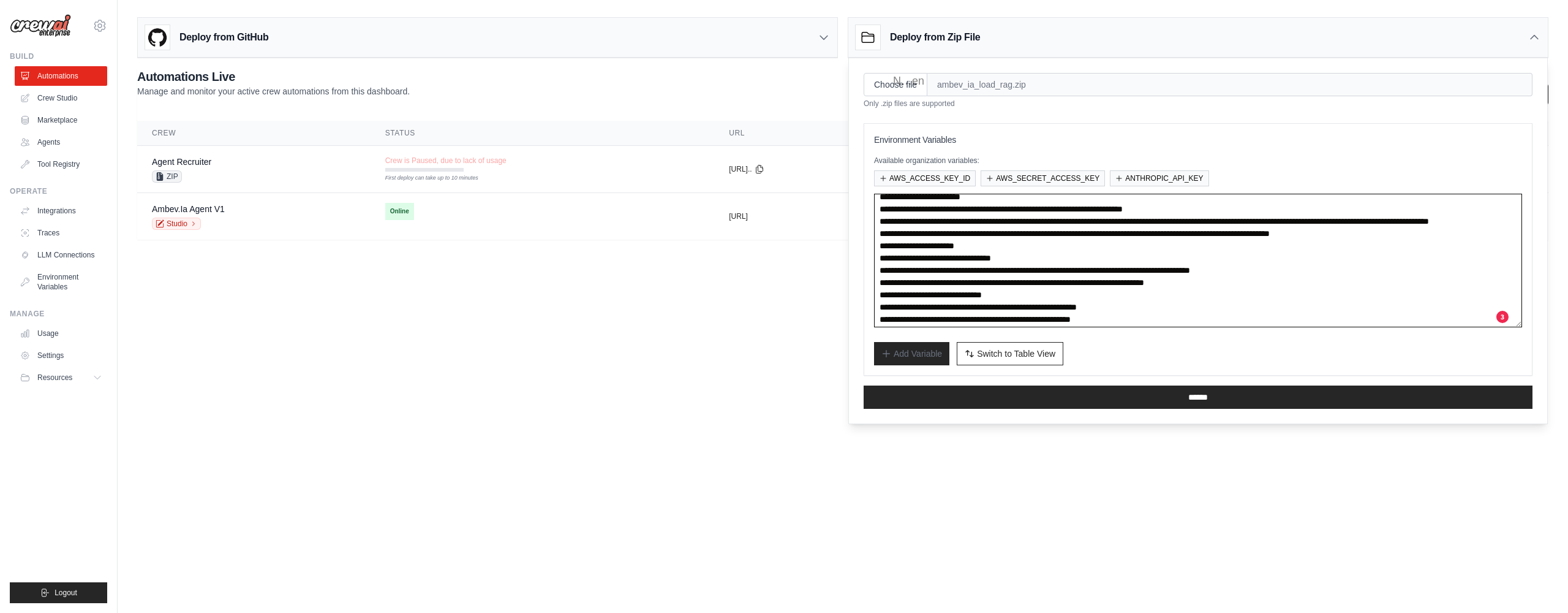
drag, startPoint x: 1317, startPoint y: 208, endPoint x: 876, endPoint y: 210, distance: 441.0
click at [876, 210] on textarea at bounding box center [1198, 260] width 648 height 134
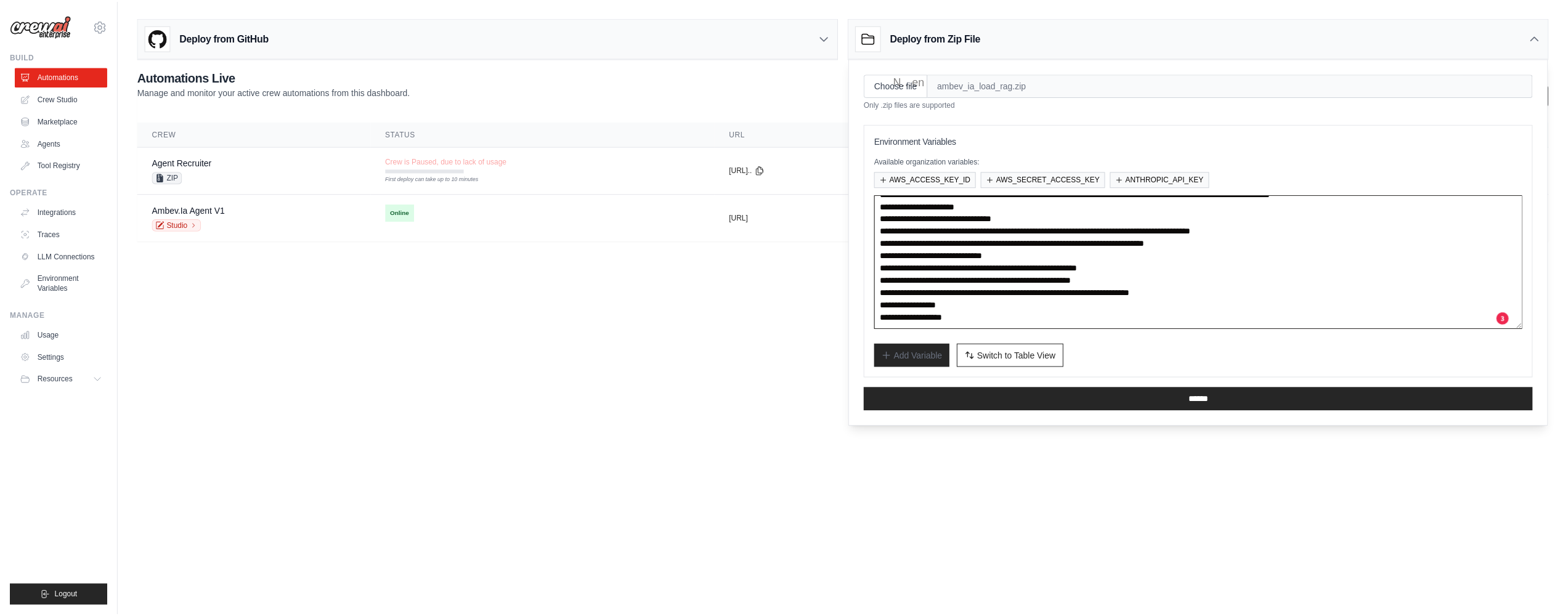
scroll to position [0, 0]
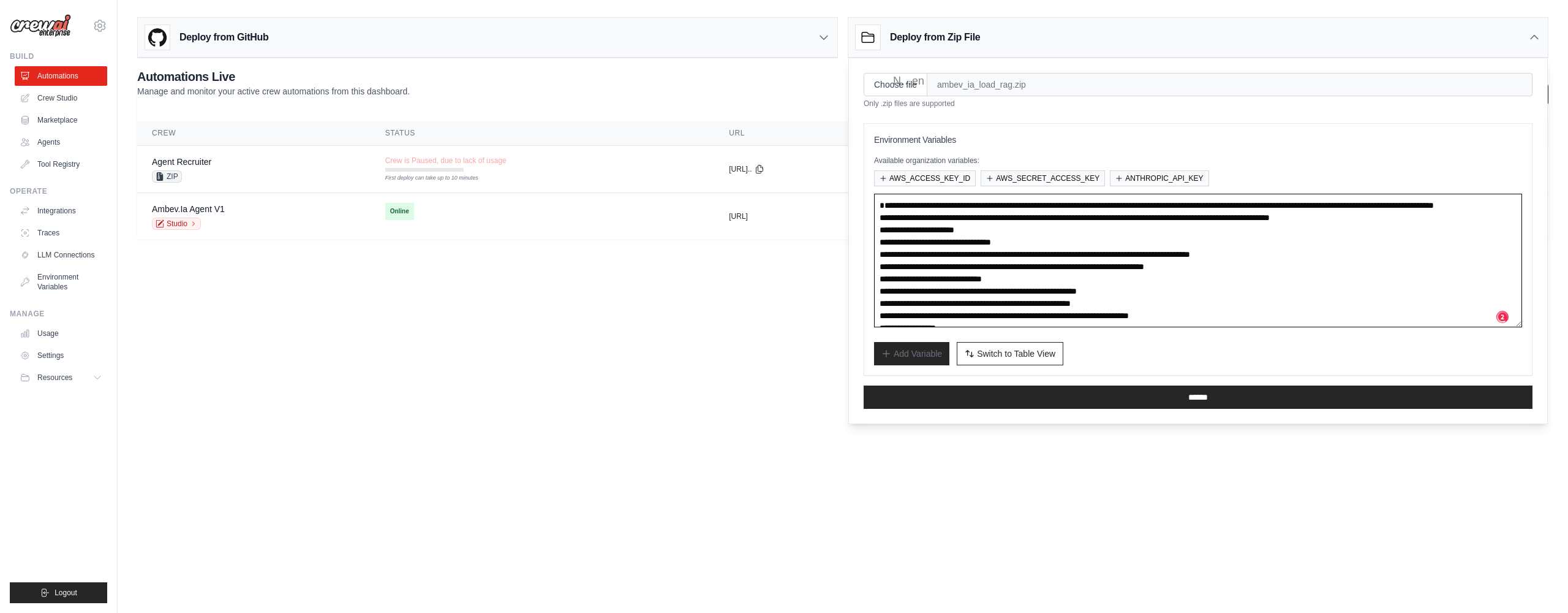
type textarea "**********"
click at [987, 354] on span "Switch to Table View" at bounding box center [1016, 353] width 79 height 12
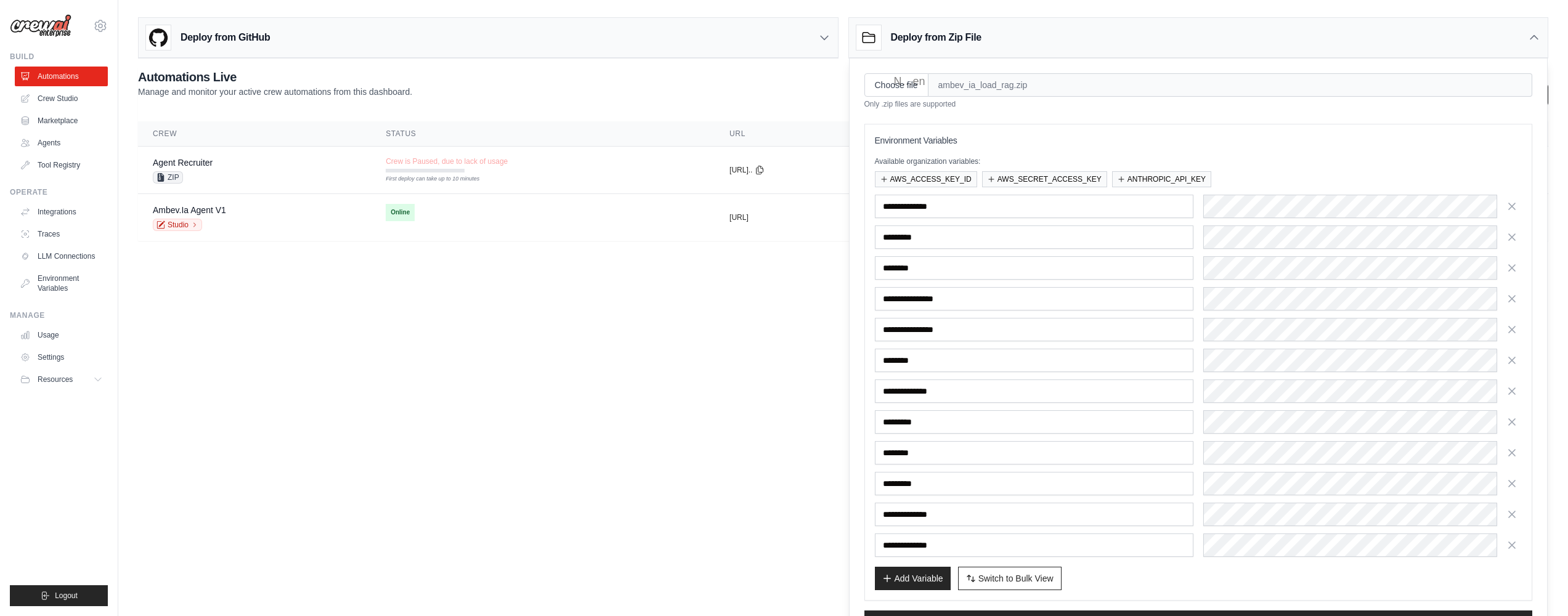
scroll to position [33, 0]
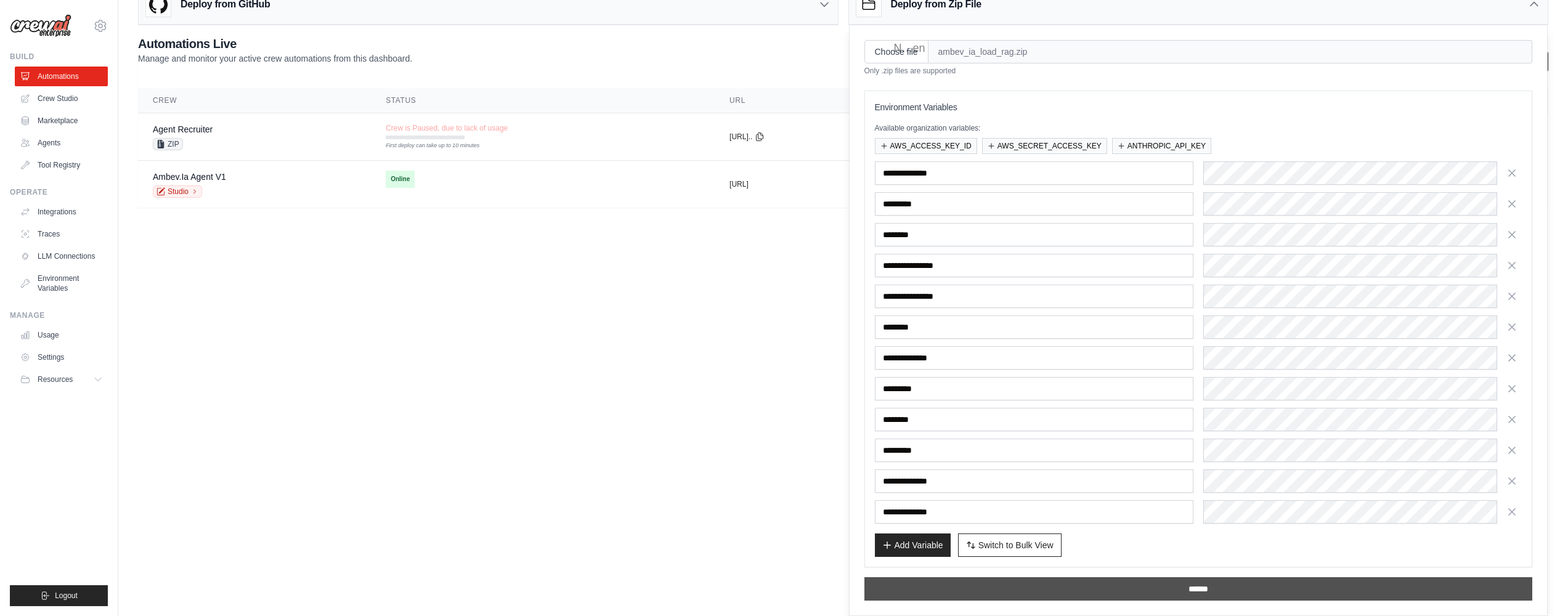
click at [894, 589] on input "******" at bounding box center [1198, 589] width 668 height 23
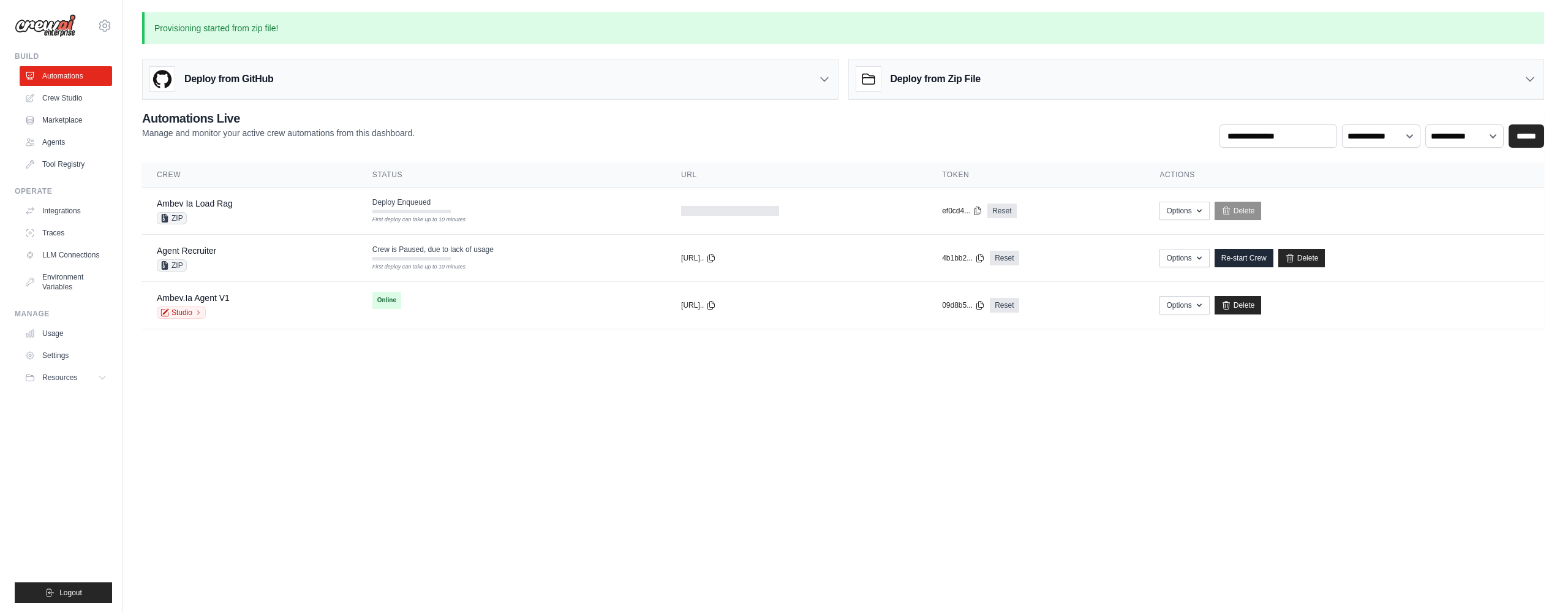
scroll to position [0, 0]
click at [449, 212] on td "Deploy Enqueued First deploy can take up to 10 minutes" at bounding box center [509, 205] width 311 height 36
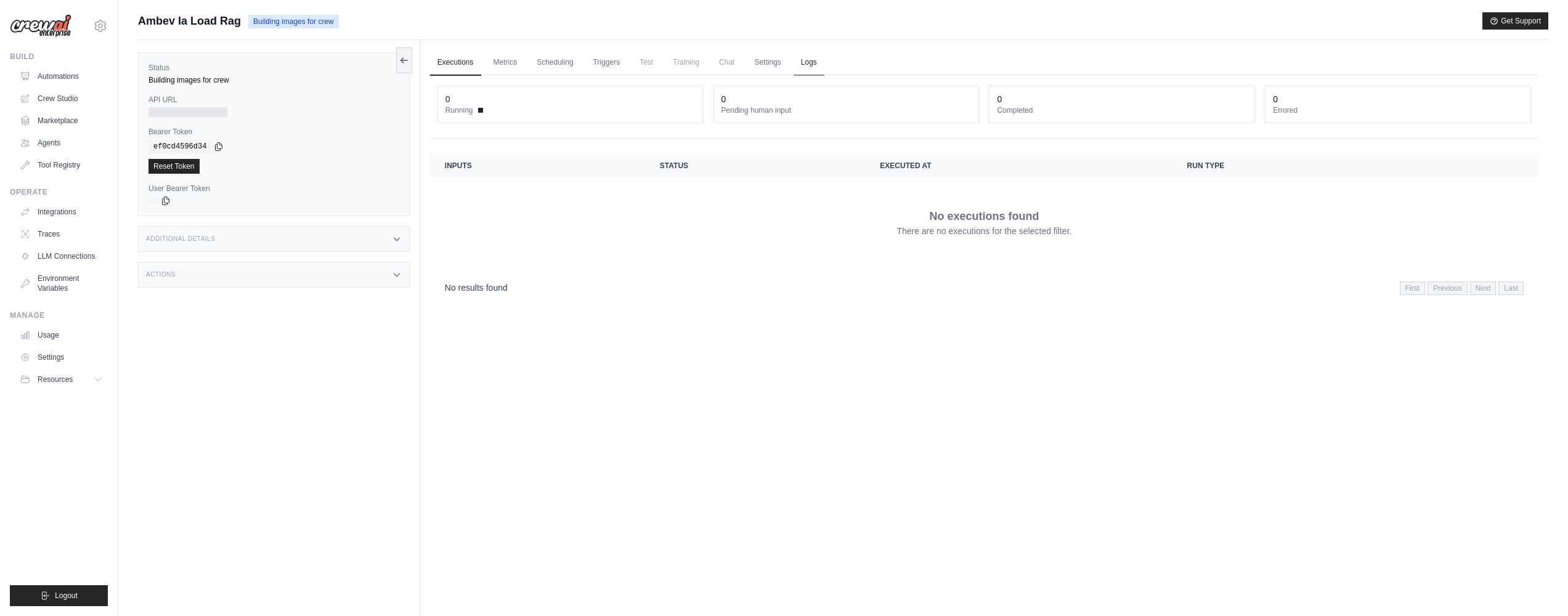
click at [809, 69] on link "Logs" at bounding box center [808, 63] width 31 height 26
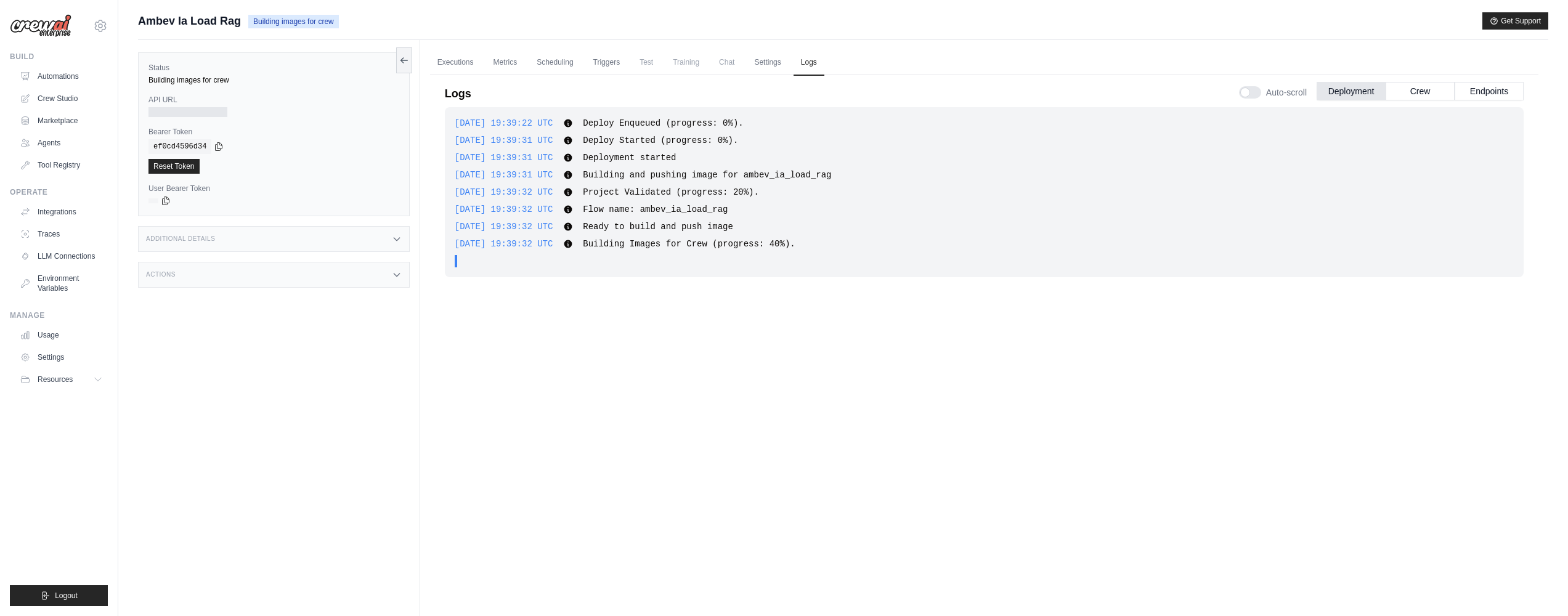
click at [743, 242] on span "Building Images for Crew (progress: 40%)." at bounding box center [688, 244] width 212 height 10
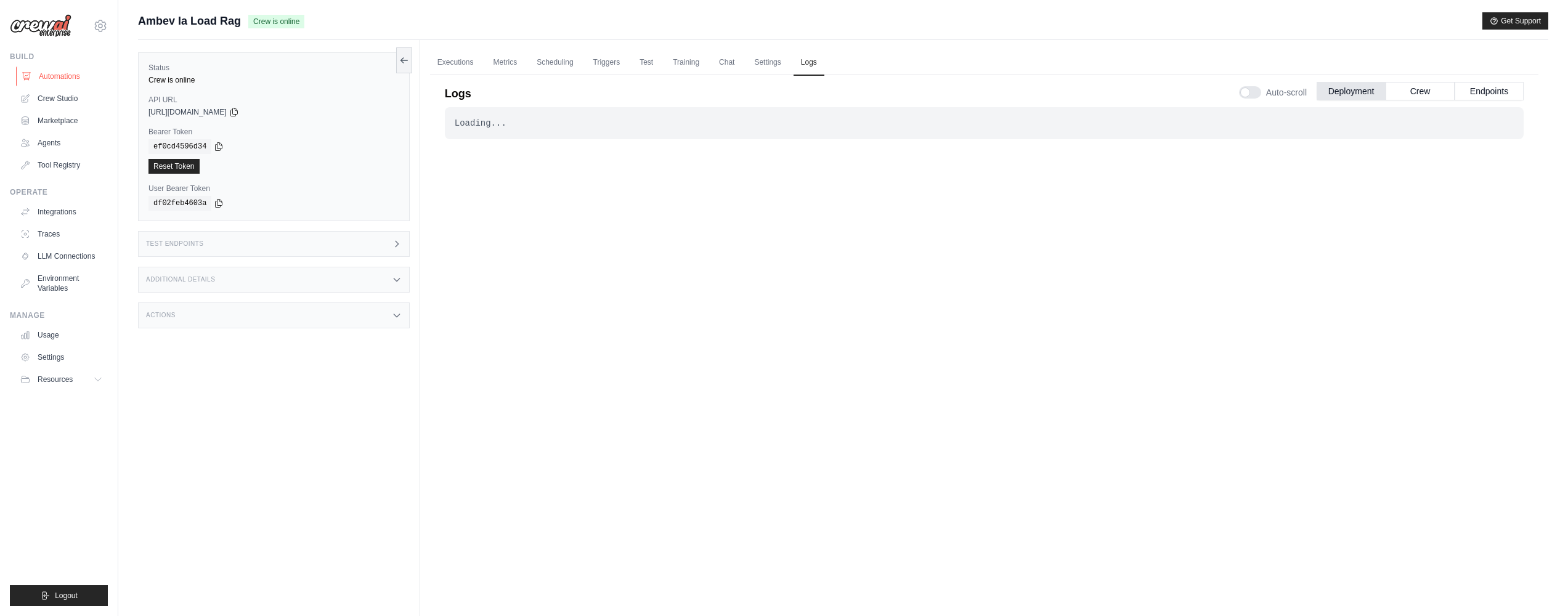
click at [73, 74] on link "Automations" at bounding box center [62, 76] width 93 height 20
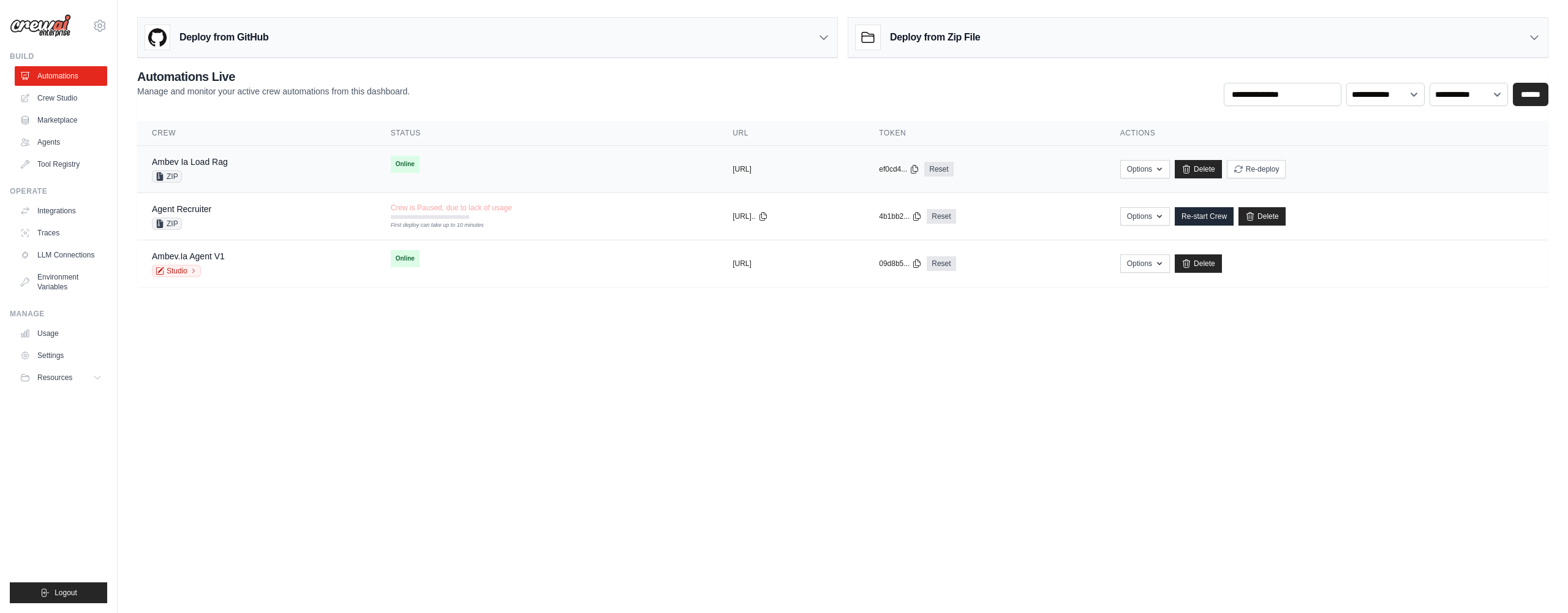
click at [203, 156] on div "Ambev Ia Load Rag" at bounding box center [189, 162] width 76 height 12
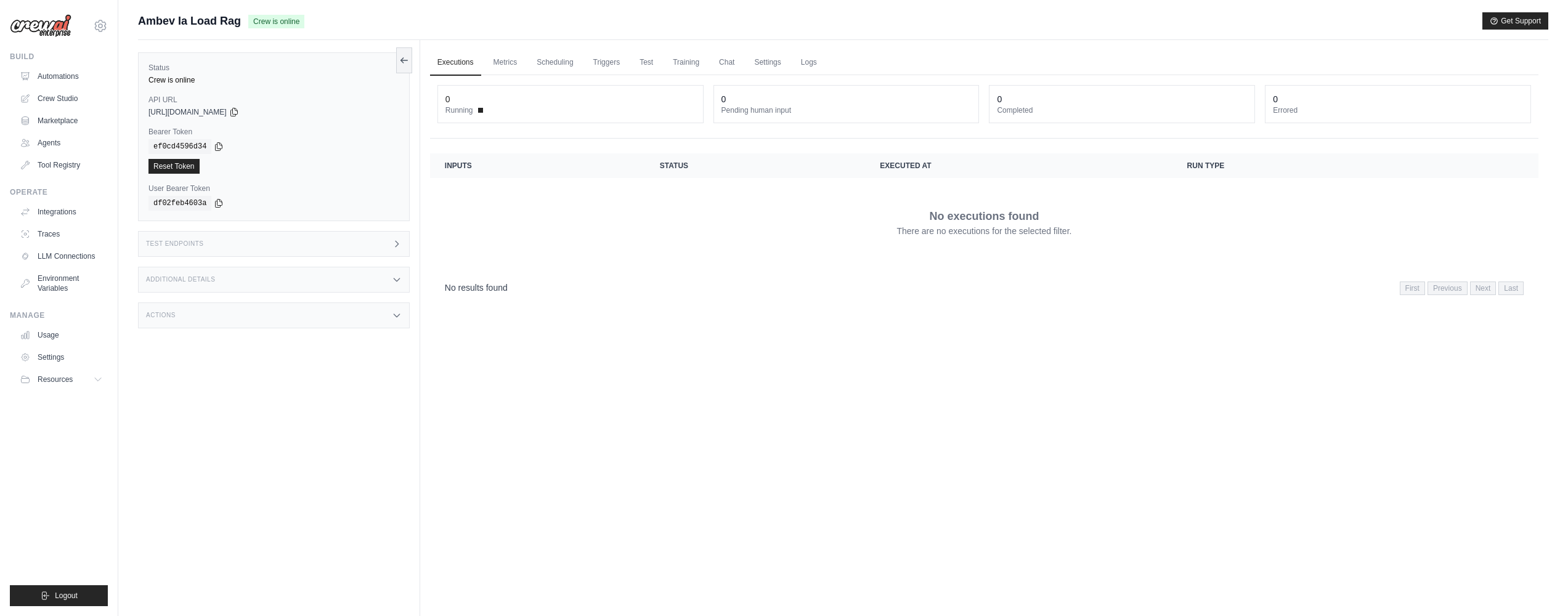
click at [395, 243] on icon at bounding box center [396, 244] width 10 height 10
drag, startPoint x: 526, startPoint y: 330, endPoint x: 576, endPoint y: 331, distance: 50.0
click at [526, 330] on h1 "/kickoff" at bounding box center [484, 328] width 98 height 12
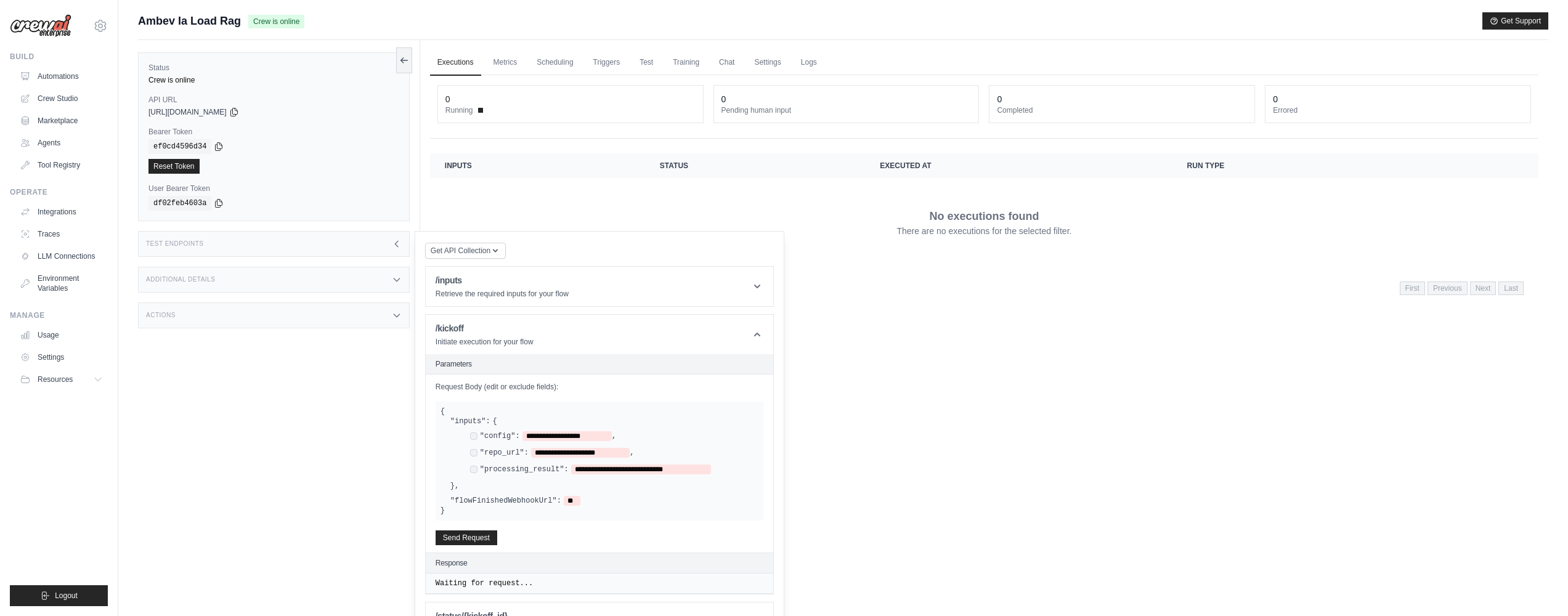
scroll to position [52, 0]
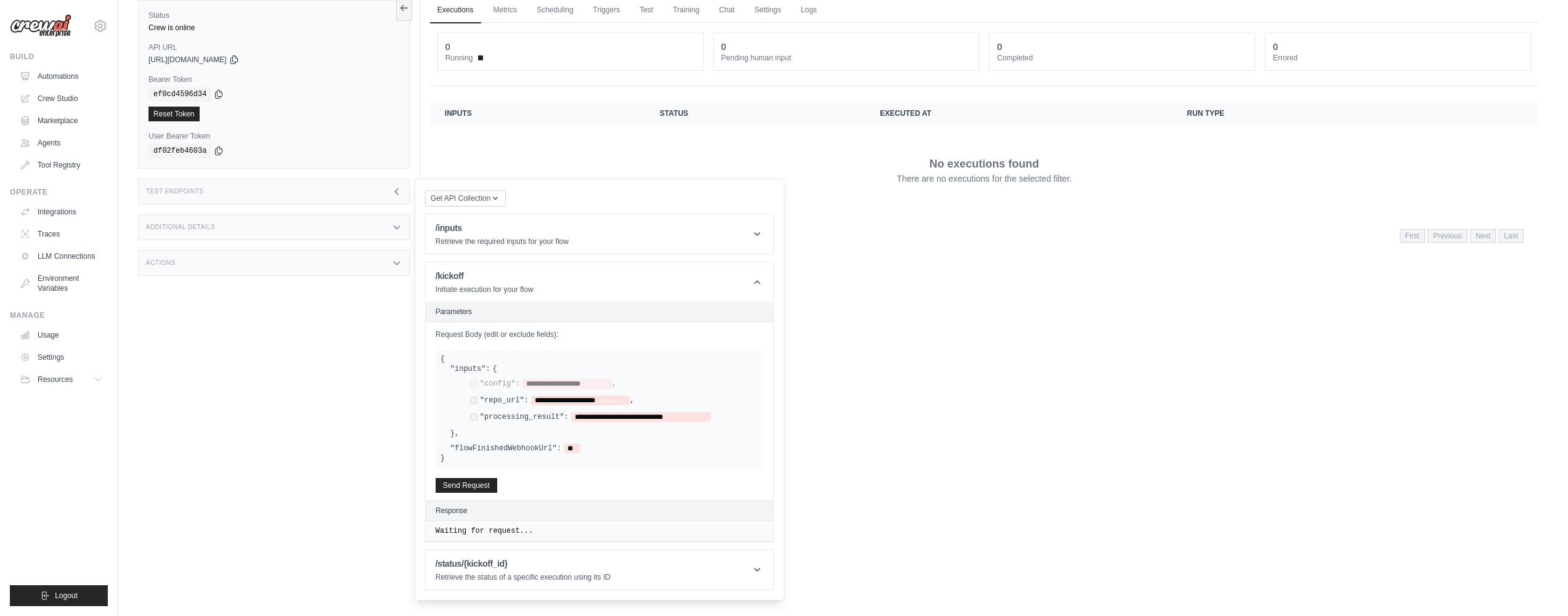
click at [473, 396] on div "**********" at bounding box center [552, 400] width 164 height 10
click at [477, 415] on div "**********" at bounding box center [590, 417] width 241 height 10
click at [469, 417] on div "**********" at bounding box center [609, 401] width 298 height 45
click at [486, 488] on button "Send Request" at bounding box center [466, 485] width 62 height 15
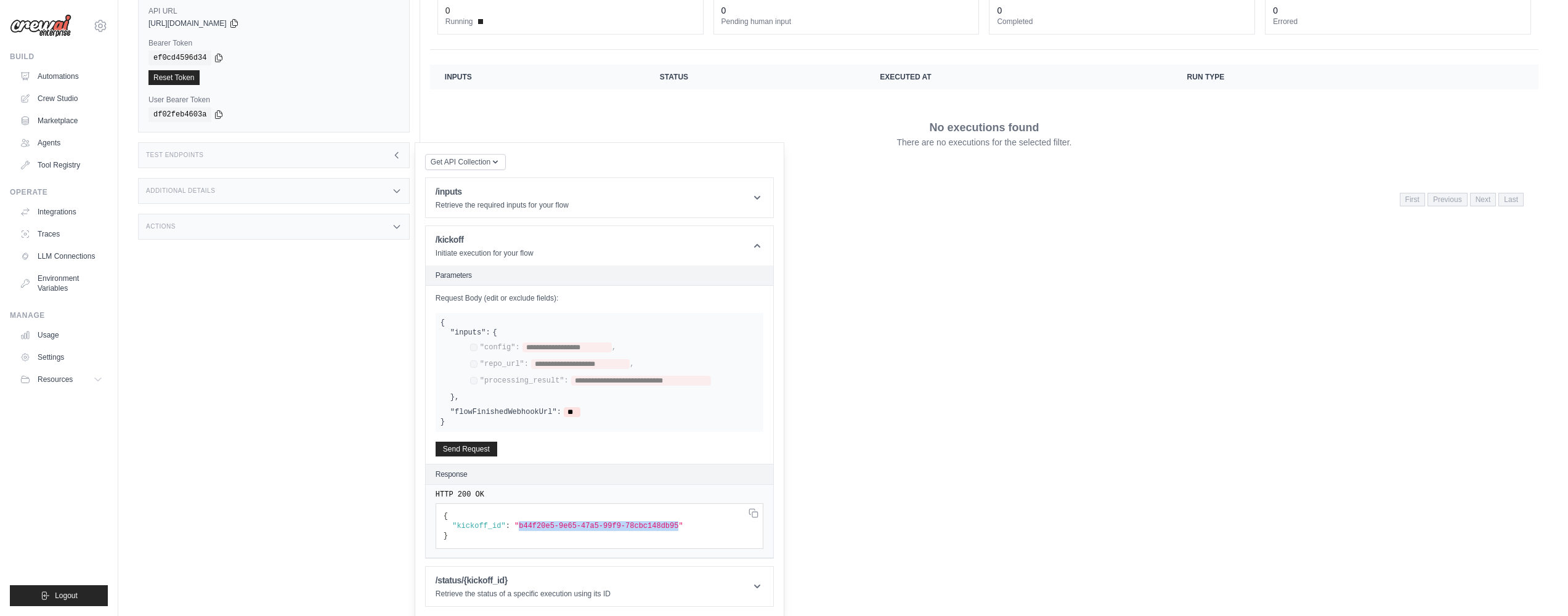
drag, startPoint x: 519, startPoint y: 525, endPoint x: 686, endPoint y: 525, distance: 167.0
click at [683, 525] on span ""b44f20e5-9e65-47a5-99f9-78cbc148db95"" at bounding box center [599, 526] width 169 height 9
copy span "b44f20e5-9e65-47a5-99f9-78cbc148db95"
click at [640, 576] on header "/status/{kickoff_id} Retrieve the status of a specific execution using its ID" at bounding box center [600, 586] width 348 height 39
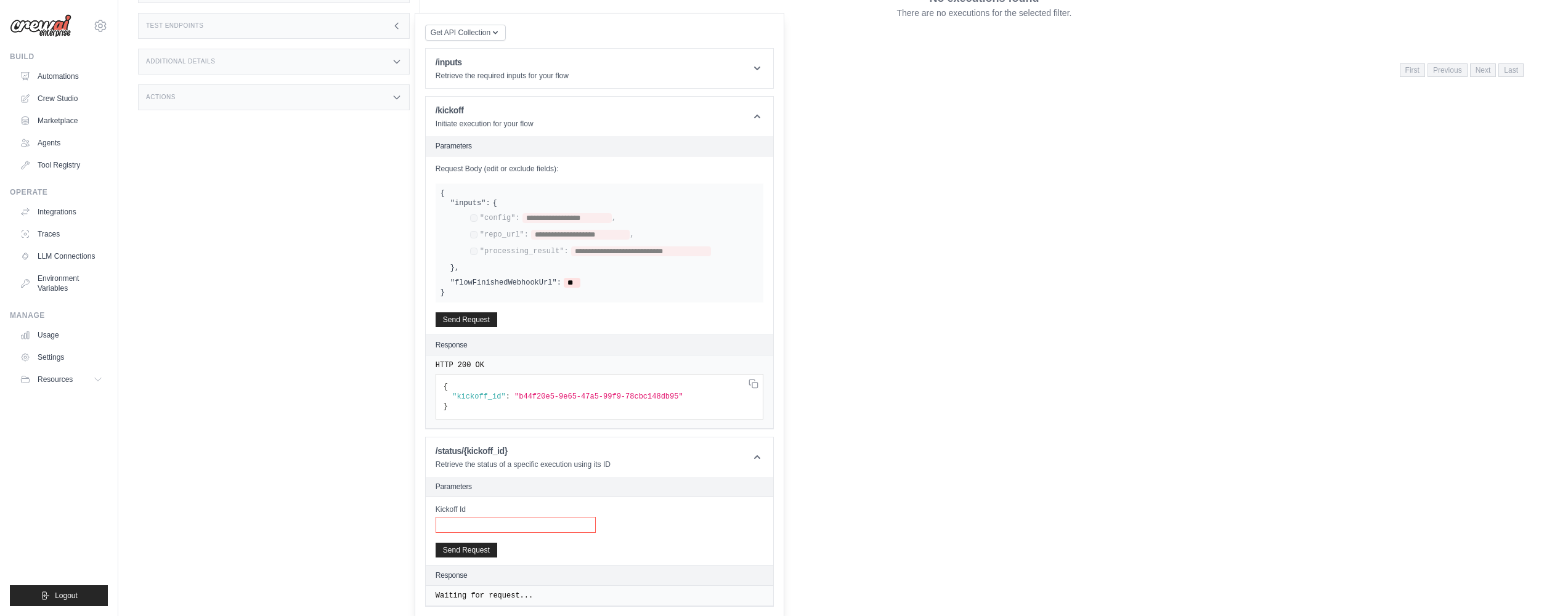
click at [485, 521] on input "Kickoff Id" at bounding box center [515, 524] width 160 height 16
paste input "**********"
type input "**********"
click at [487, 543] on button "Send Request" at bounding box center [466, 549] width 62 height 15
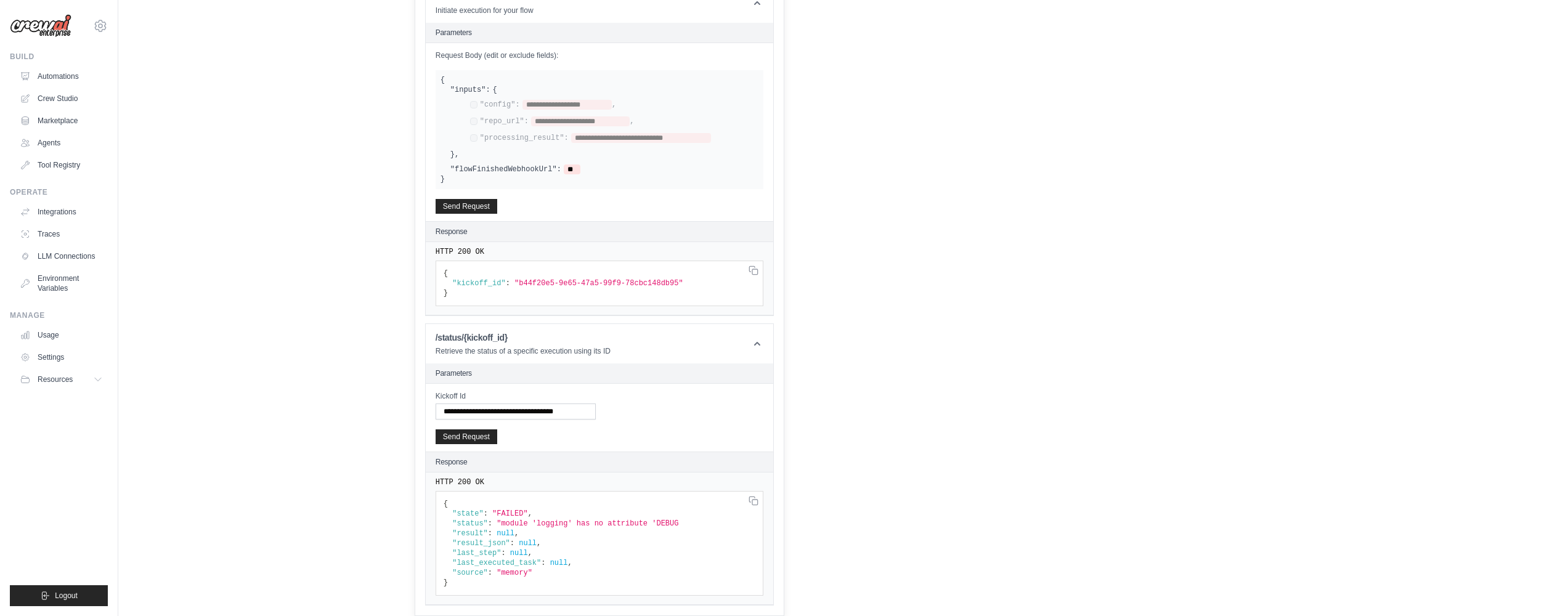
scroll to position [339, 0]
drag, startPoint x: 613, startPoint y: 518, endPoint x: 690, endPoint y: 520, distance: 77.0
click at [690, 520] on pre "{ "state" : "FAILED" , "status" : "module 'logging' has no attribute 'DEBUG # D…" at bounding box center [599, 543] width 328 height 104
click at [534, 519] on span ""module 'logging' has no attribute 'DEBUG # DEBUG, INFO, WARNING, ERROR'"" at bounding box center [701, 523] width 409 height 9
